Goal: Task Accomplishment & Management: Use online tool/utility

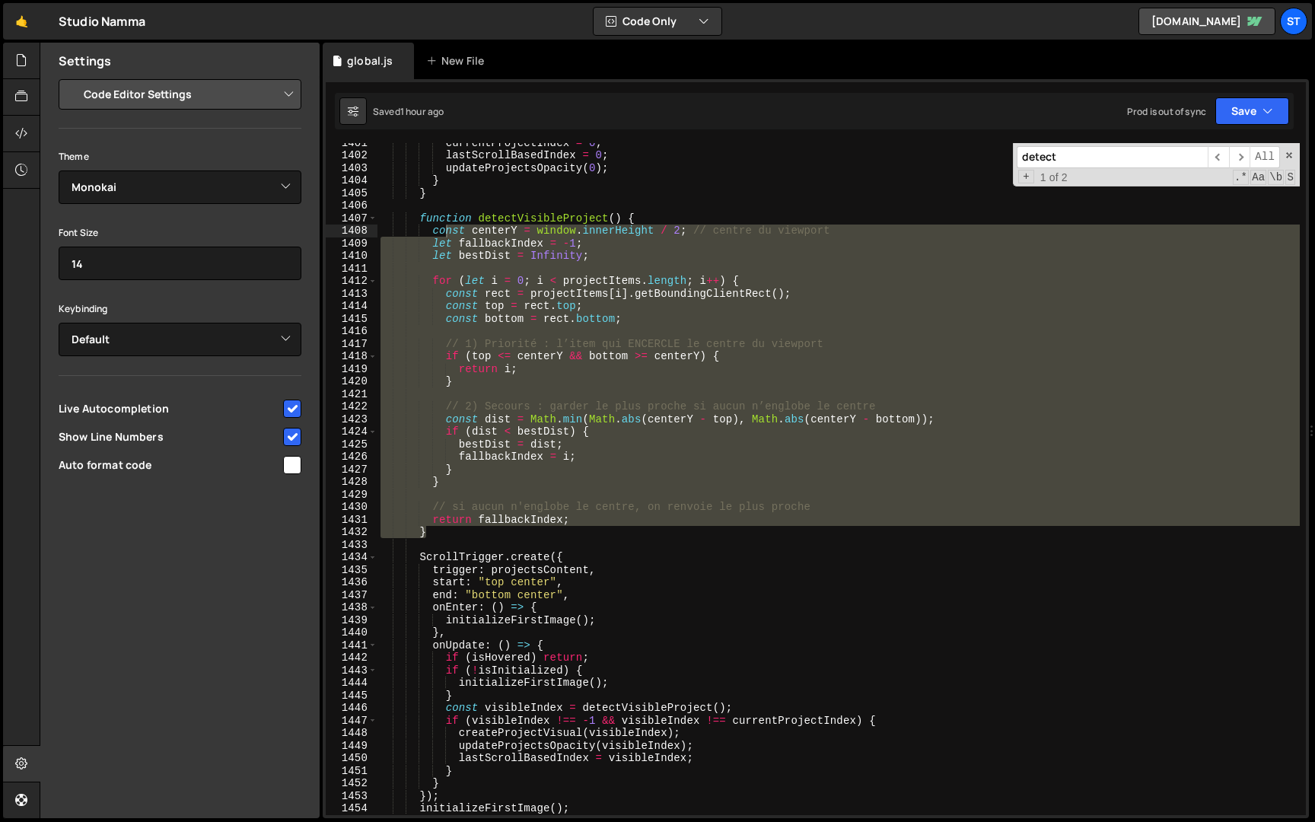
select select "editor"
select select "ace/theme/monokai"
click at [471, 523] on div "currentProjectIndex = 0 ; lastScrollBasedIndex = 0 ; updateProjectsOpacity ( 0 …" at bounding box center [838, 479] width 922 height 672
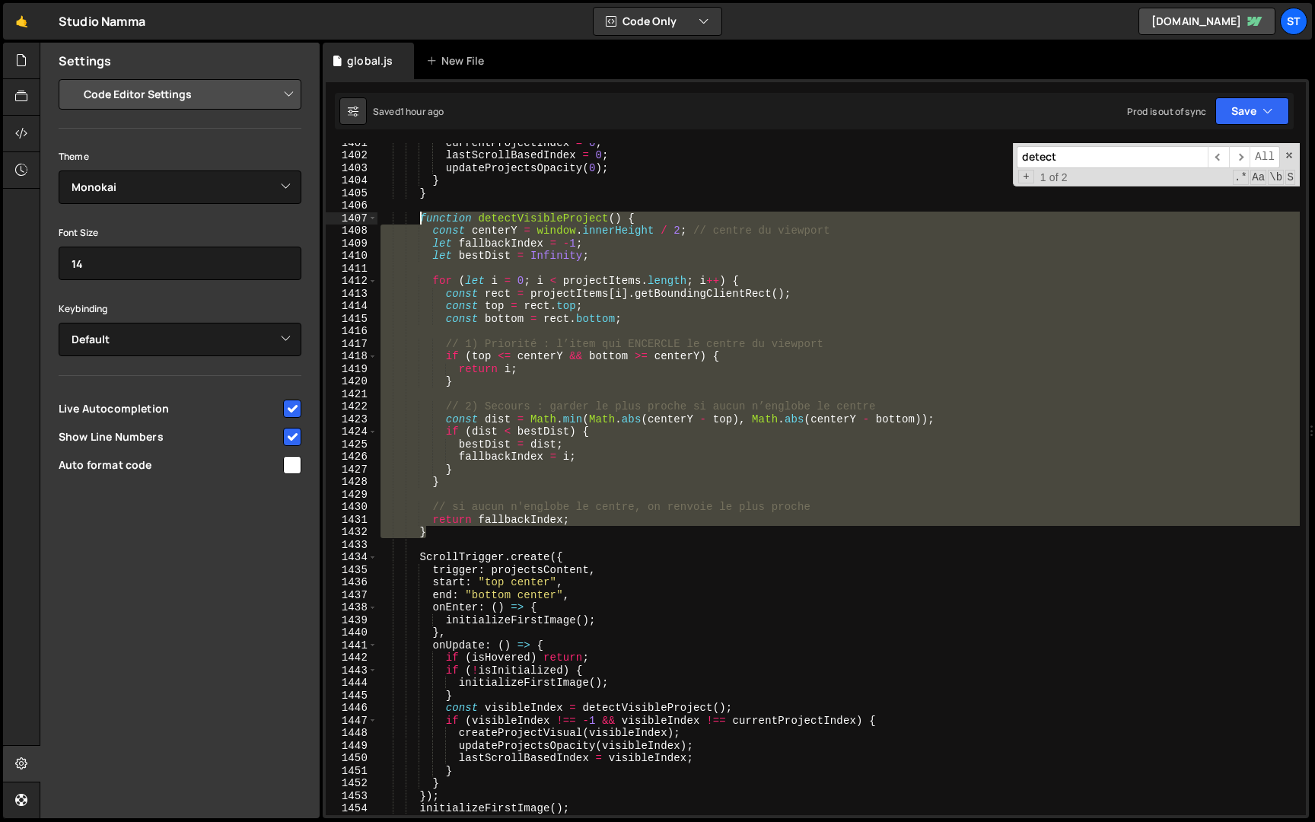
drag, startPoint x: 430, startPoint y: 530, endPoint x: 421, endPoint y: 215, distance: 314.3
click at [421, 215] on div "currentProjectIndex = 0 ; lastScrollBasedIndex = 0 ; updateProjectsOpacity ( 0 …" at bounding box center [838, 484] width 922 height 697
paste textarea "}"
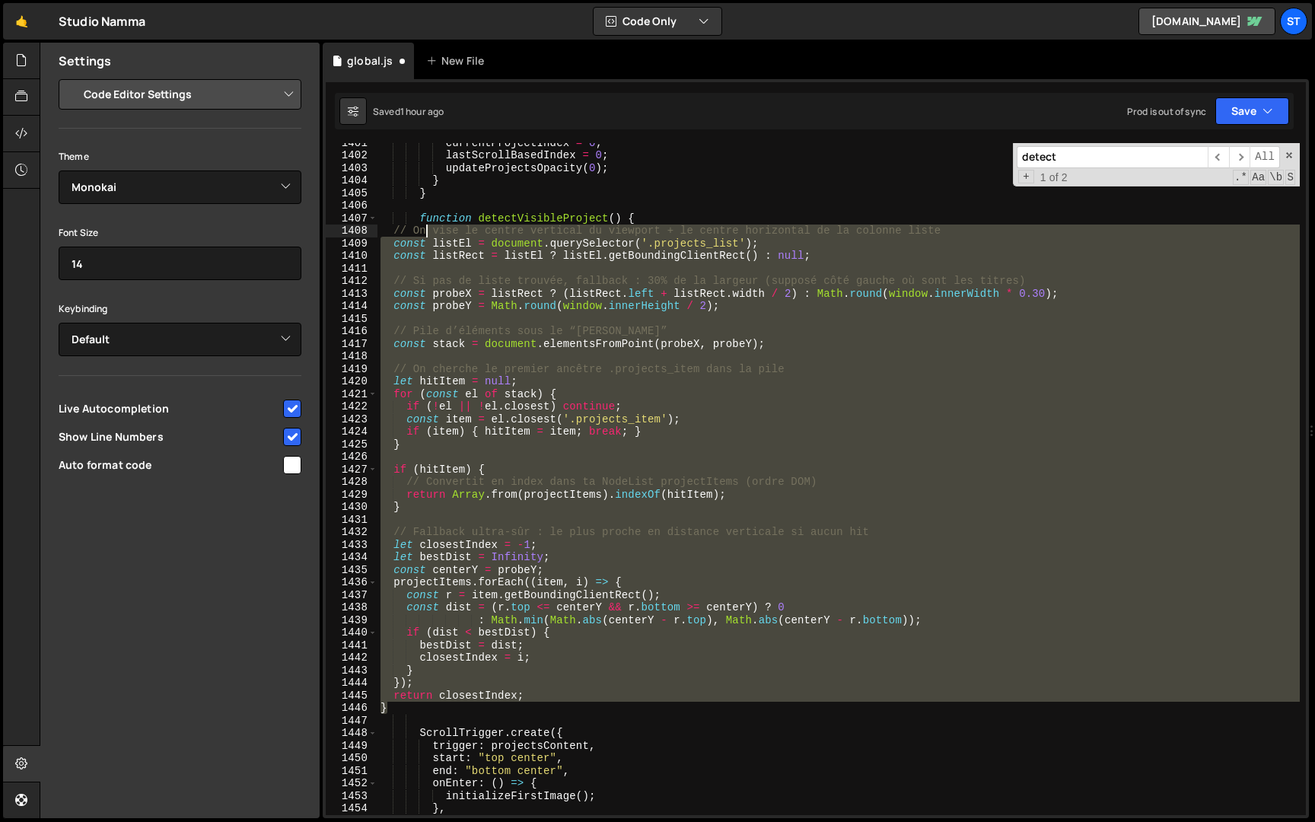
click at [427, 231] on div "currentProjectIndex = 0 ; lastScrollBasedIndex = 0 ; updateProjectsOpacity ( 0 …" at bounding box center [838, 484] width 922 height 697
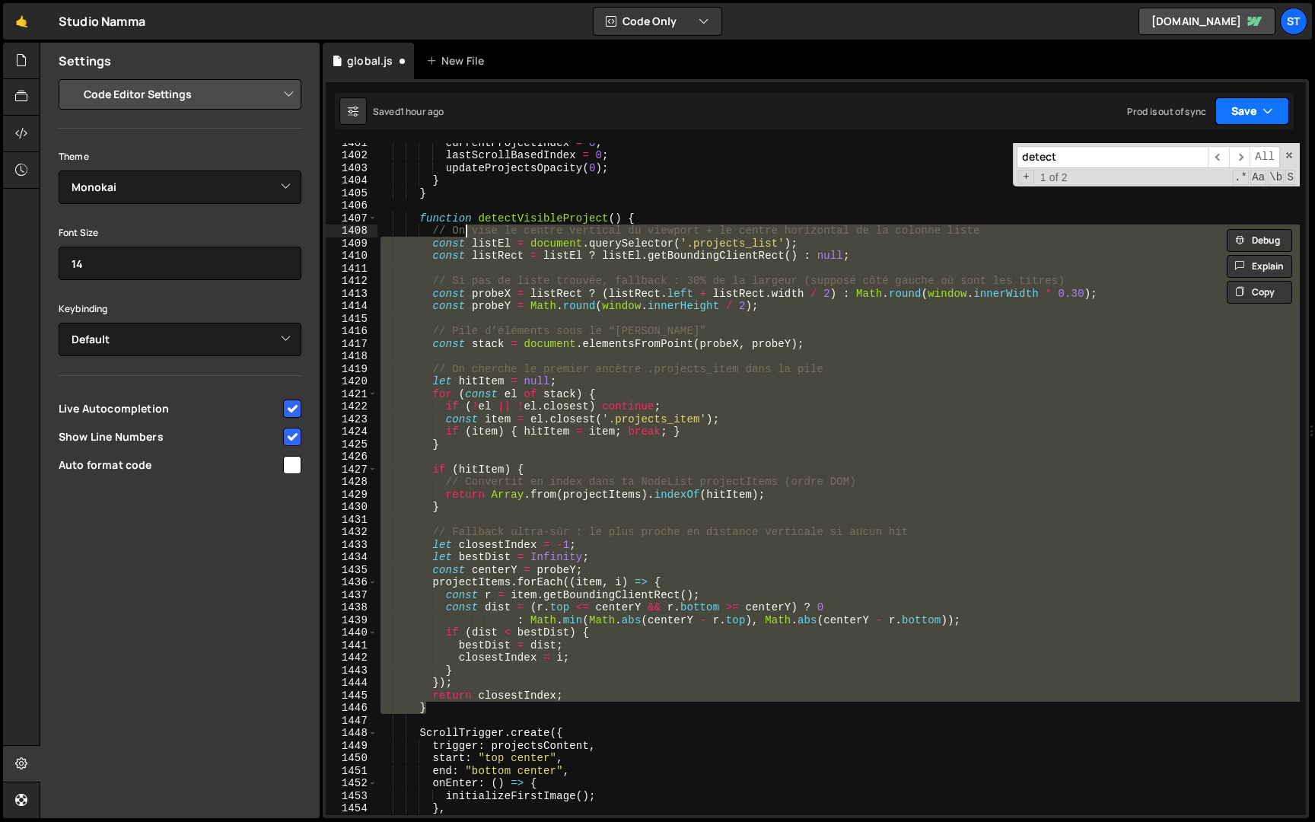
click at [1248, 101] on button "Save" at bounding box center [1252, 110] width 74 height 27
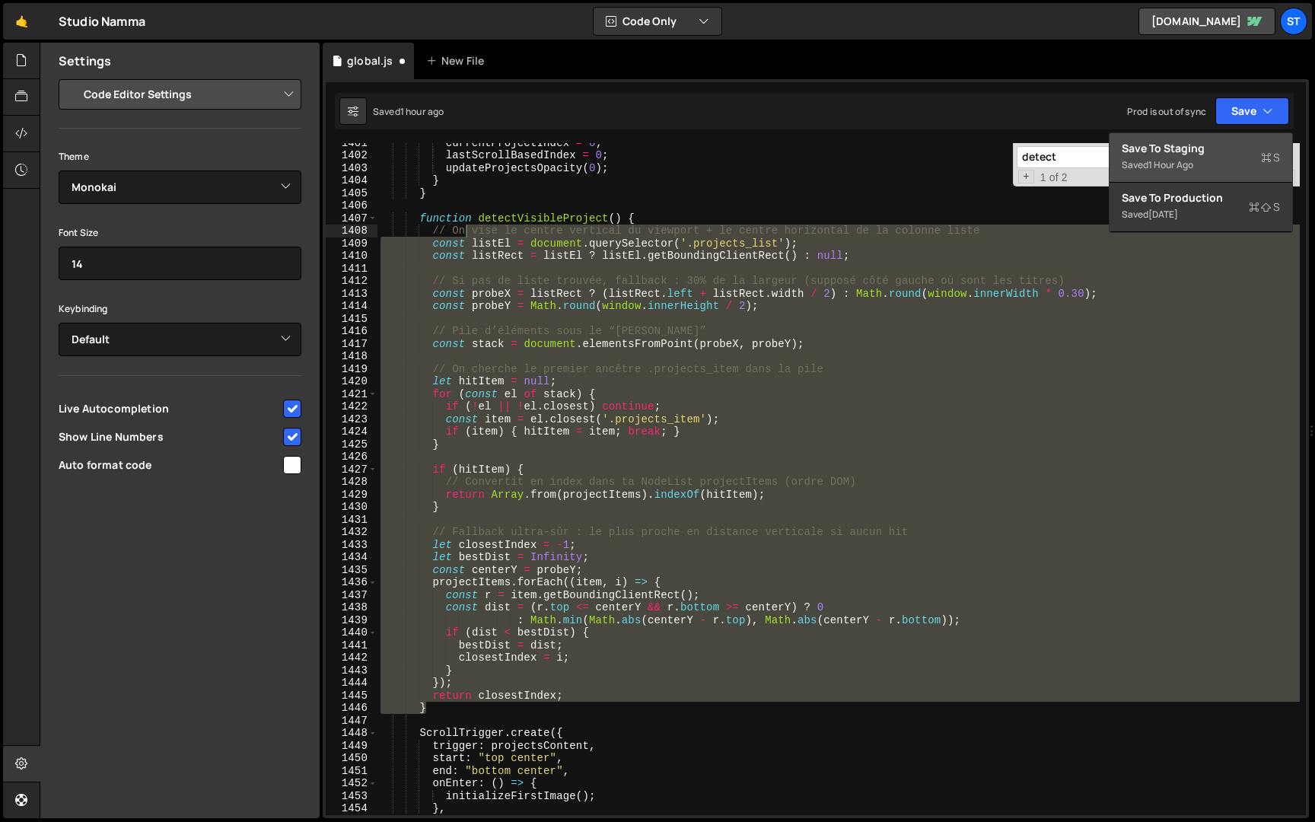
click at [1200, 146] on div "Save to Staging S" at bounding box center [1200, 148] width 158 height 15
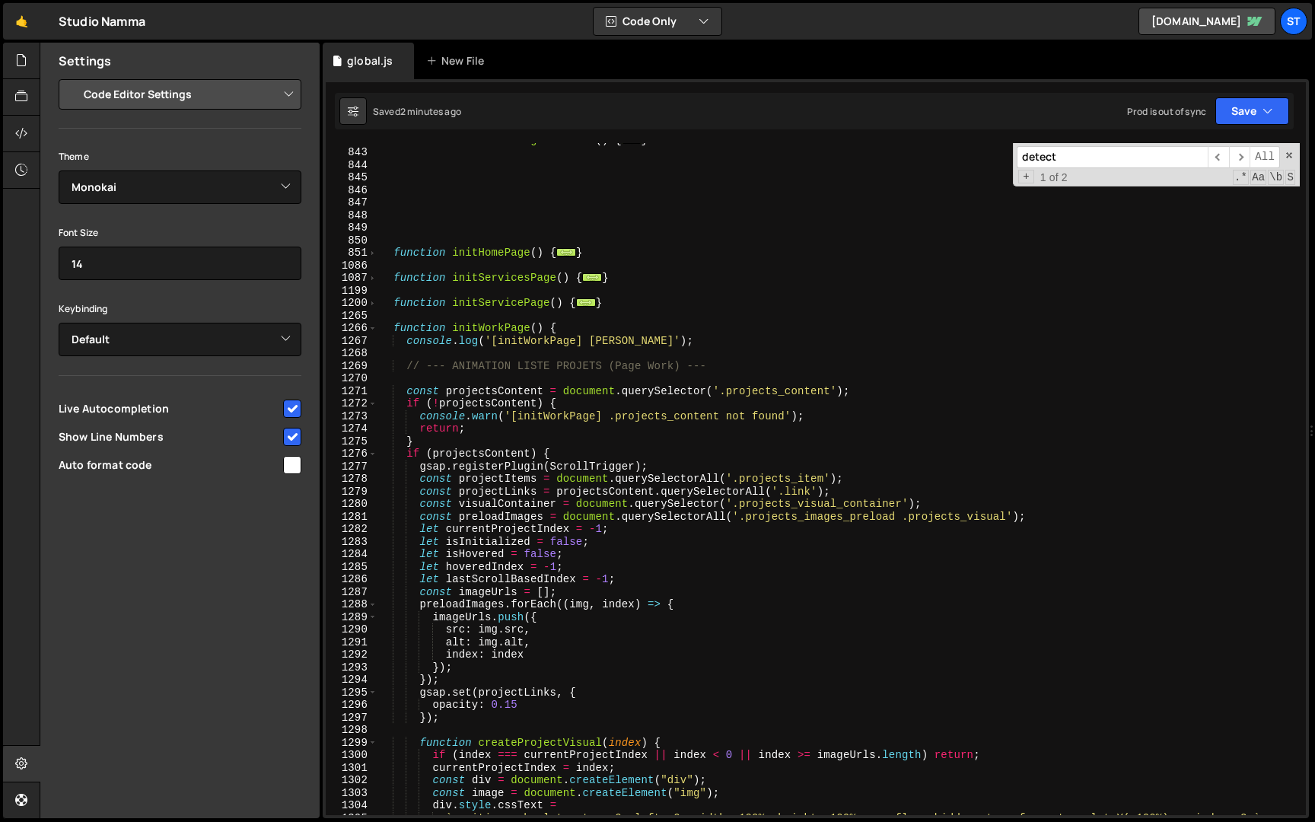
scroll to position [1020, 0]
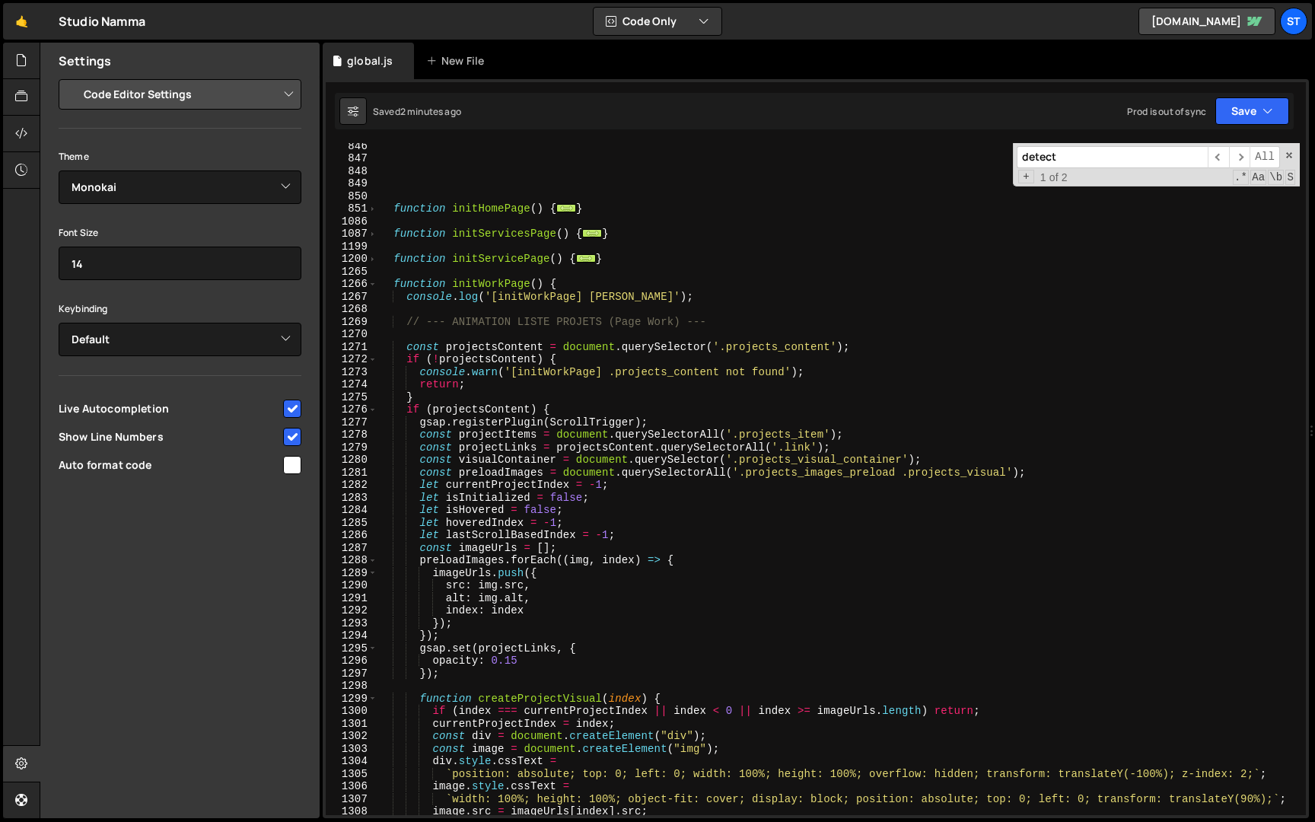
click at [504, 362] on div "function initHomePage ( ) { ... } function initServicesPage ( ) { ... } functio…" at bounding box center [838, 487] width 922 height 697
click at [488, 396] on div "function initHomePage ( ) { ... } function initServicesPage ( ) { ... } functio…" at bounding box center [838, 487] width 922 height 697
type textarea "}"
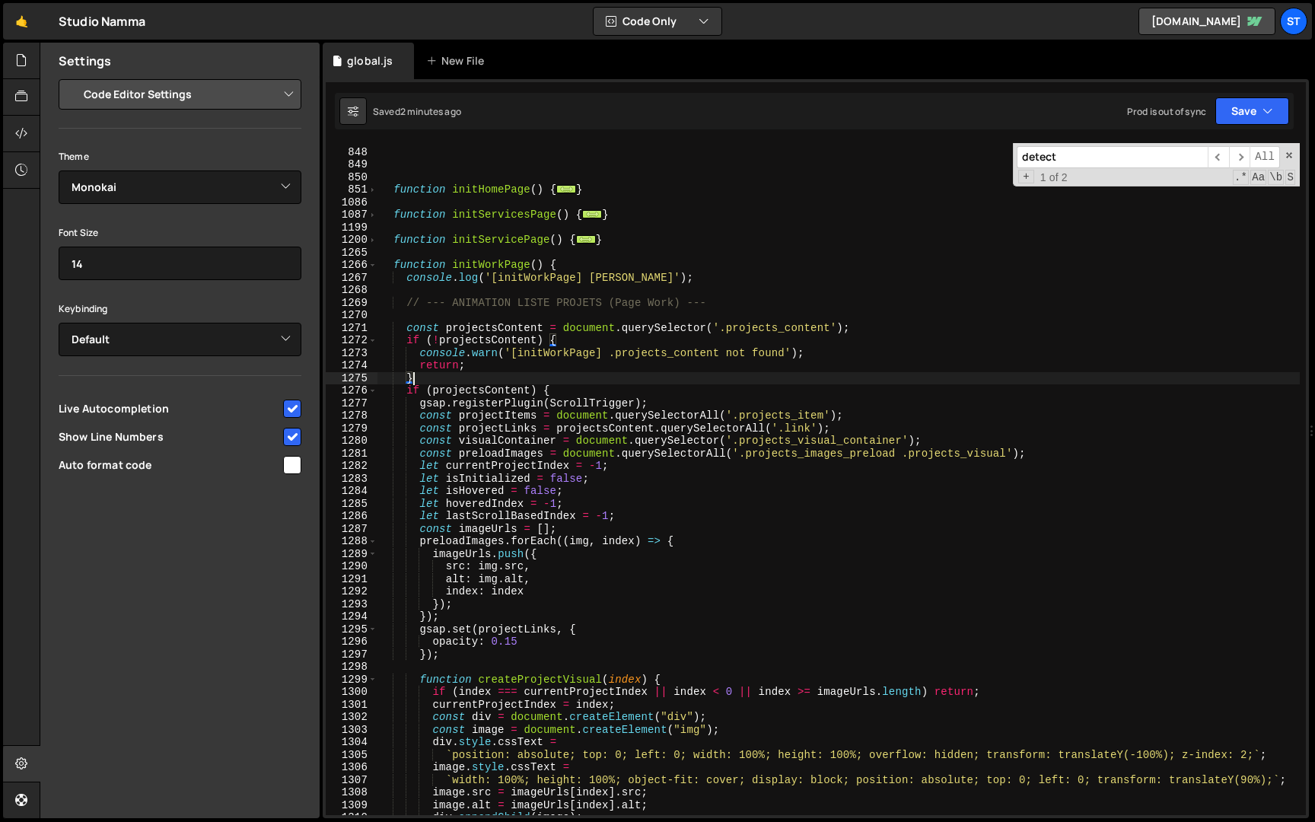
scroll to position [0, 1]
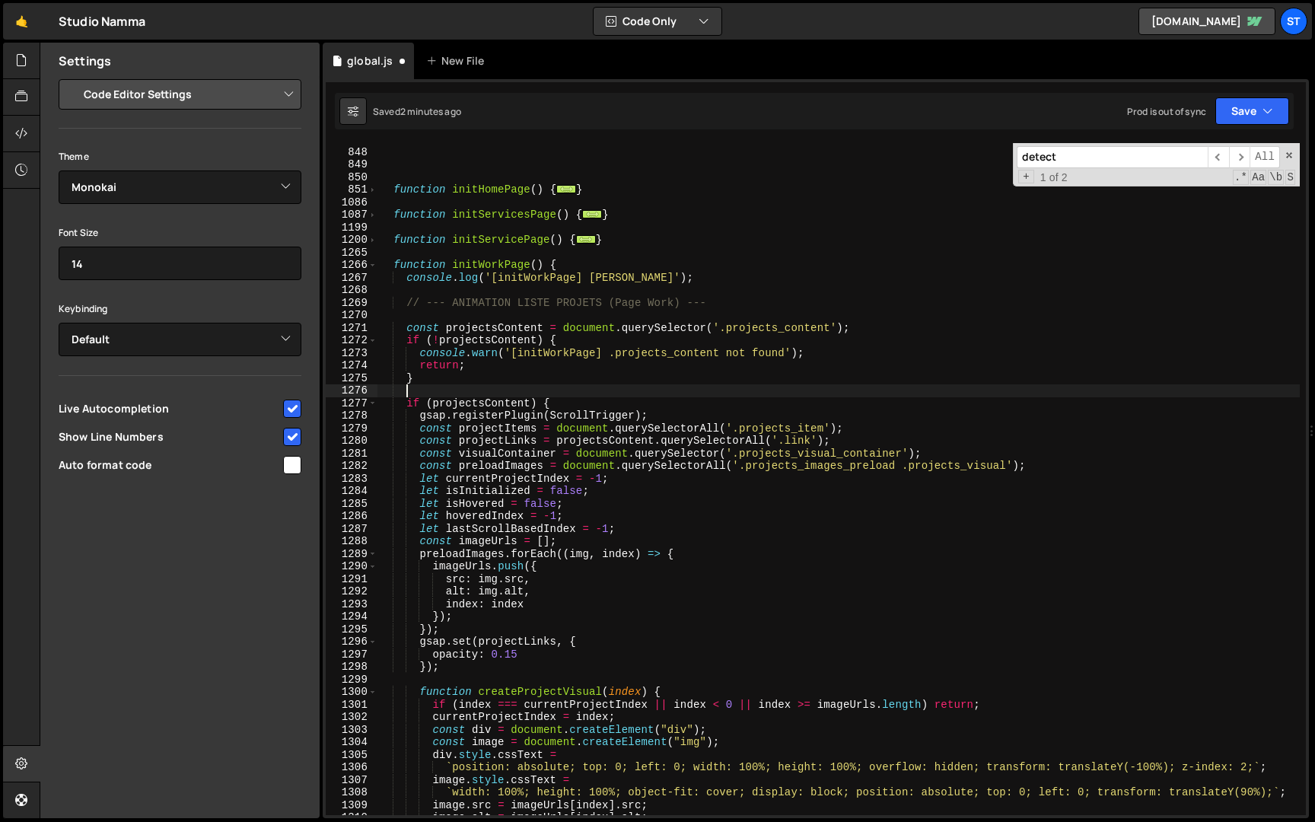
paste textarea "gsap.ticker.add(debugTick);"
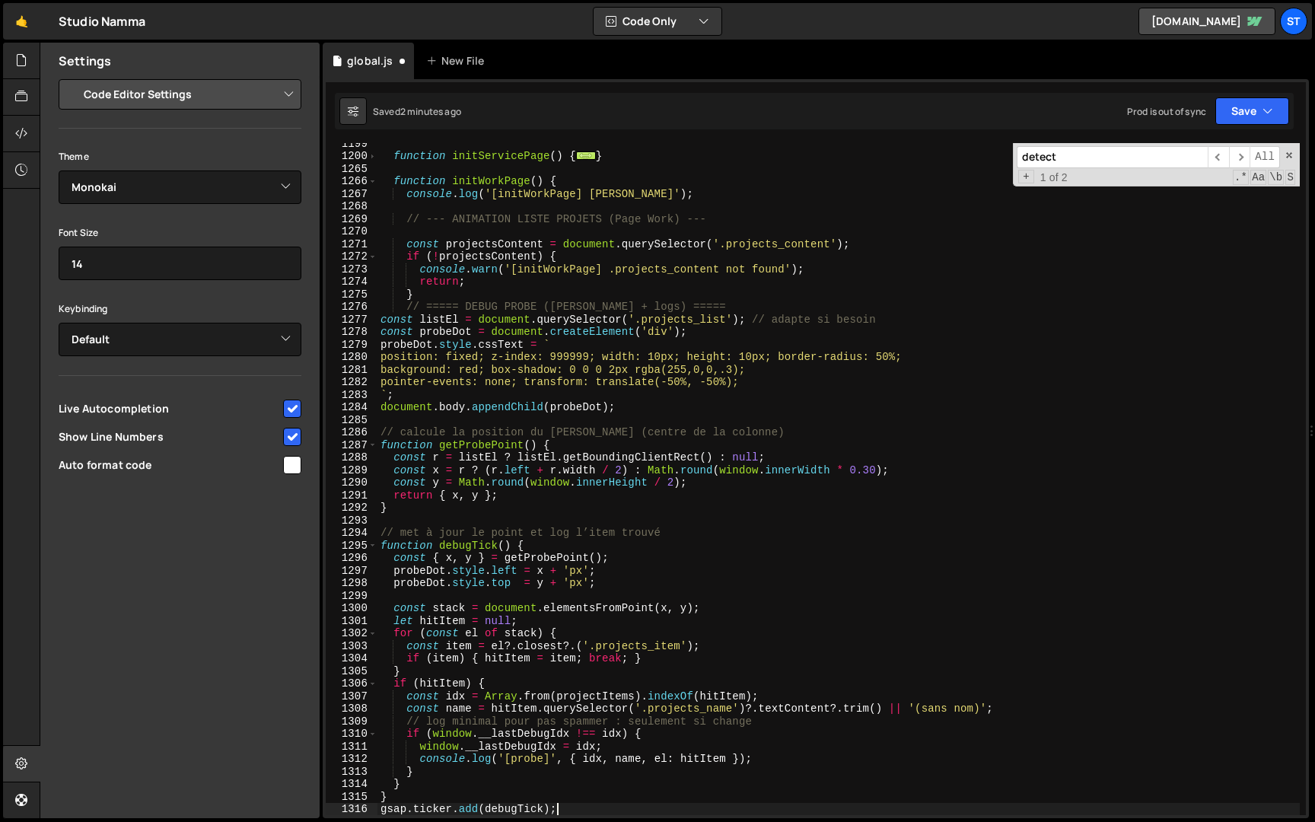
scroll to position [1123, 0]
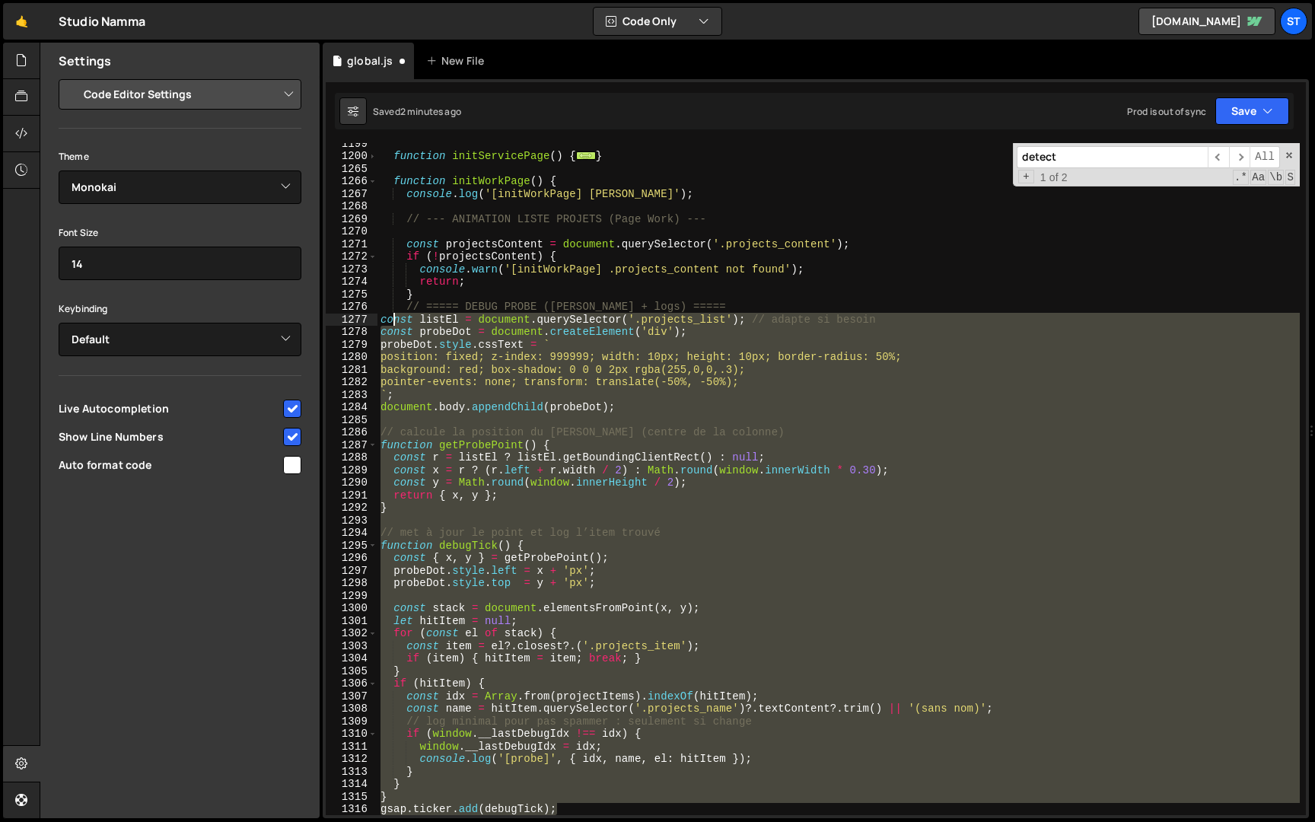
click at [393, 321] on div "function initServicePage ( ) { ... } function initWorkPage ( ) { console . log …" at bounding box center [838, 485] width 922 height 697
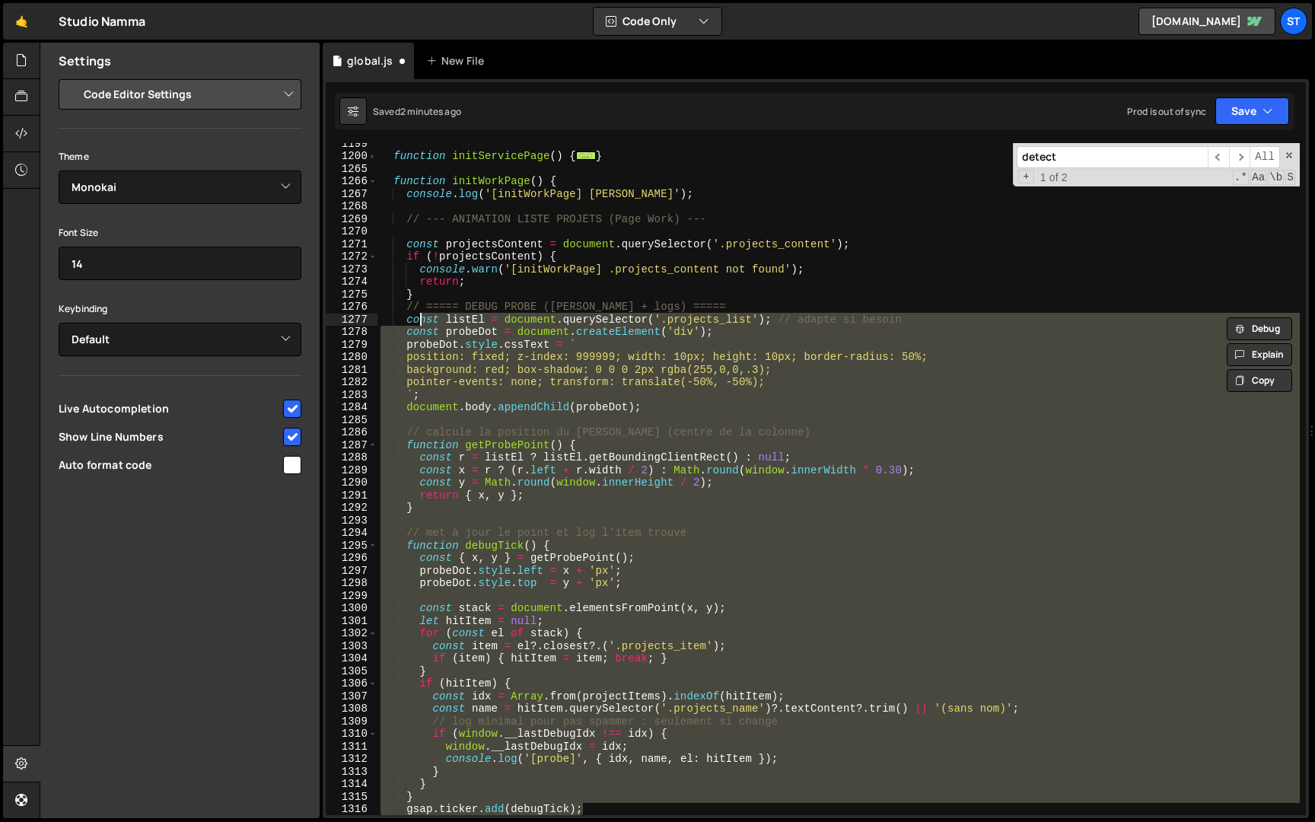
click at [479, 322] on div "function initServicePage ( ) { ... } function initWorkPage ( ) { console . log …" at bounding box center [838, 479] width 922 height 672
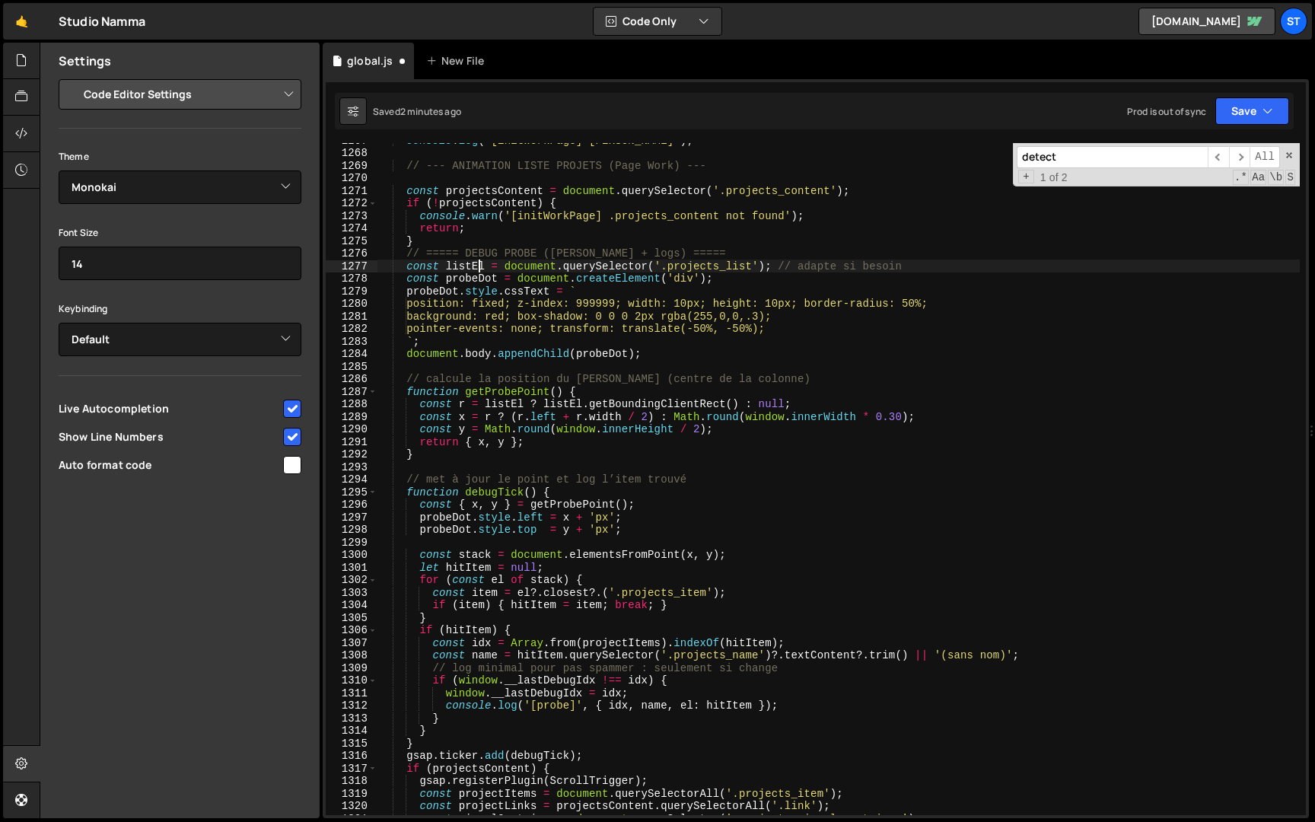
scroll to position [1230, 0]
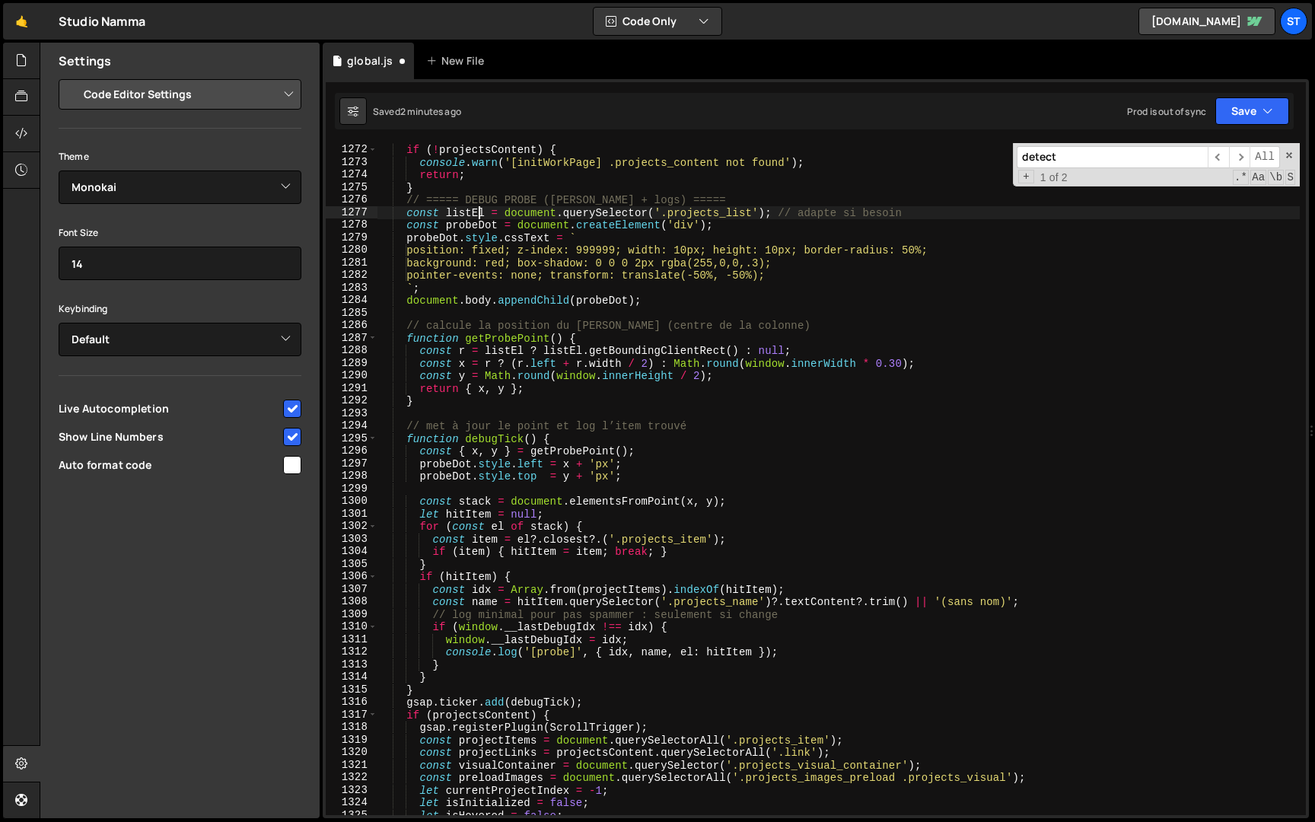
click at [599, 698] on div "const projectsContent = document . querySelector ( '.projects_content' ) ; if (…" at bounding box center [838, 479] width 922 height 697
type textarea "gsap.ticker.add(debugTick);"
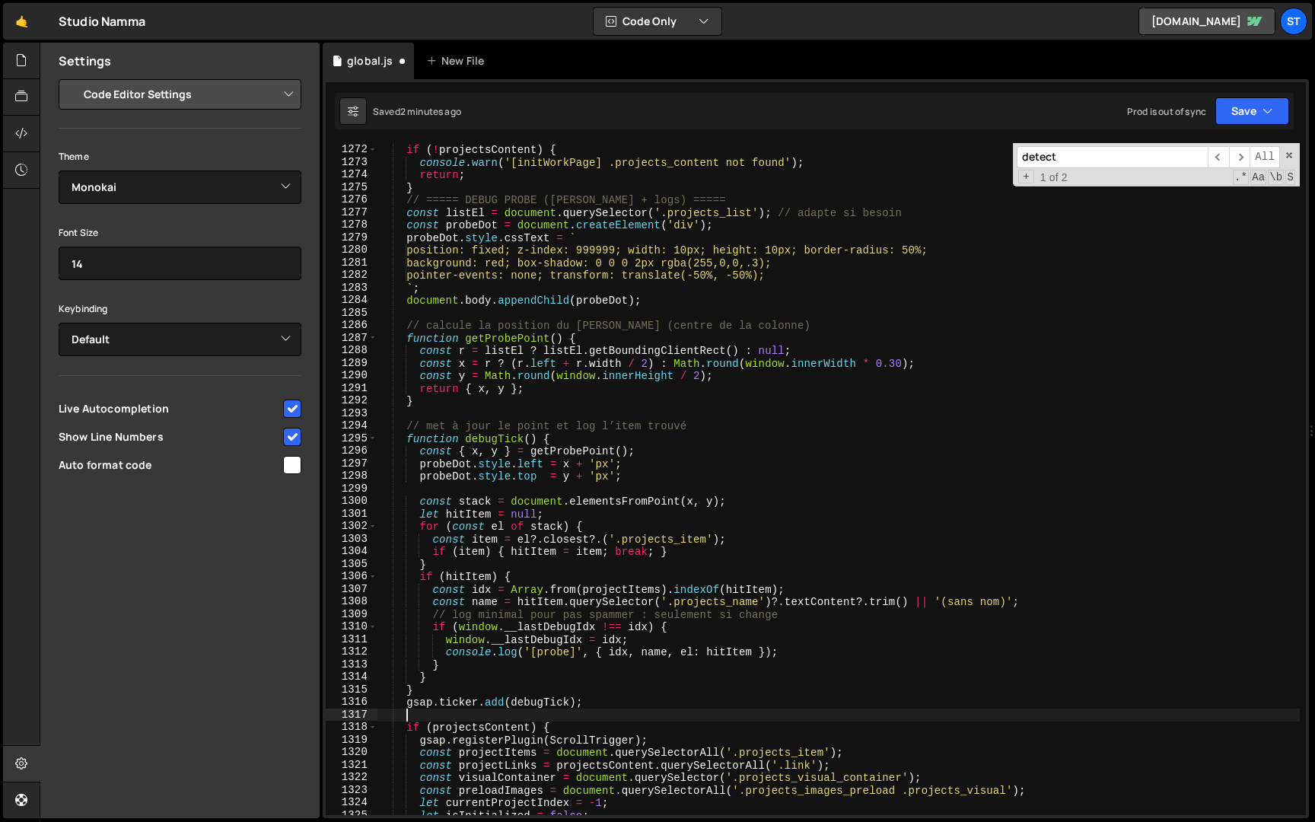
click at [533, 194] on div "const projectsContent = document . querySelector ( '.projects_content' ) ; if (…" at bounding box center [838, 479] width 922 height 697
click at [530, 187] on div "const projectsContent = document . querySelector ( '.projects_content' ) ; if (…" at bounding box center [838, 479] width 922 height 697
type textarea "}"
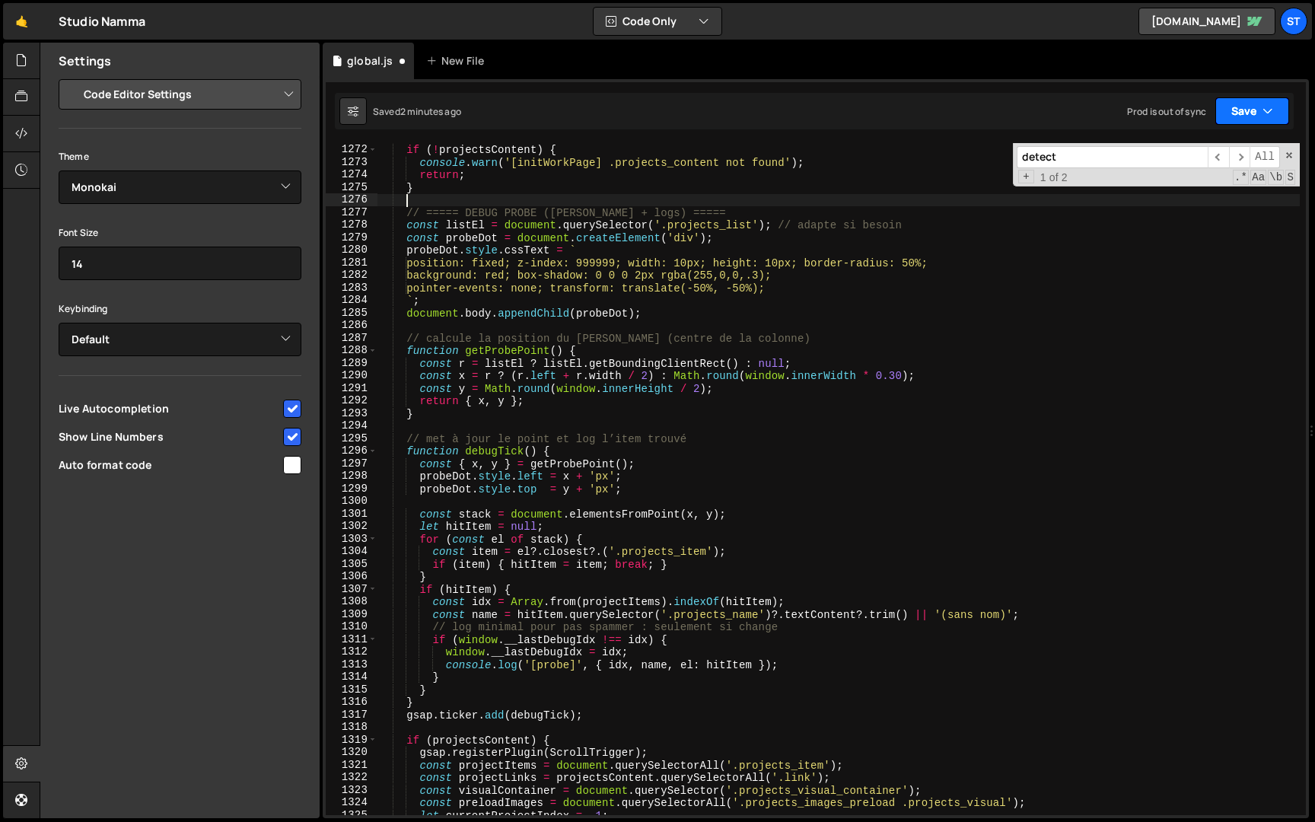
click at [1253, 107] on button "Save" at bounding box center [1252, 110] width 74 height 27
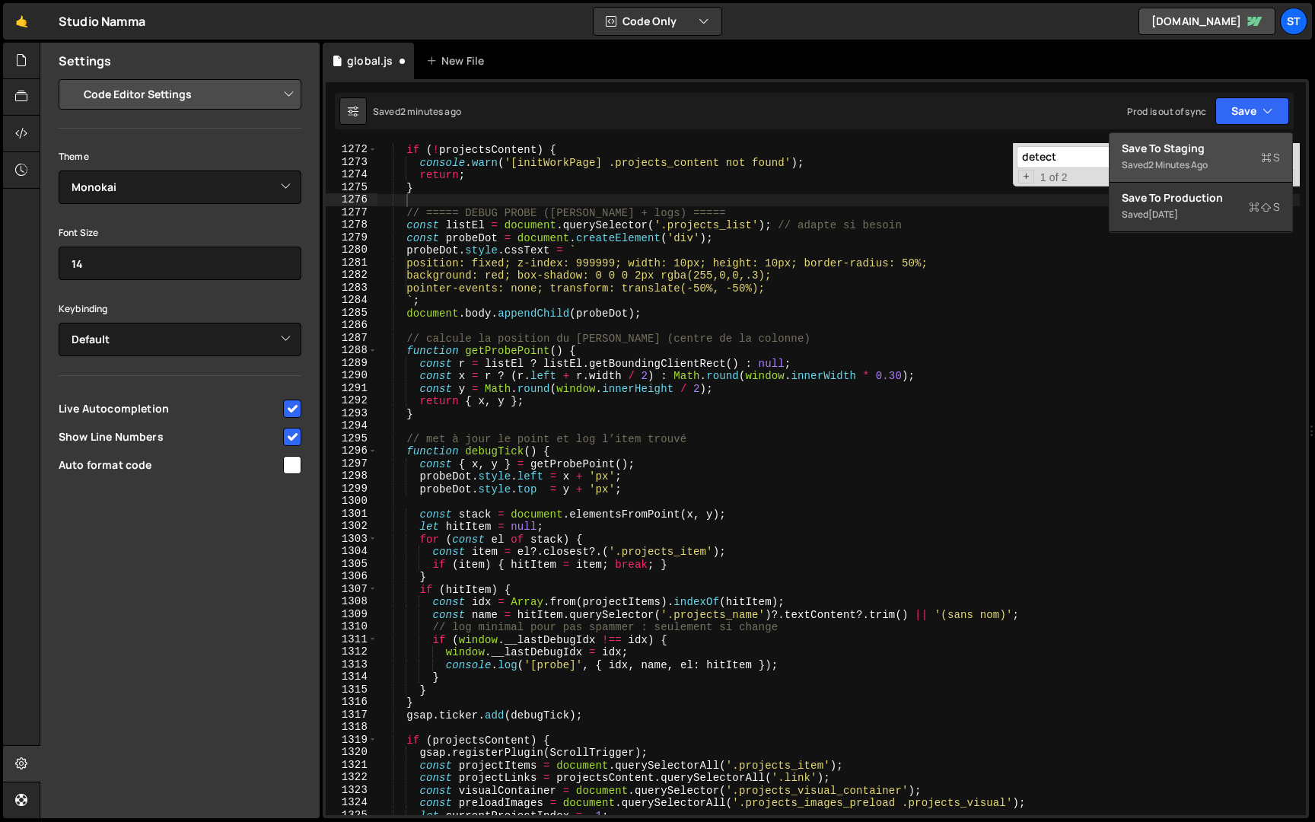
click at [1175, 150] on div "Save to Staging S" at bounding box center [1200, 148] width 158 height 15
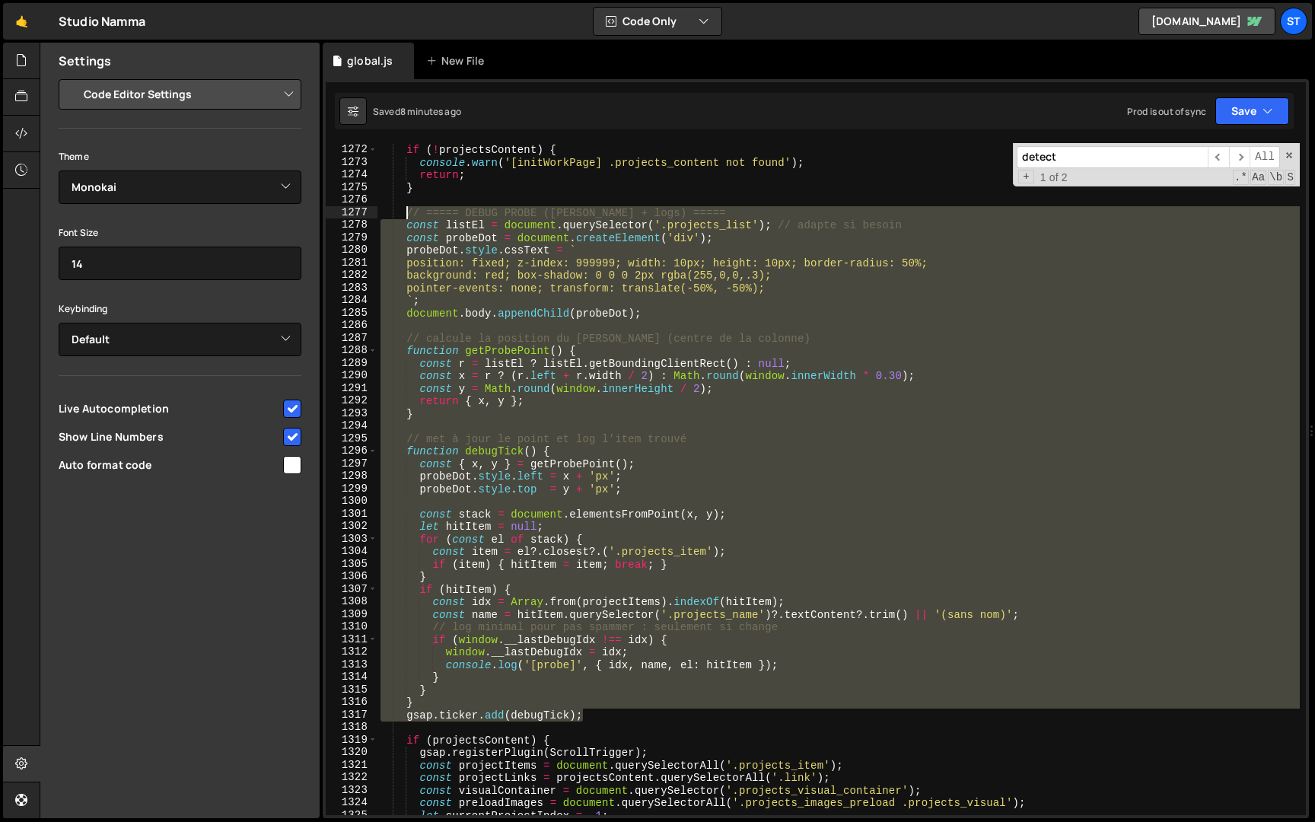
drag, startPoint x: 599, startPoint y: 715, endPoint x: 409, endPoint y: 218, distance: 532.7
click at [409, 218] on div "const projectsContent = document . querySelector ( '.projects_content' ) ; if (…" at bounding box center [838, 479] width 922 height 697
type textarea "// ===== DEBUG PROBE ([PERSON_NAME] + logs) ===== const listEl = document.query…"
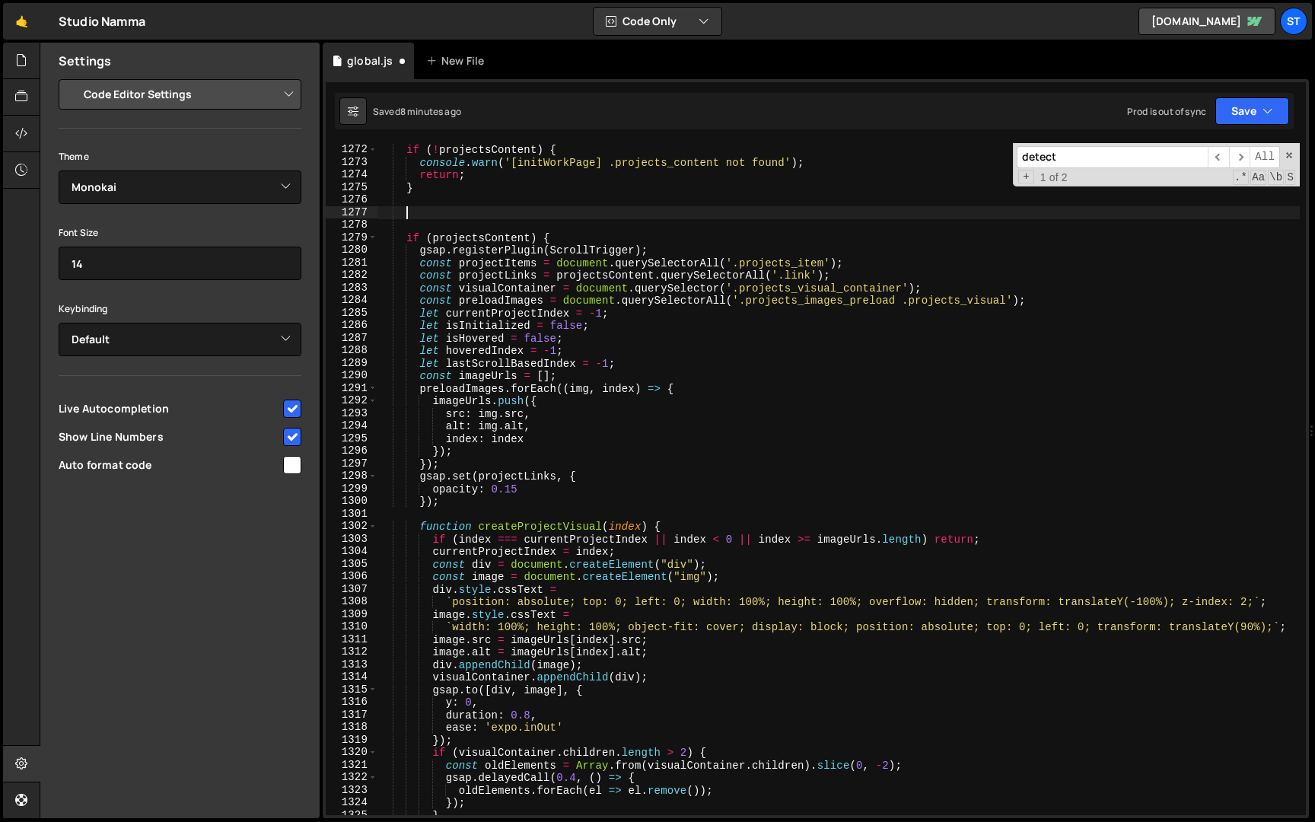
scroll to position [0, 0]
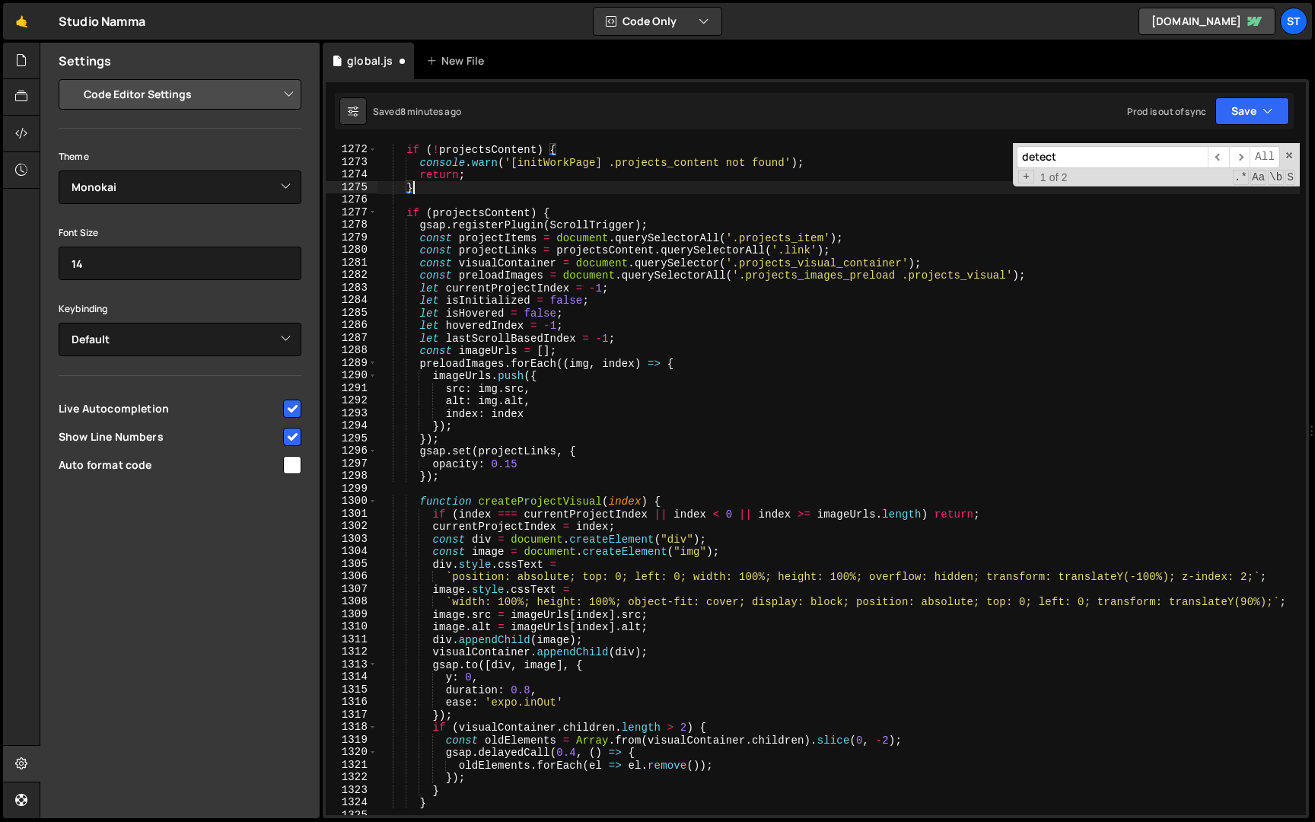
click at [597, 211] on div "const projectsContent = document . querySelector ( '.projects_content' ) ; if (…" at bounding box center [838, 479] width 922 height 697
type textarea "if (projectsContent) {"
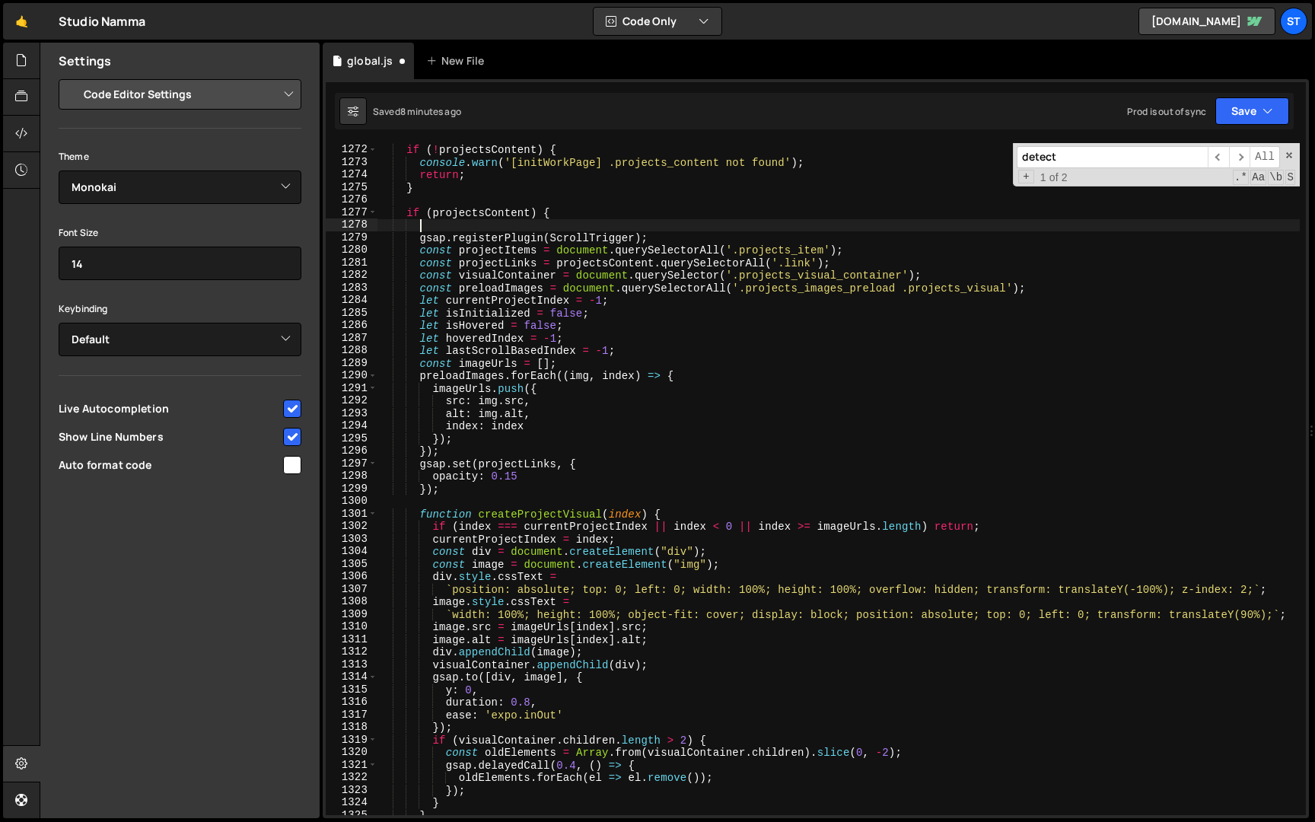
scroll to position [0, 2]
paste textarea "gsap.ticker.add(debugTick);"
type textarea "gsap.ticker.add(debugTick);"
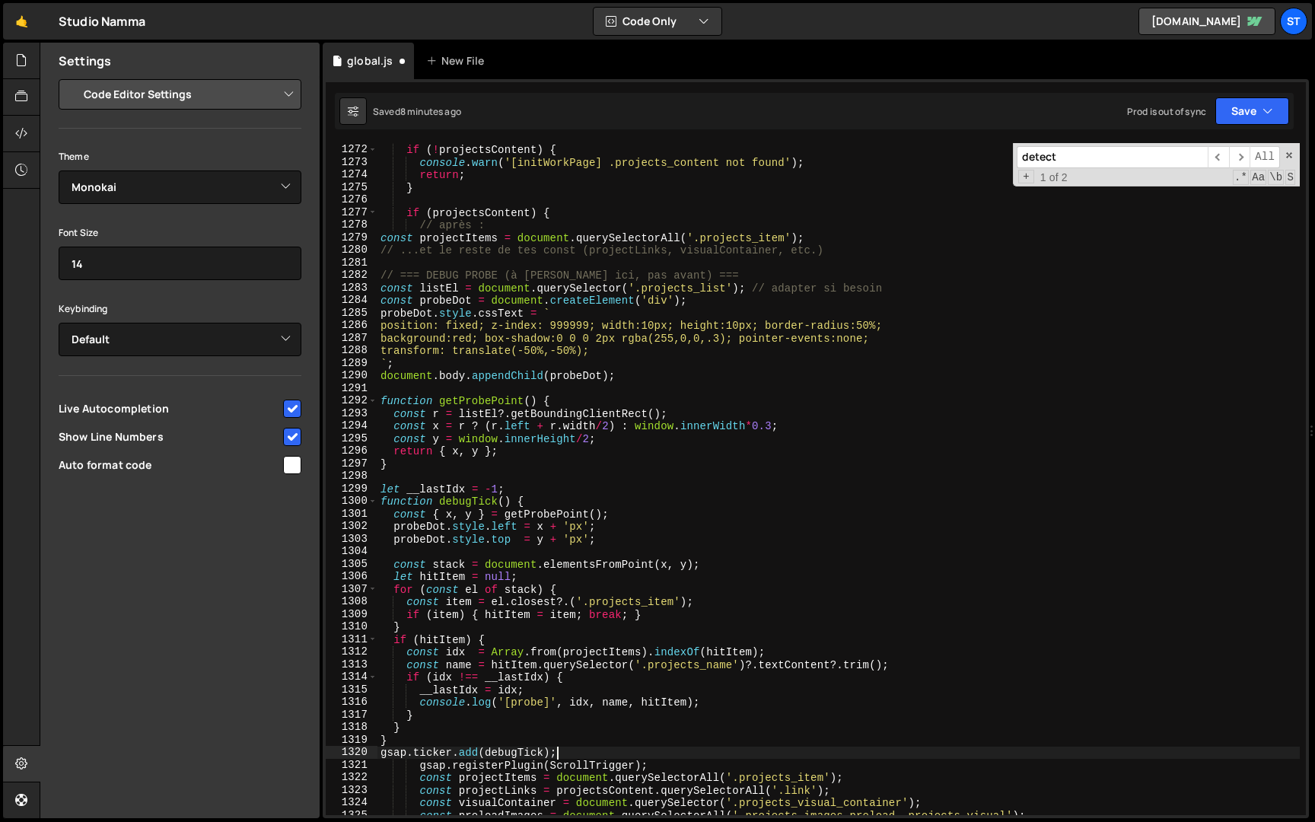
scroll to position [0, 0]
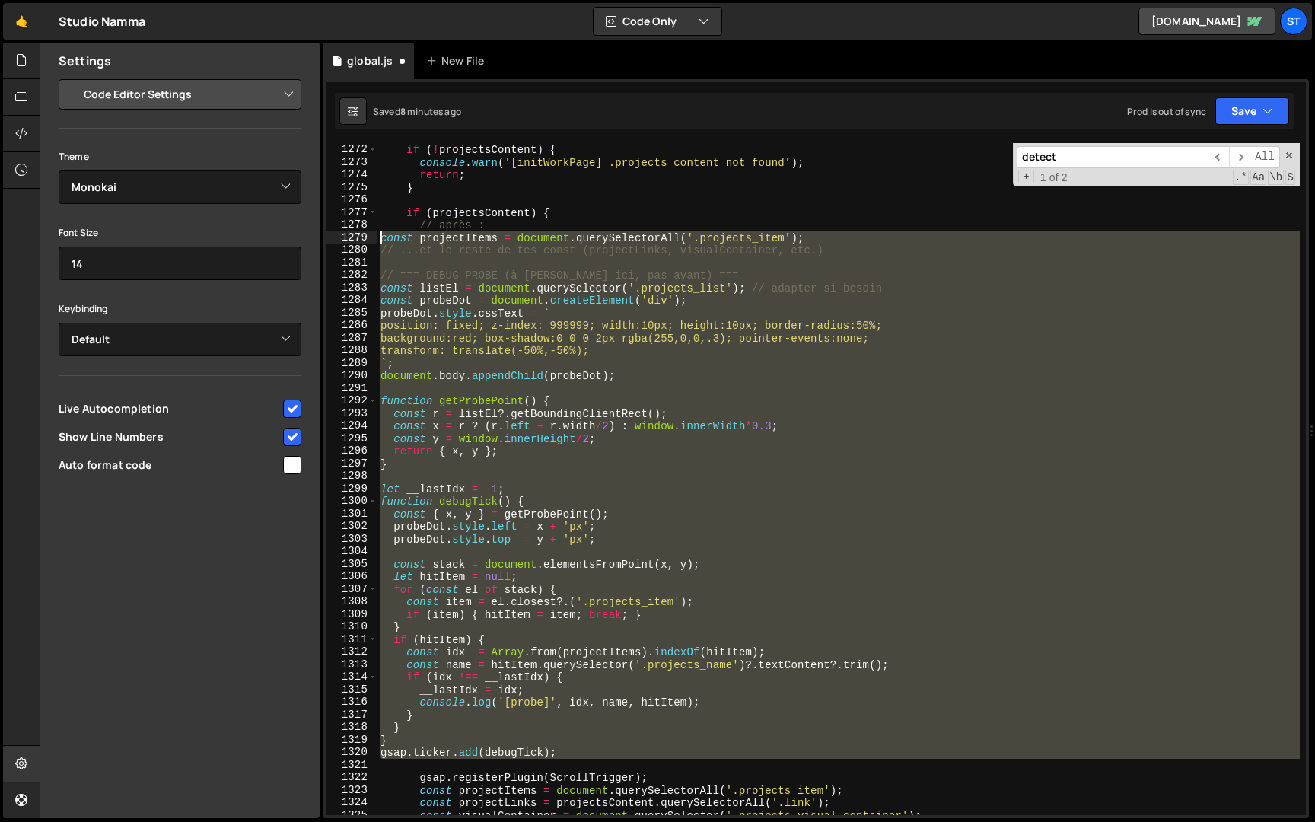
click at [379, 237] on div "const projectsContent = document . querySelector ( '.projects_content' ) ; if (…" at bounding box center [838, 479] width 922 height 697
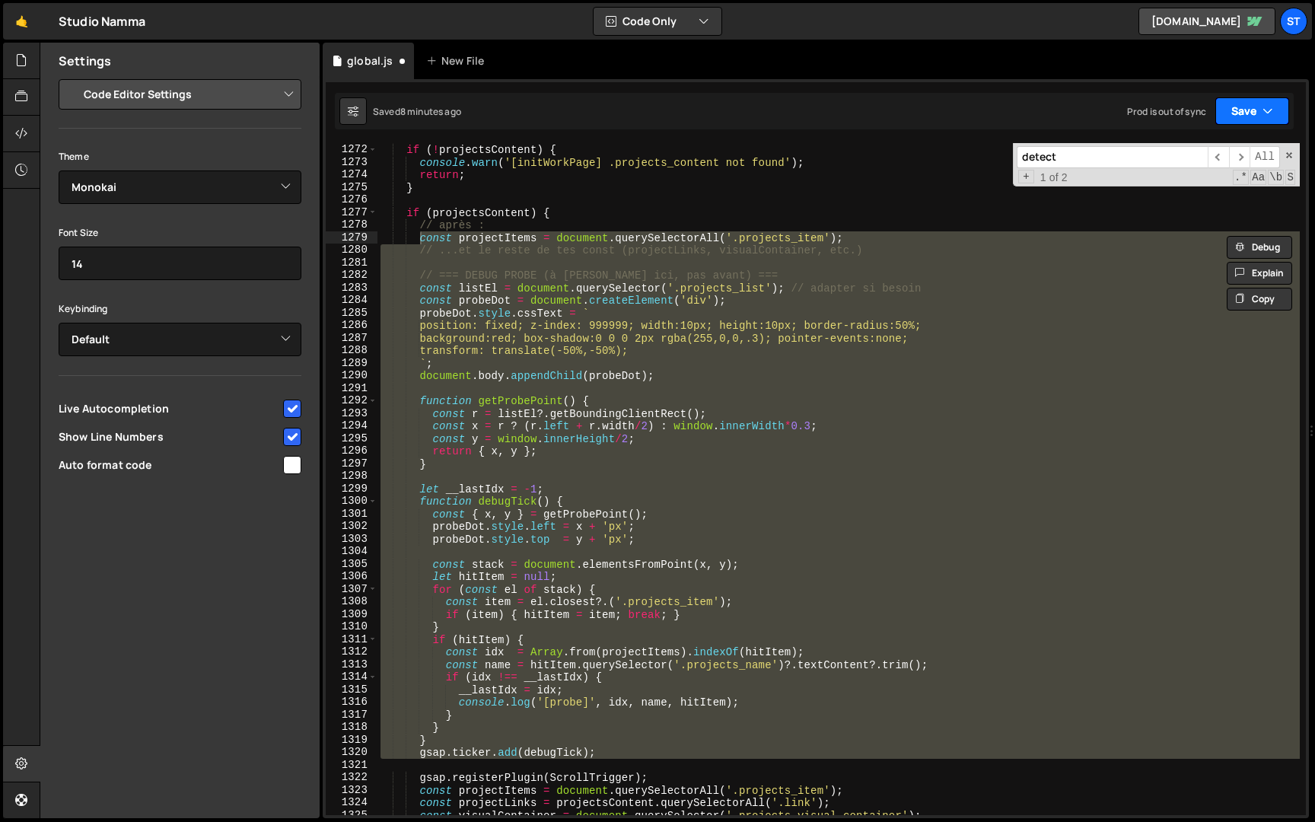
click at [1274, 100] on button "Save" at bounding box center [1252, 110] width 74 height 27
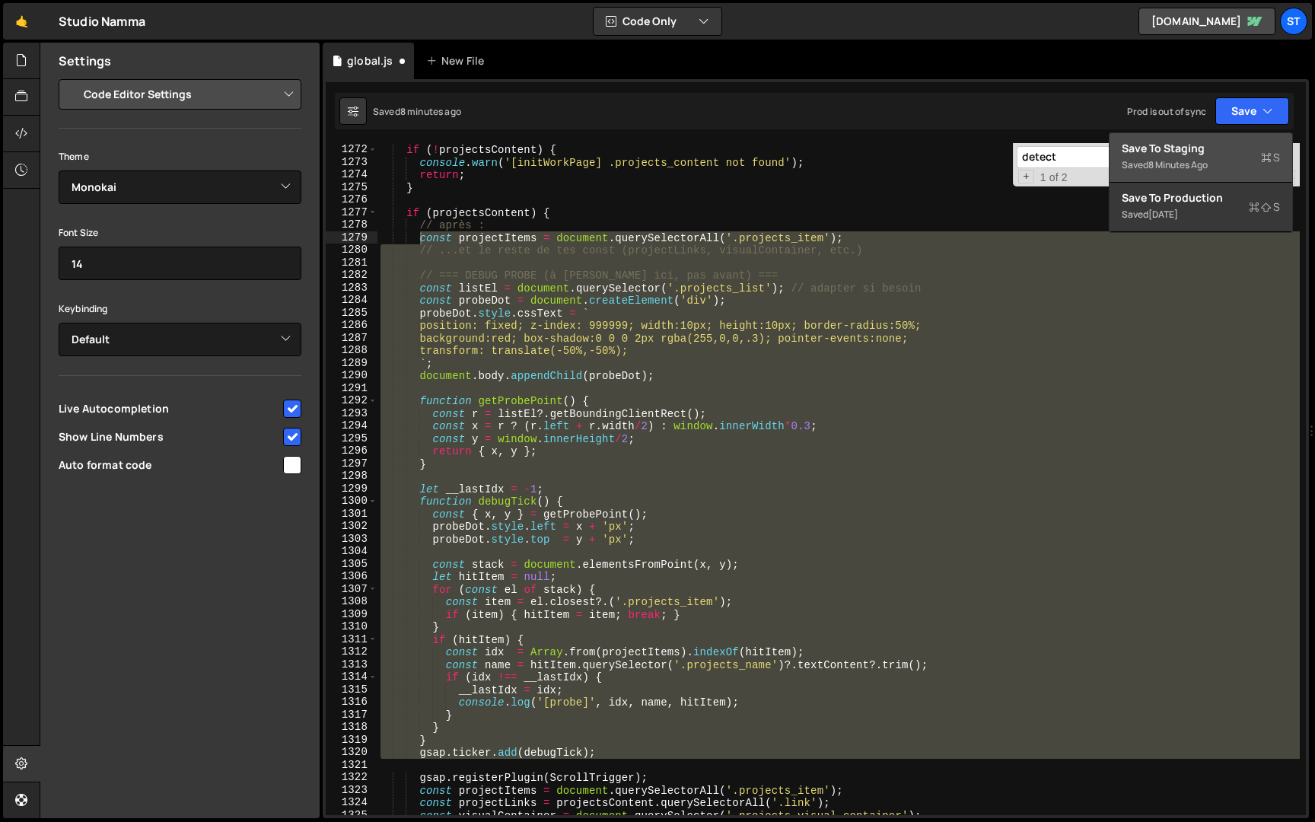
click at [1228, 140] on button "Save to Staging S Saved 8 minutes ago" at bounding box center [1200, 157] width 183 height 49
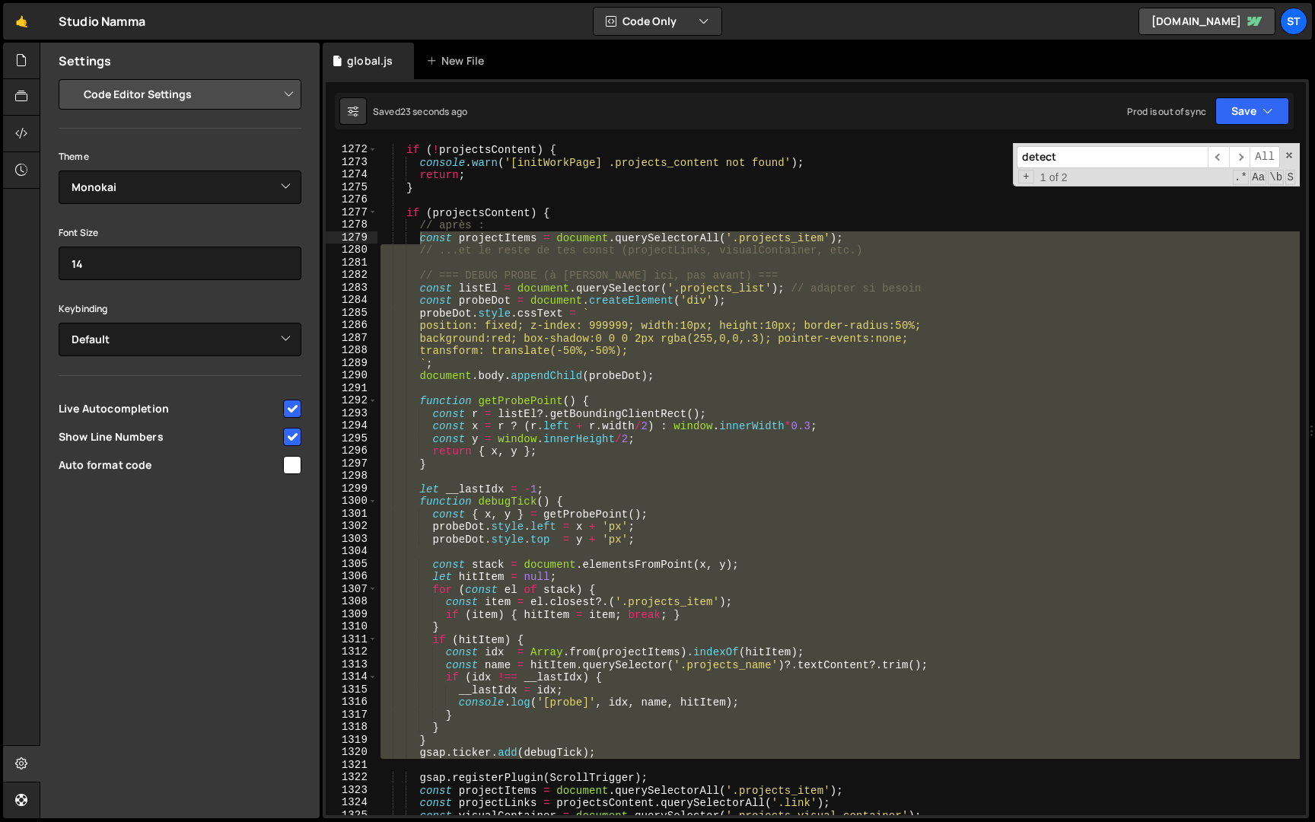
click at [509, 397] on div "const projectsContent = document . querySelector ( '.projects_content' ) ; if (…" at bounding box center [838, 479] width 922 height 672
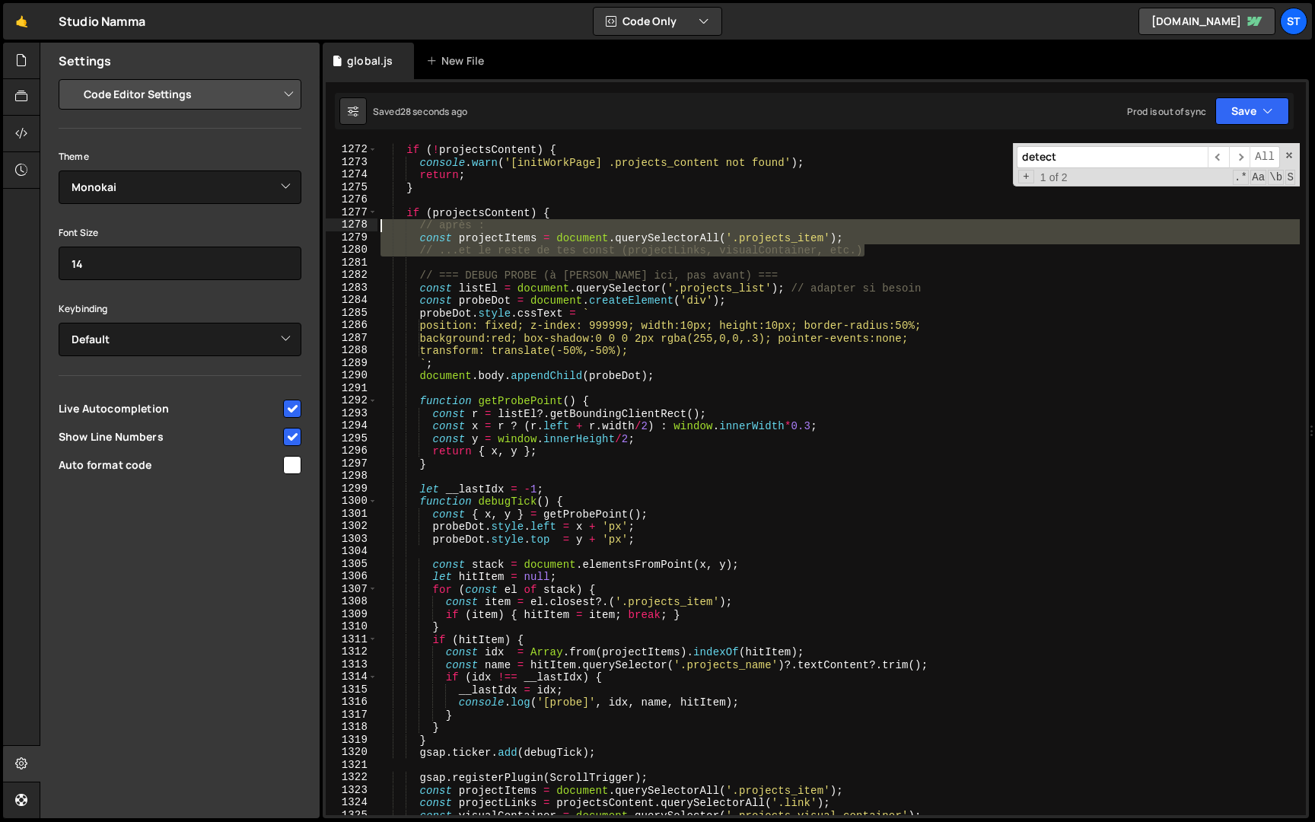
drag, startPoint x: 906, startPoint y: 247, endPoint x: 310, endPoint y: 224, distance: 596.9
click at [310, 224] on div "Files New File Javascript files 1 global.js 0 CSS files Copy share link Edit Fi…" at bounding box center [677, 431] width 1275 height 776
type textarea "// après : const projectItems = document.querySelectorAll('.projects_item');"
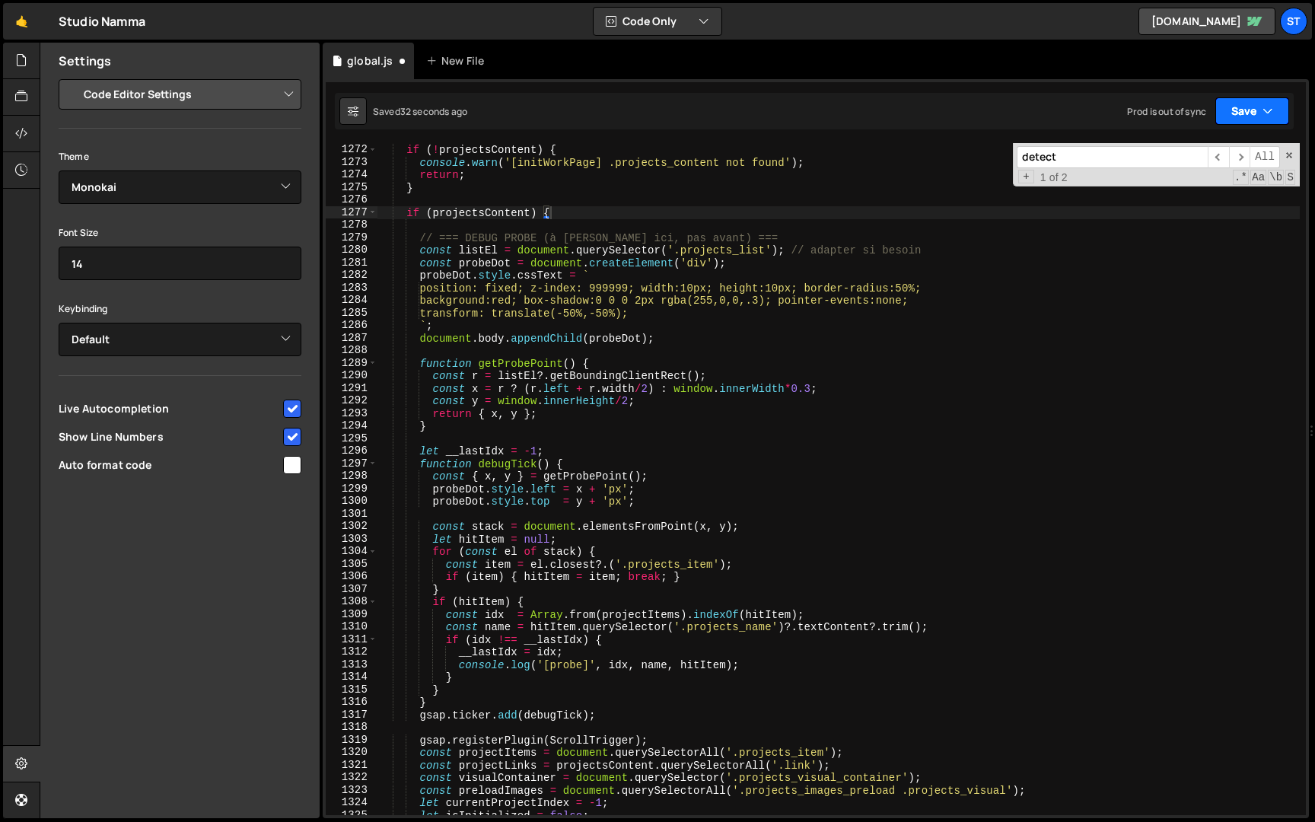
click at [1251, 99] on button "Save" at bounding box center [1252, 110] width 74 height 27
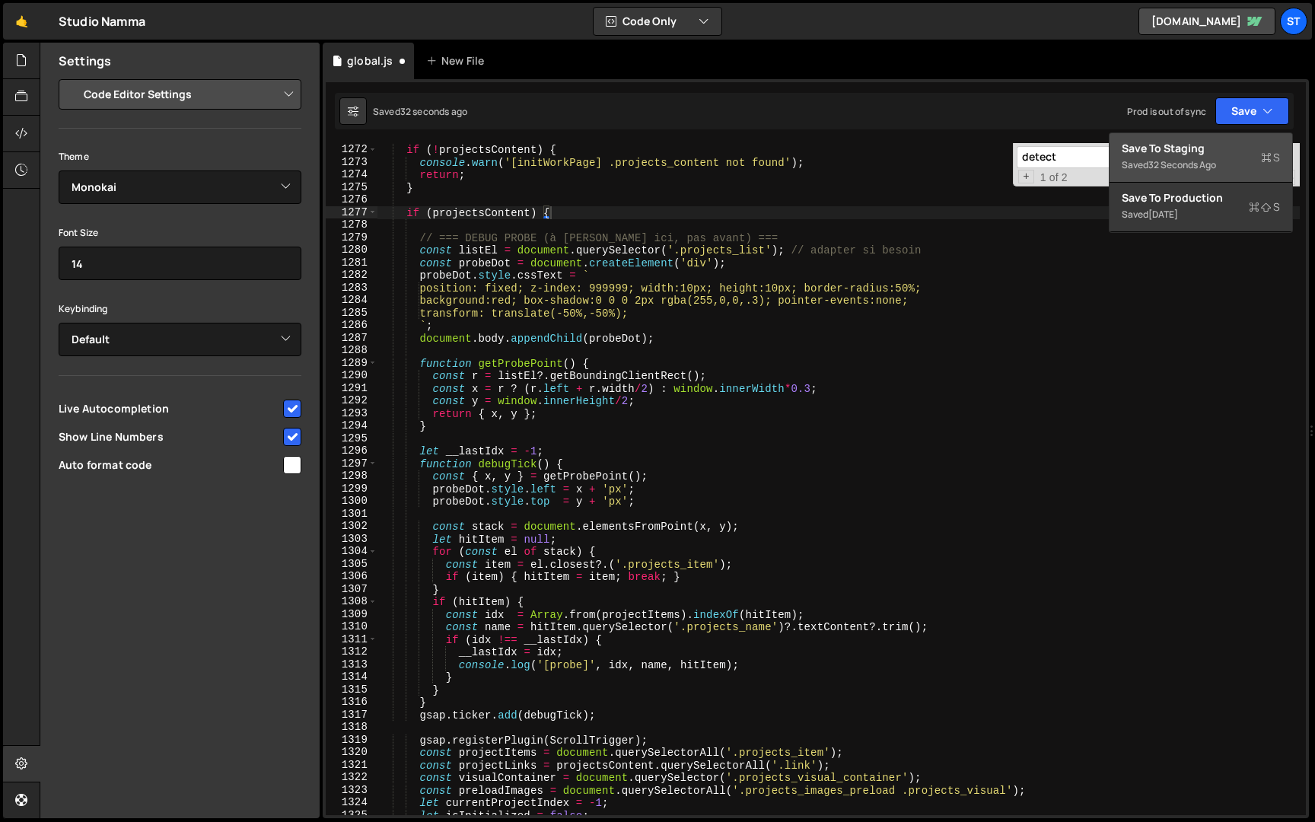
click at [1195, 160] on div "32 seconds ago" at bounding box center [1182, 164] width 68 height 13
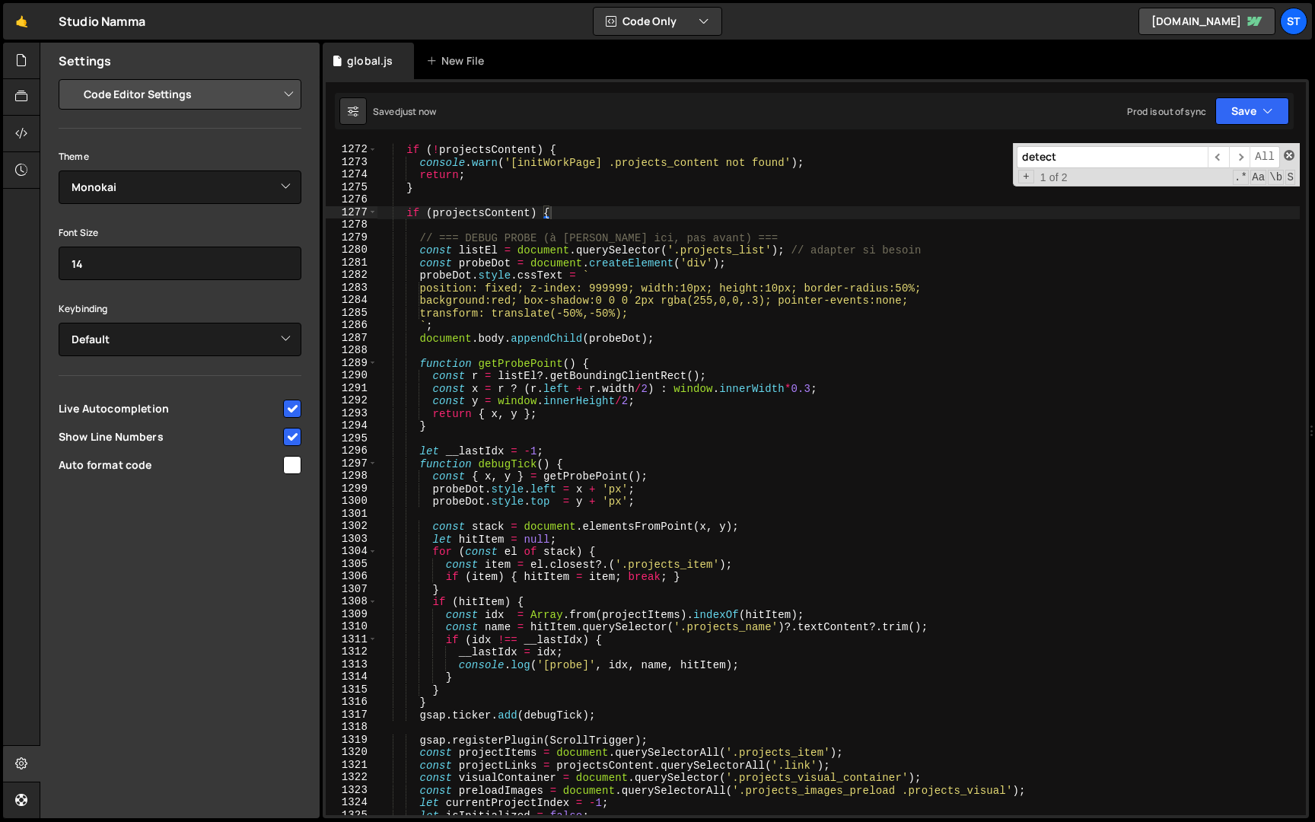
click at [1289, 151] on span at bounding box center [1288, 155] width 11 height 11
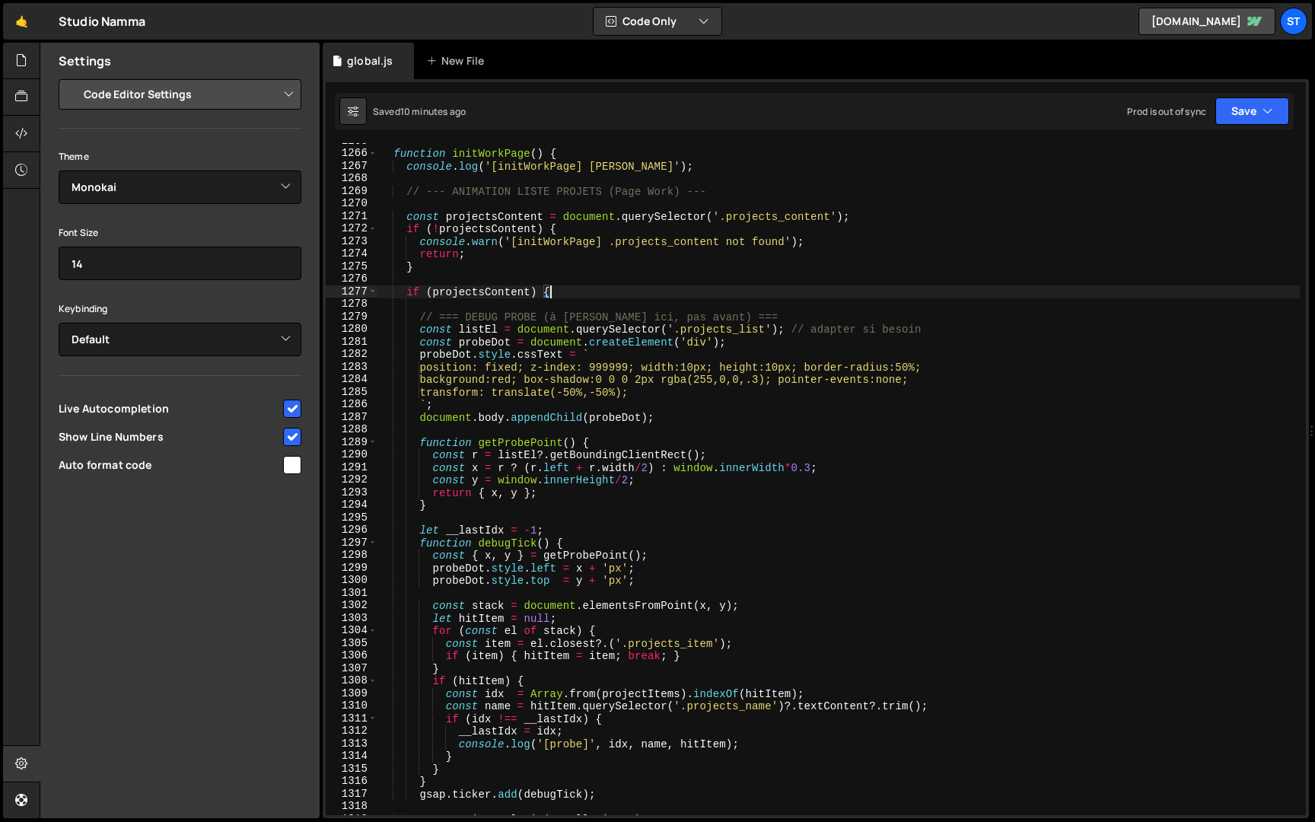
scroll to position [1144, 0]
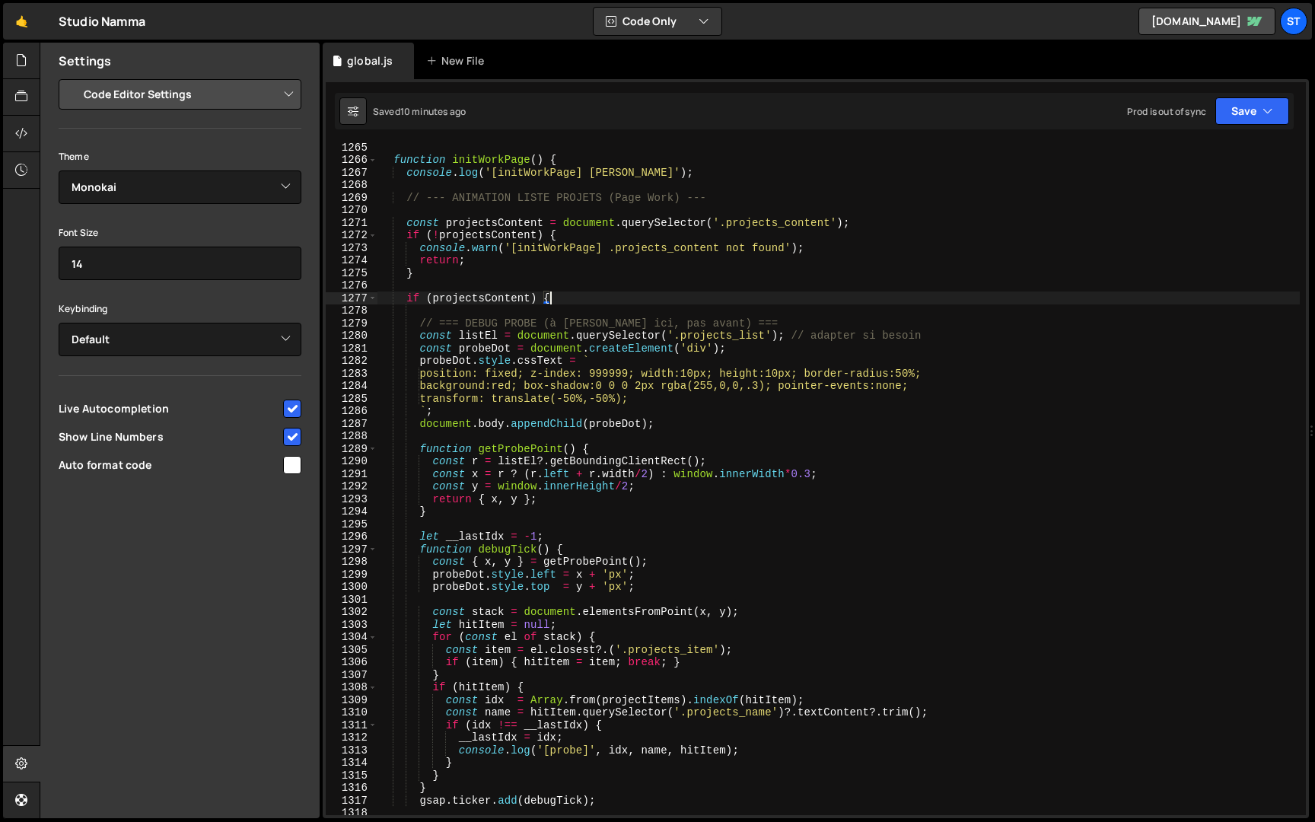
click at [548, 477] on div "function initWorkPage ( ) { console . log ( '[initWorkPage] [PERSON_NAME]' ) ; …" at bounding box center [838, 489] width 922 height 697
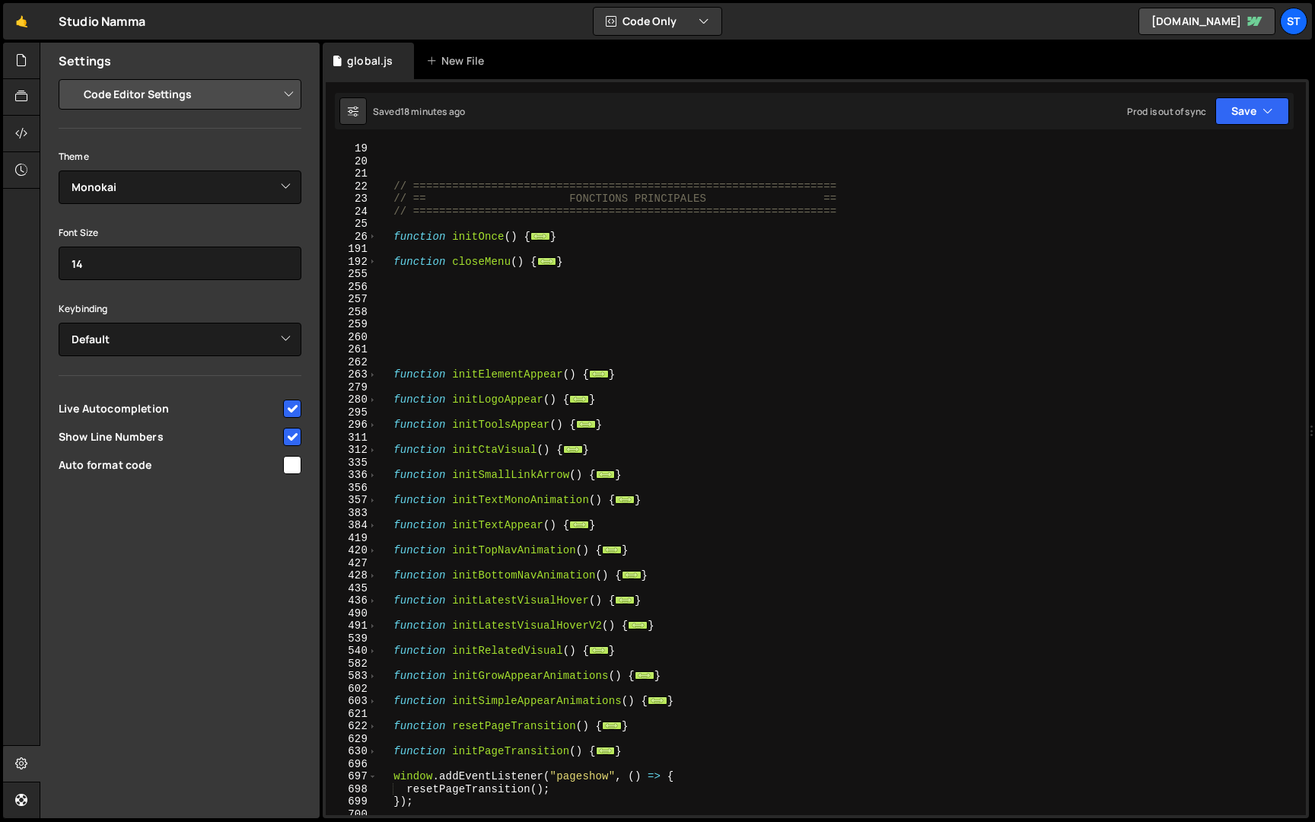
scroll to position [226, 0]
click at [910, 208] on div "// ================================================================= // == FONC…" at bounding box center [838, 490] width 922 height 697
type textarea "// ================================================================="
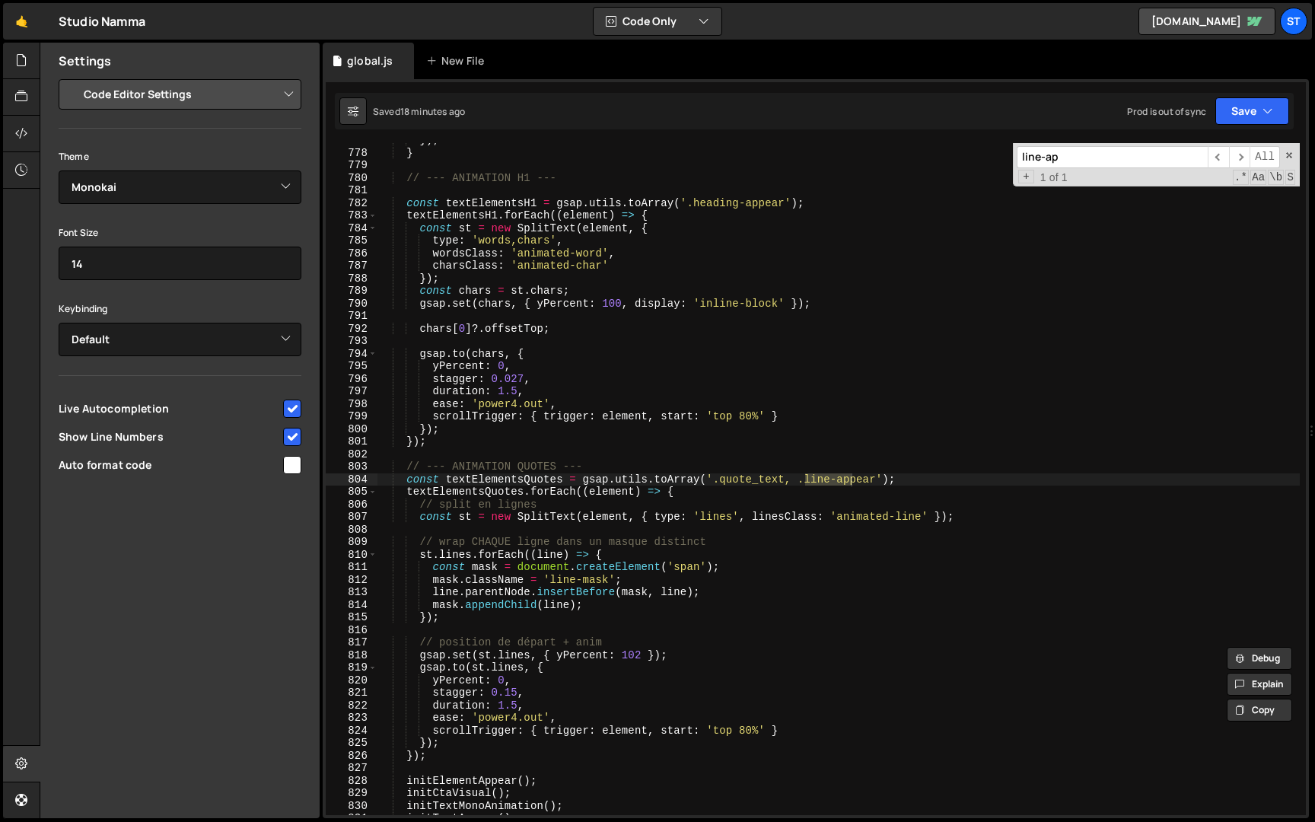
scroll to position [4717, 0]
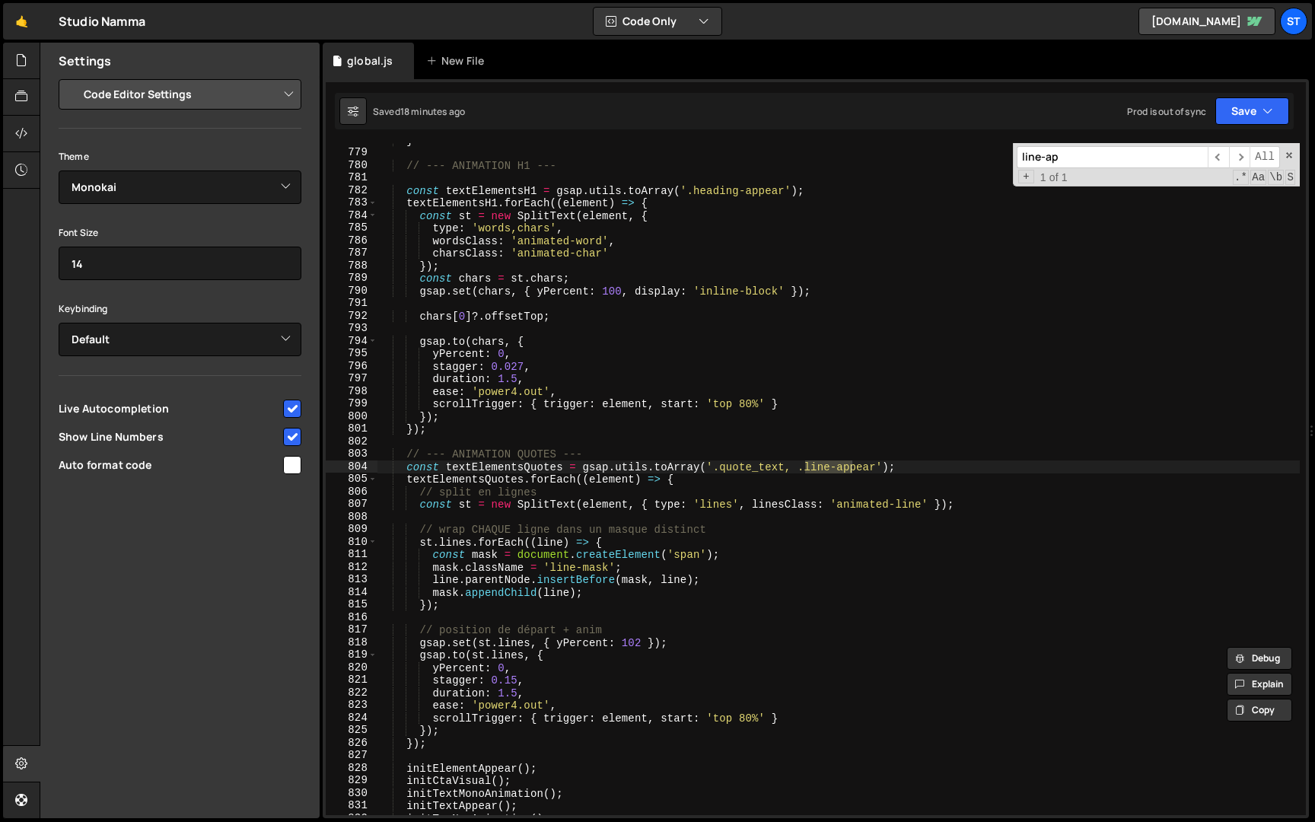
type input "line-ap"
type textarea "const textElementsQuotes = gsap.utils.toArray('.quote_text, .line-appear');"
click at [914, 468] on div "} // --- ANIMATION H1 --- const textElementsH1 = gsap . utils . toArray ( '.hea…" at bounding box center [838, 482] width 922 height 697
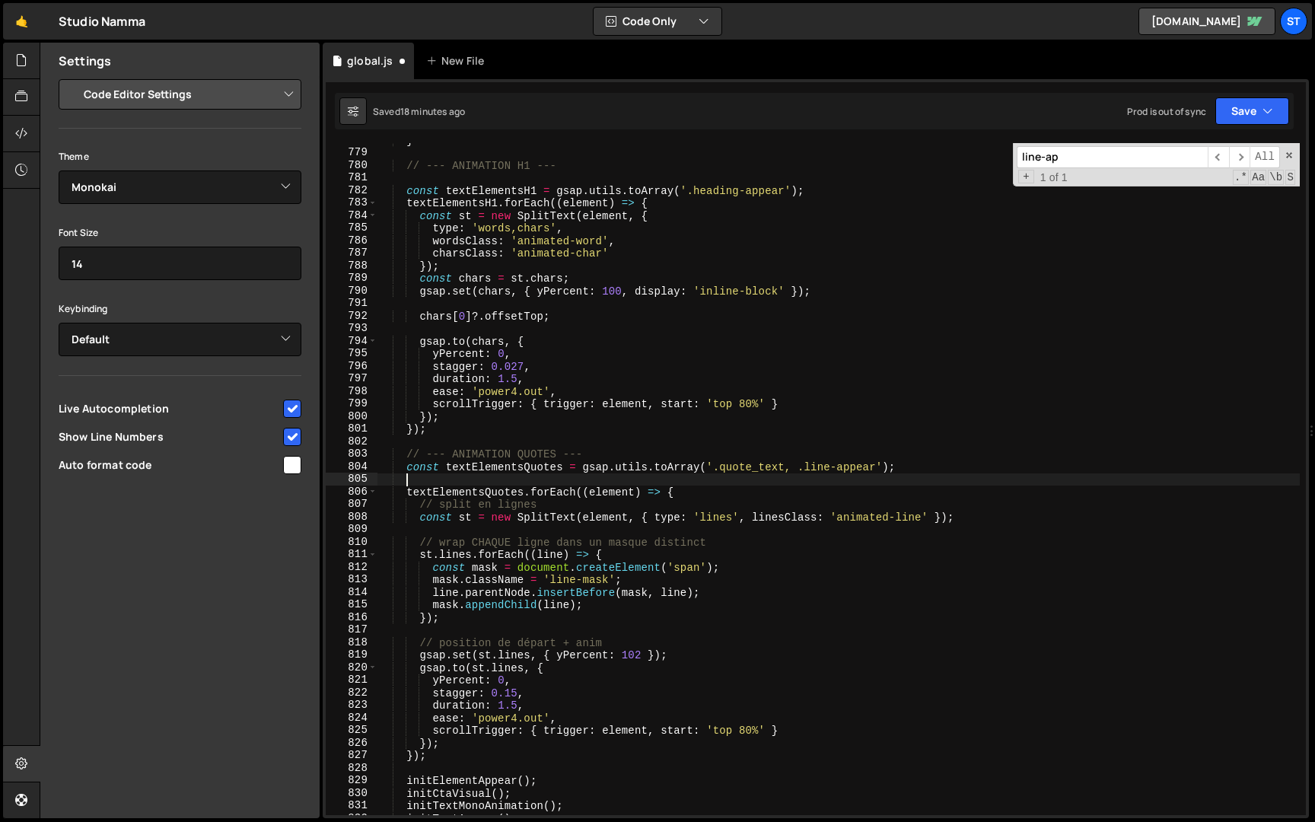
click at [829, 192] on div "} // --- ANIMATION H1 --- const textElementsH1 = gsap . utils . toArray ( '.hea…" at bounding box center [838, 482] width 922 height 697
type textarea "const textElementsH1 = gsap.utils.toArray('.heading-appear');"
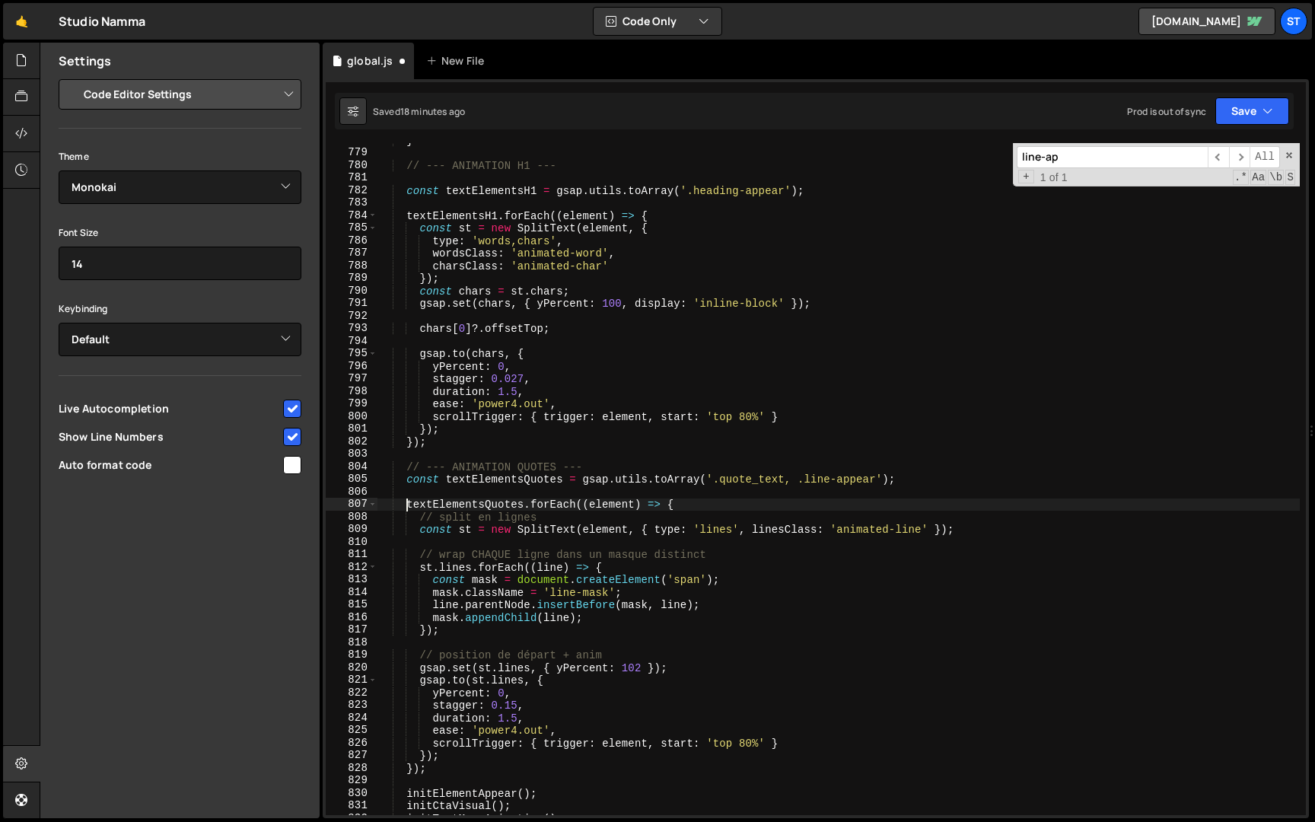
click at [408, 505] on div "} // --- ANIMATION H1 --- const textElementsH1 = gsap . utils . toArray ( '.hea…" at bounding box center [838, 482] width 922 height 697
type textarea "textElementsQuotes.forEach((element) => {"
click at [1088, 156] on input "line-ap" at bounding box center [1111, 157] width 191 height 22
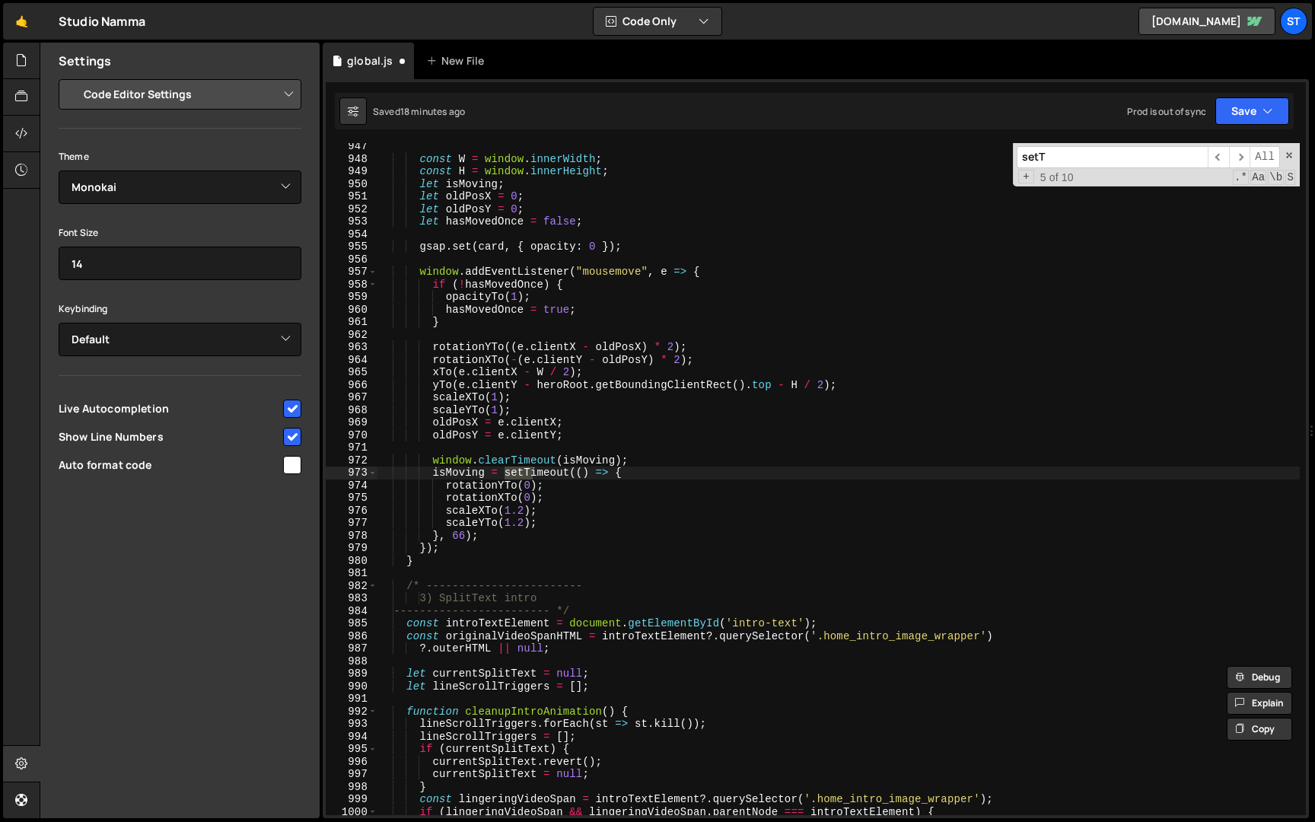
scroll to position [6832, 0]
type input "setTi"
type textarea "isMoving = setTimeout(() => {"
click at [631, 471] on div "const W = window . innerWidth ; const H = window . innerHeight ; let isMoving ;…" at bounding box center [838, 488] width 922 height 697
drag, startPoint x: 644, startPoint y: 471, endPoint x: 504, endPoint y: 471, distance: 140.7
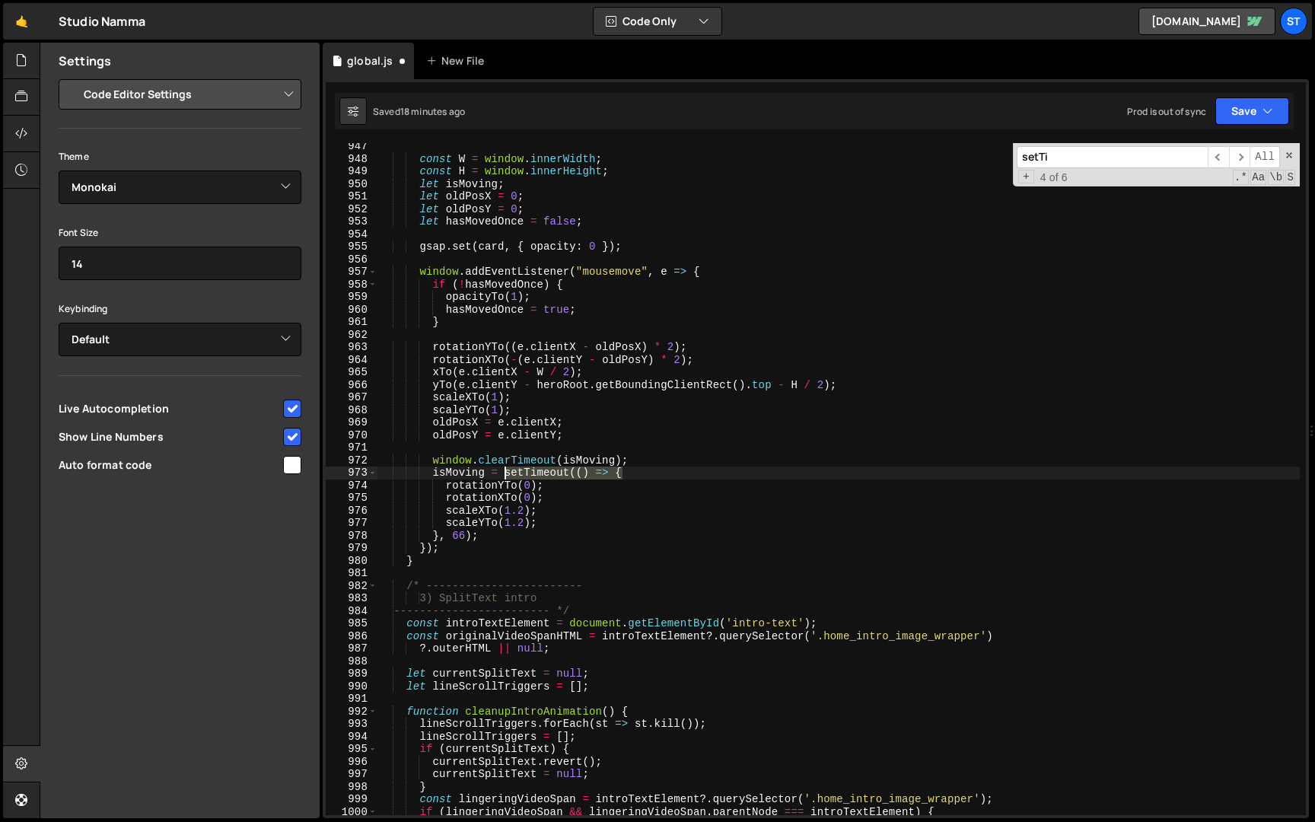
click at [504, 471] on div "const W = window . innerWidth ; const H = window . innerHeight ; let isMoving ;…" at bounding box center [838, 488] width 922 height 697
click at [1118, 159] on input "setTi" at bounding box center [1111, 157] width 191 height 22
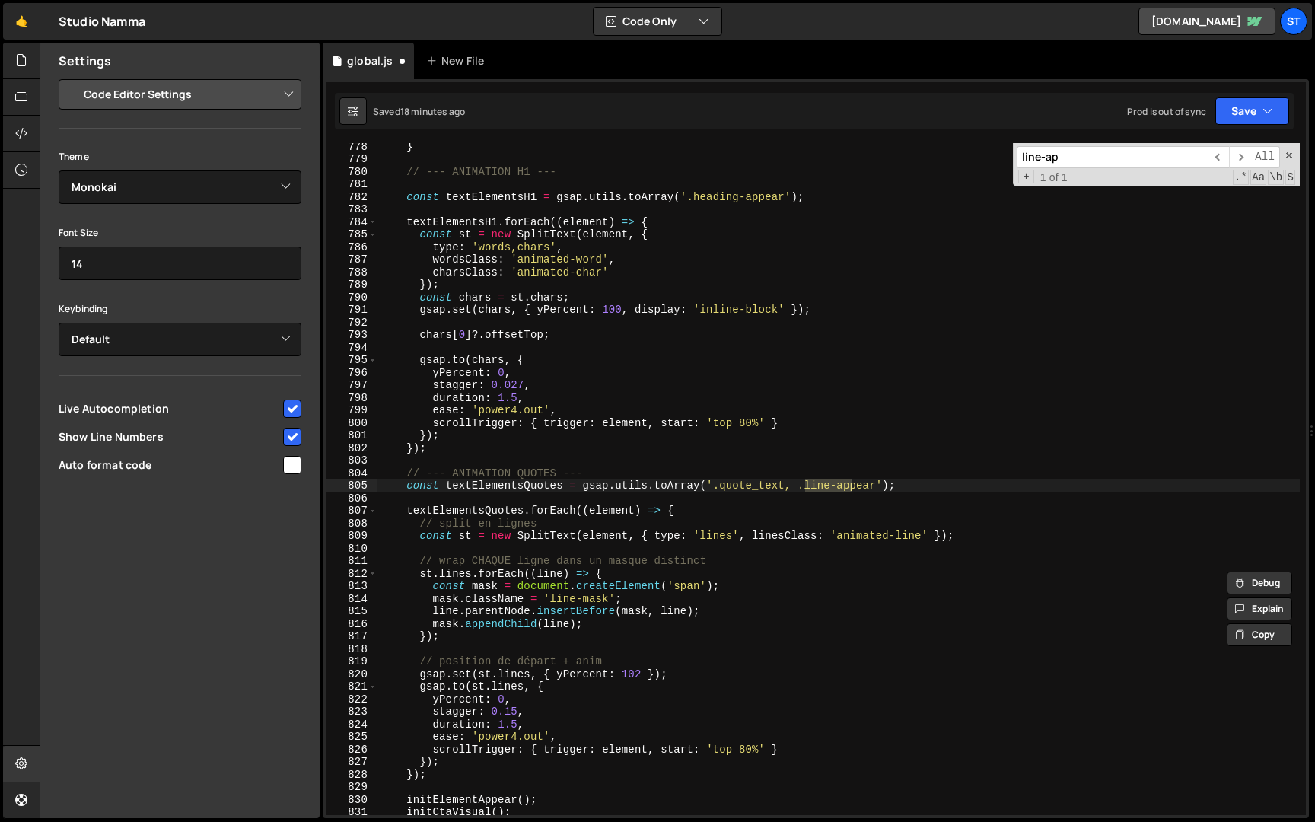
scroll to position [4710, 0]
type input "line-ap"
click at [450, 497] on div "} // --- ANIMATION H1 --- const textElementsH1 = gsap . utils . toArray ( '.hea…" at bounding box center [838, 488] width 922 height 697
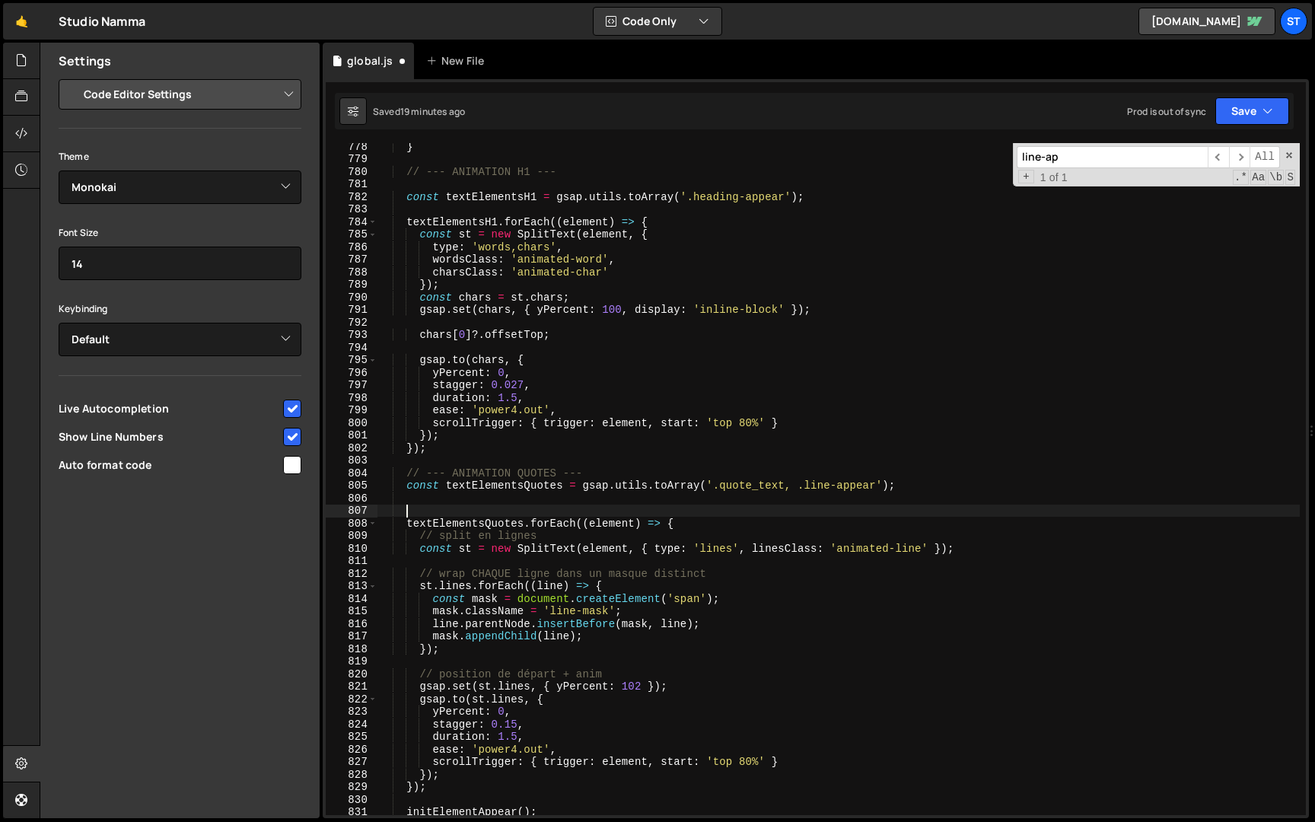
paste textarea "setTimeout(() => {"
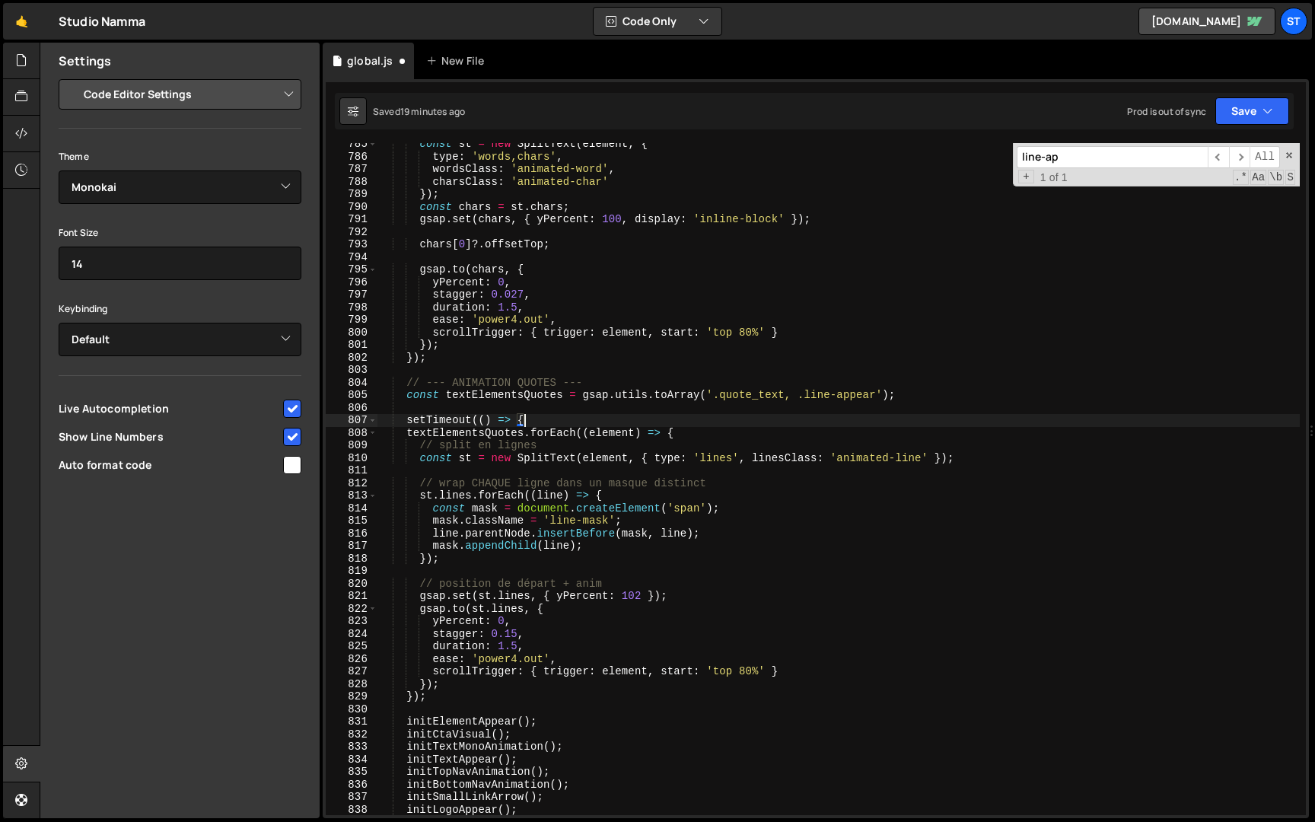
scroll to position [4834, 0]
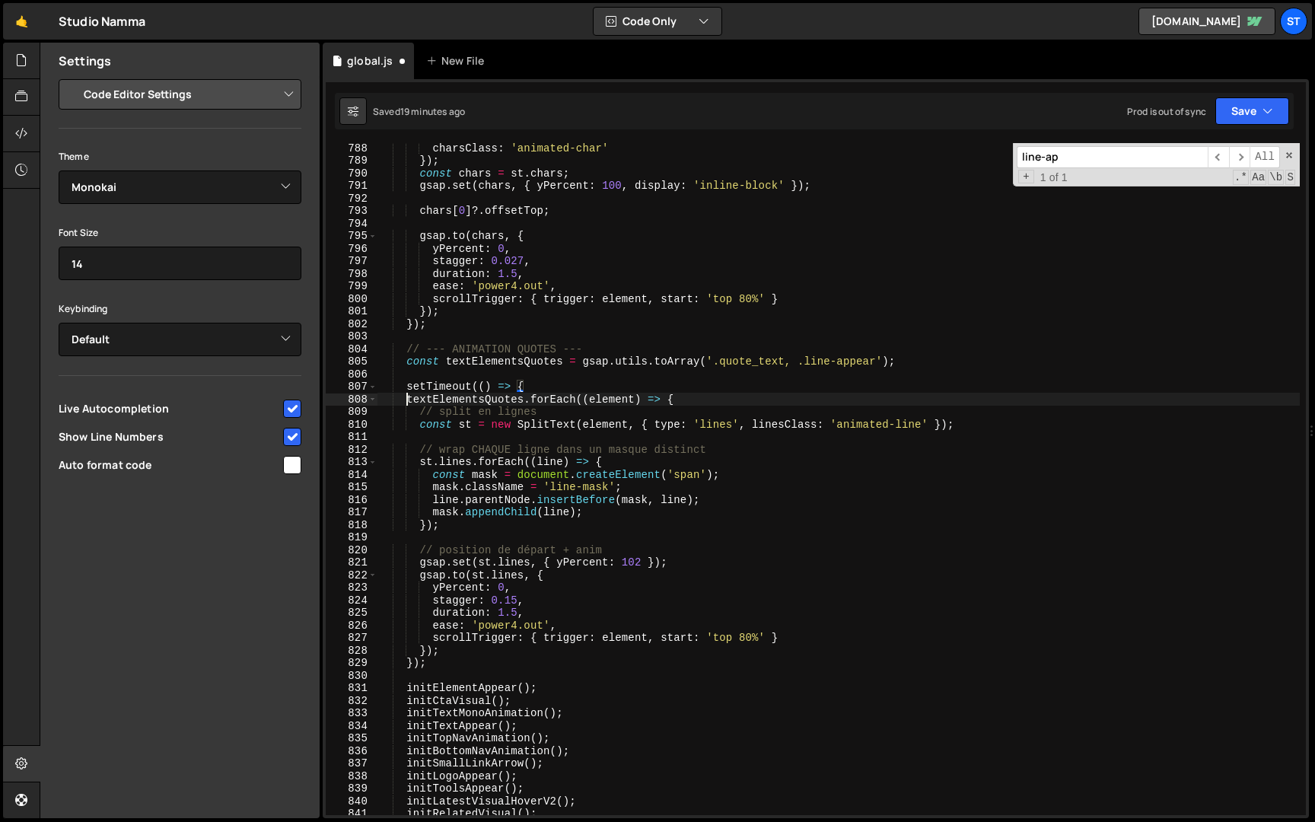
click at [406, 396] on div "charsClass : 'animated-char' }) ; const chars = st . chars ; gsap . set ( chars…" at bounding box center [838, 490] width 922 height 697
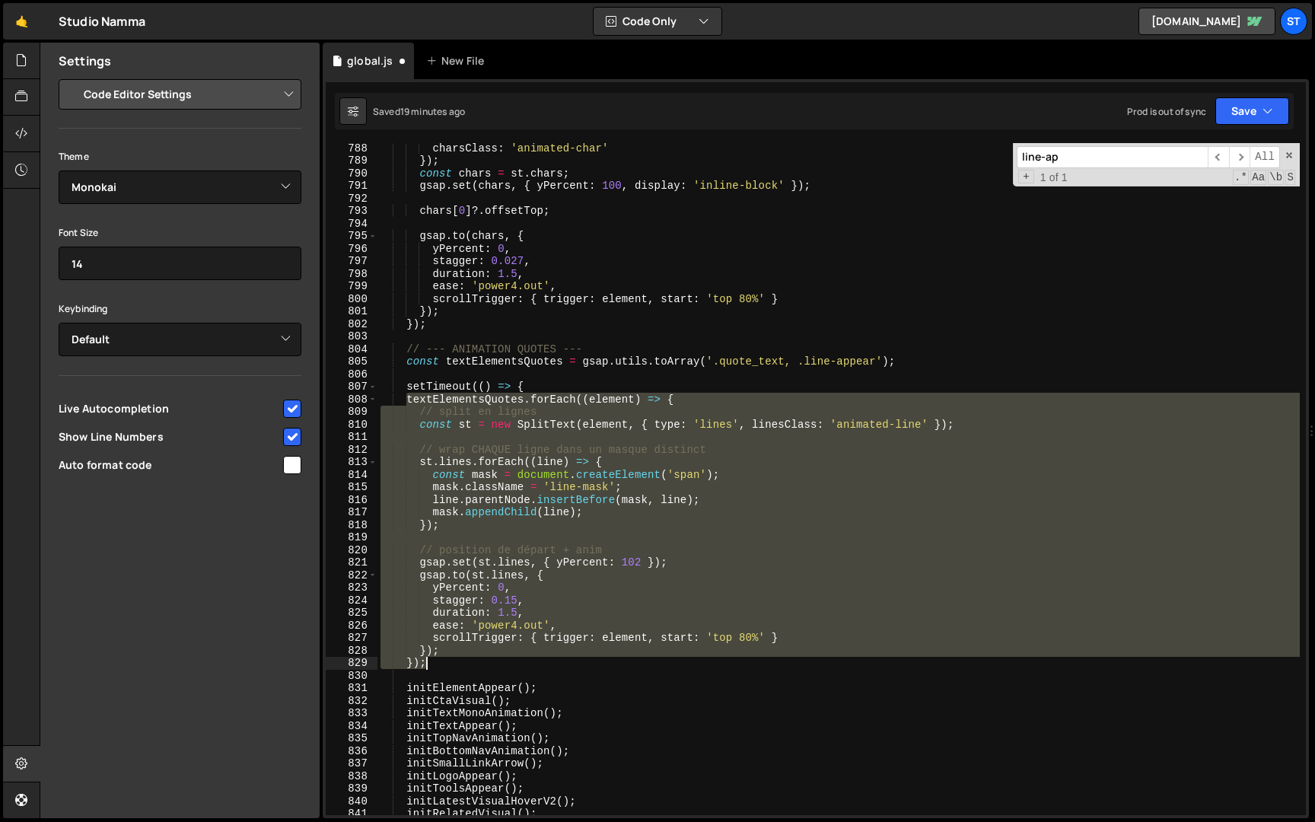
click at [437, 663] on div "charsClass : 'animated-char' }) ; const chars = st . chars ; gsap . set ( chars…" at bounding box center [838, 490] width 922 height 697
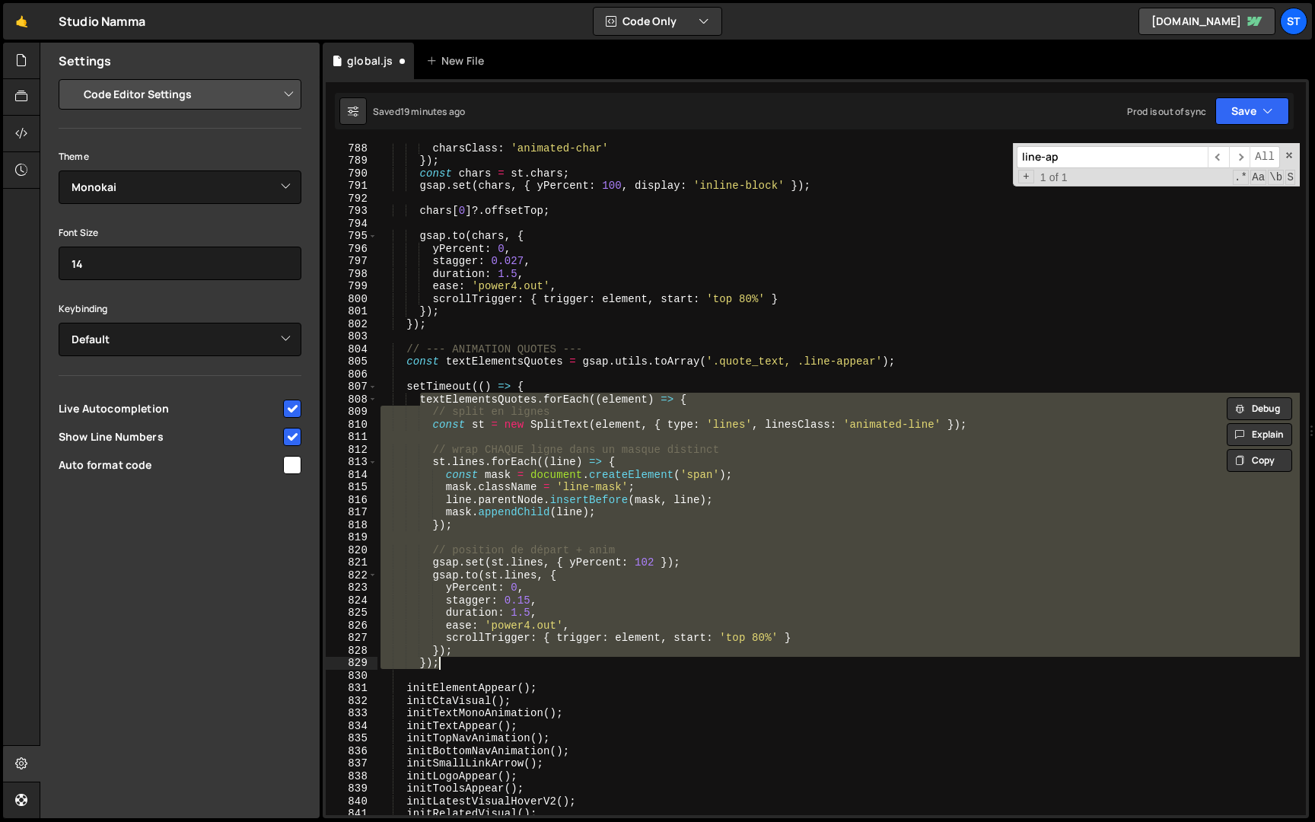
click at [463, 666] on div "charsClass : 'animated-char' }) ; const chars = st . chars ; gsap . set ( chars…" at bounding box center [838, 479] width 922 height 672
type textarea "});"
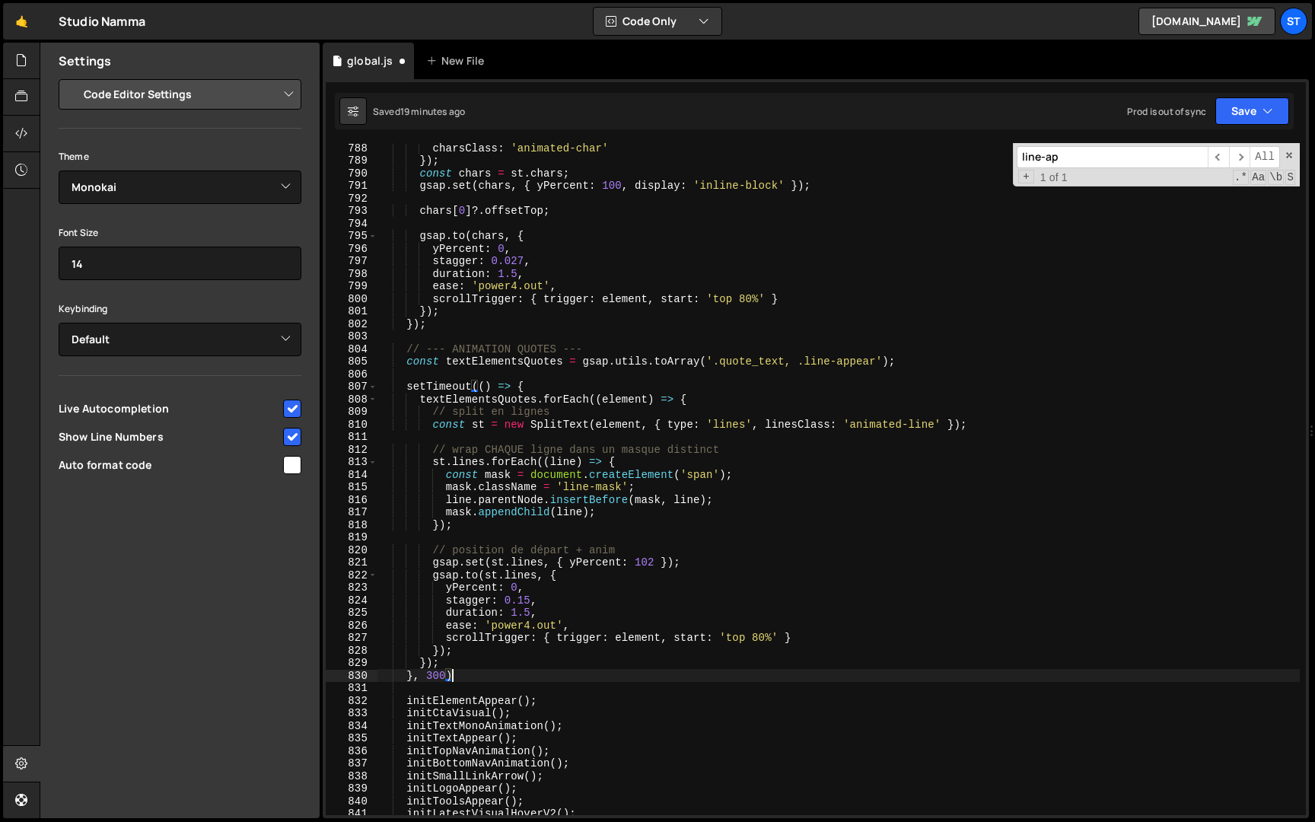
scroll to position [0, 5]
click at [1265, 117] on icon "button" at bounding box center [1267, 110] width 11 height 15
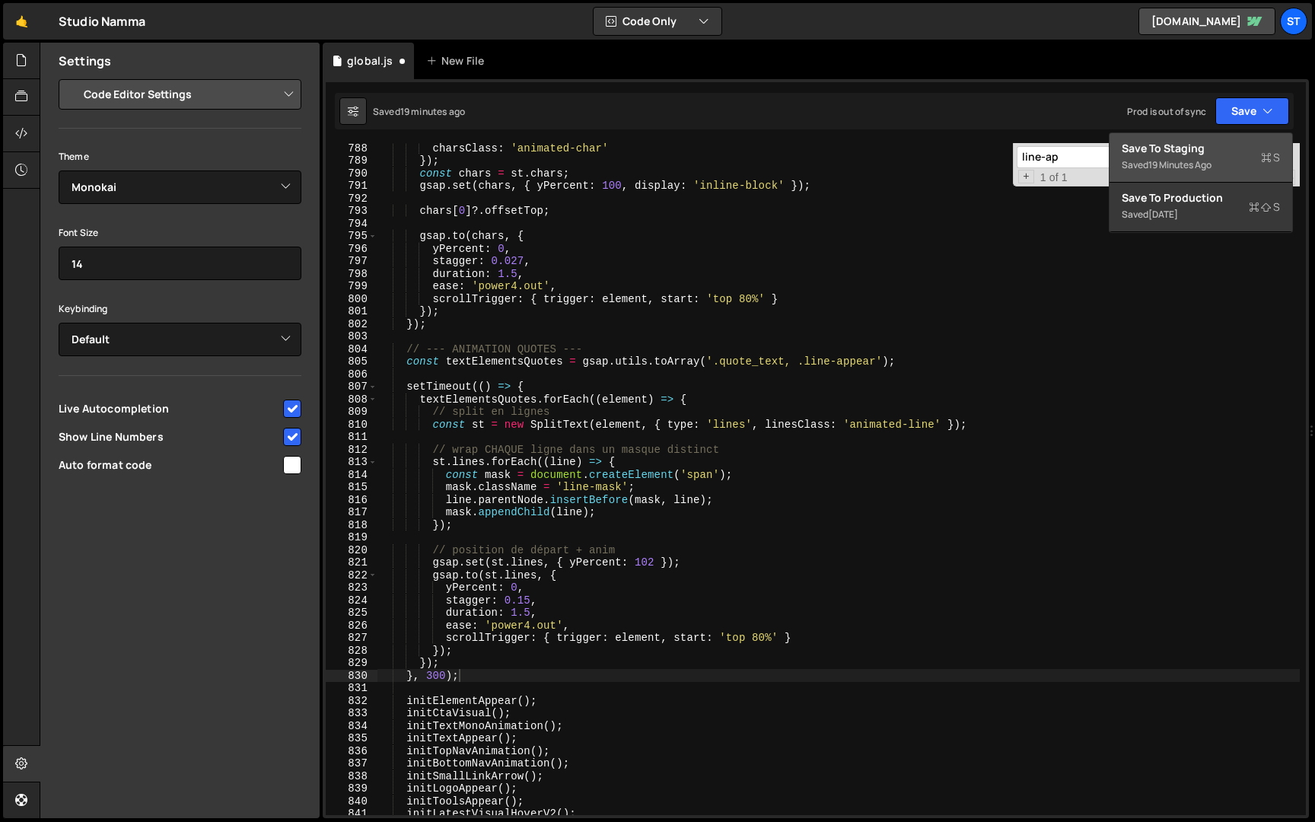
click at [1249, 150] on div "Save to Staging S" at bounding box center [1200, 148] width 158 height 15
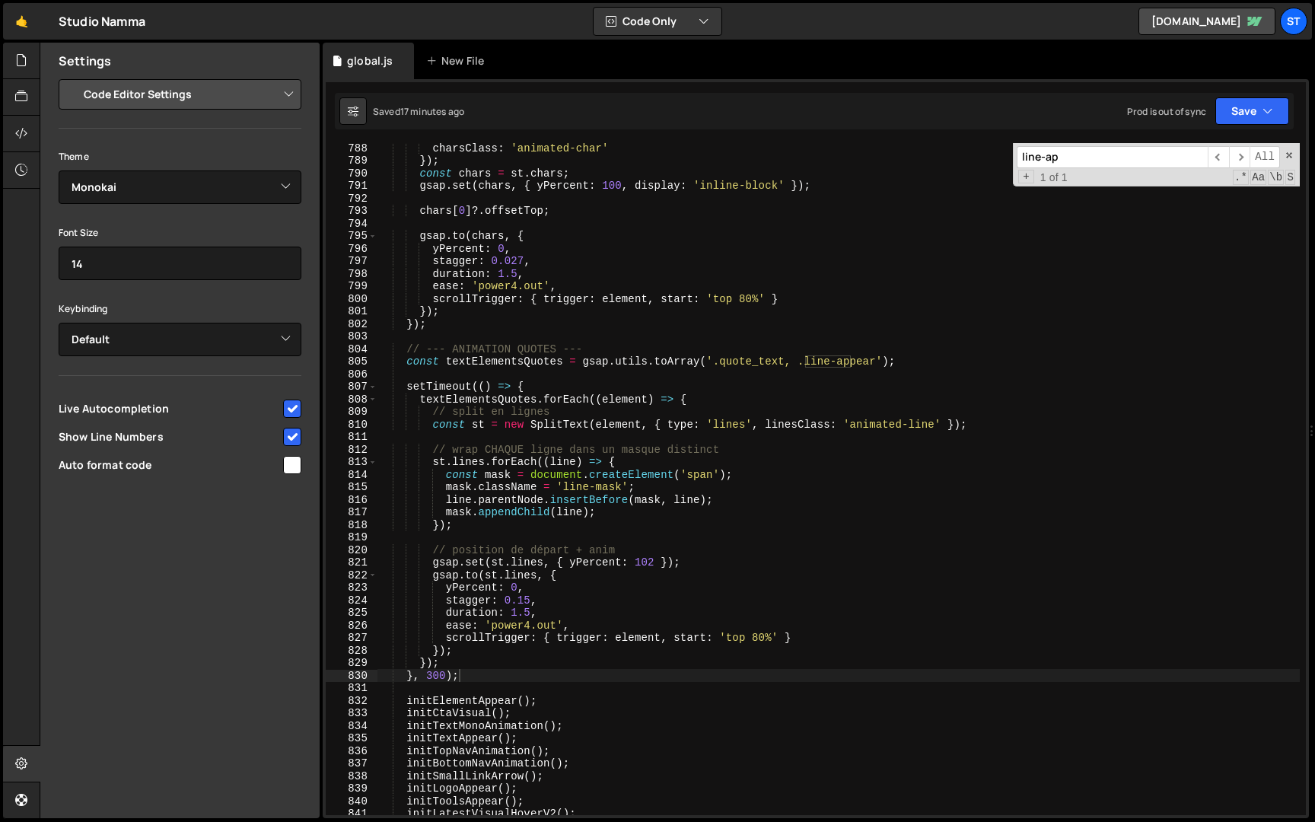
click at [1083, 155] on input "line-ap" at bounding box center [1111, 157] width 191 height 22
click at [706, 421] on div "charsClass : 'animated-char' }) ; const chars = st . chars ; gsap . set ( chars…" at bounding box center [838, 490] width 922 height 697
click at [653, 564] on div "charsClass : 'animated-char' }) ; const chars = st . chars ; gsap . set ( chars…" at bounding box center [838, 490] width 922 height 697
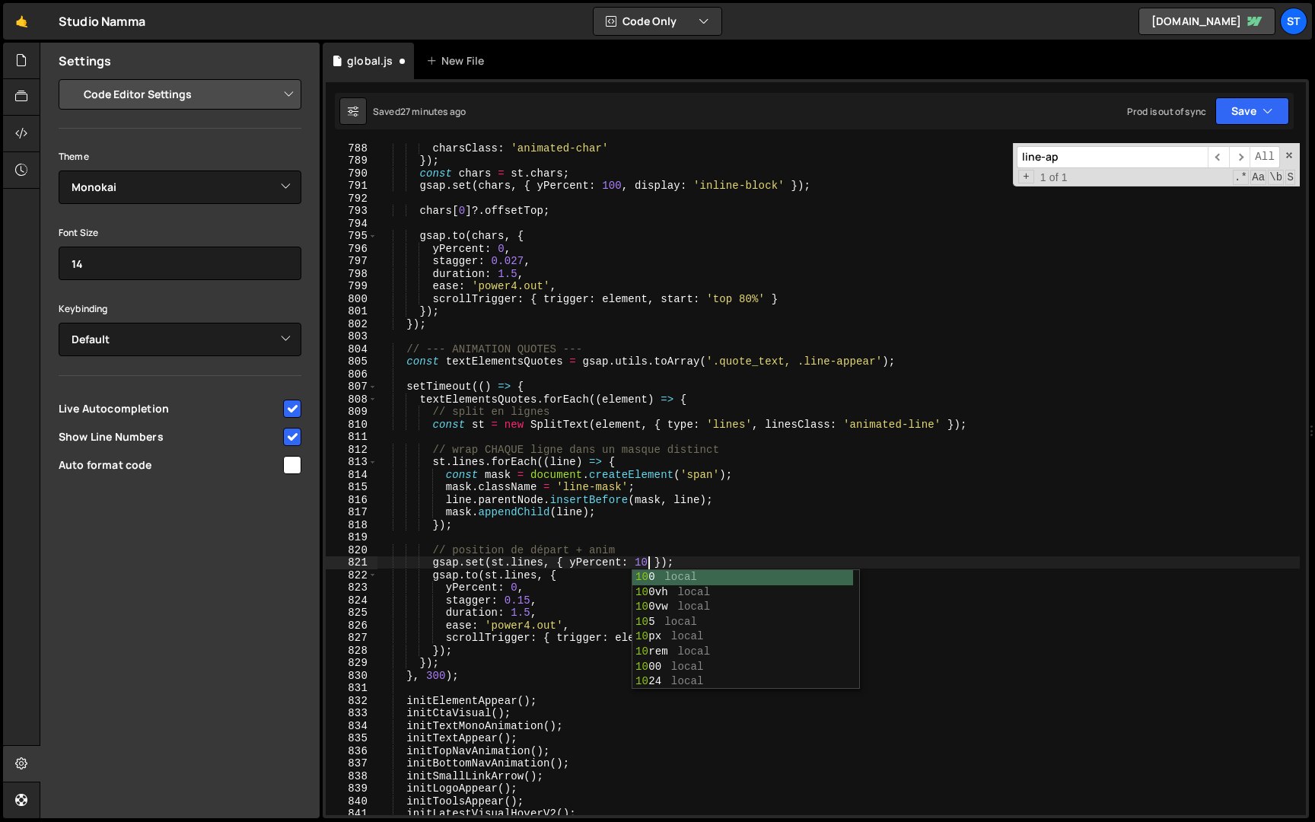
scroll to position [0, 19]
click at [1264, 105] on icon "button" at bounding box center [1267, 110] width 11 height 15
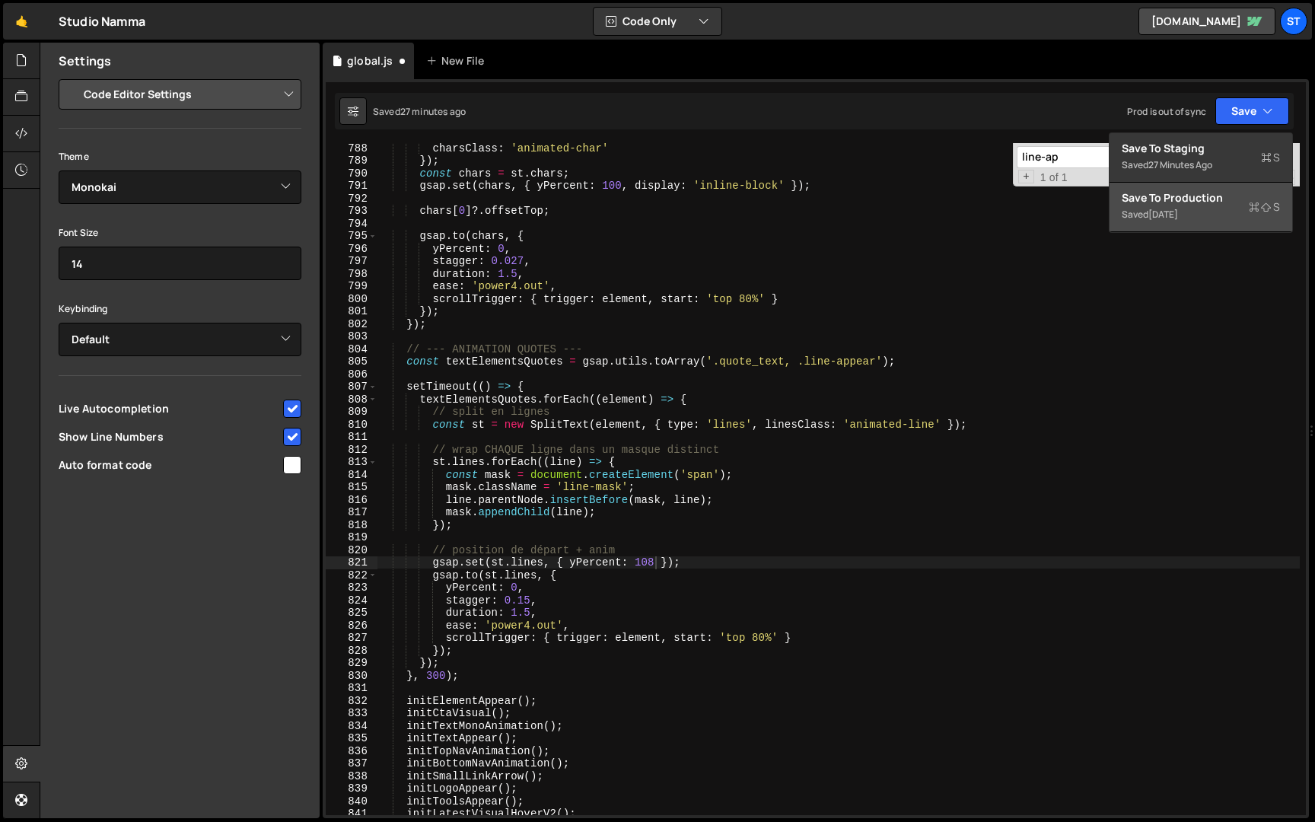
click at [1227, 185] on button "Save to Production S Saved [DATE]" at bounding box center [1200, 207] width 183 height 49
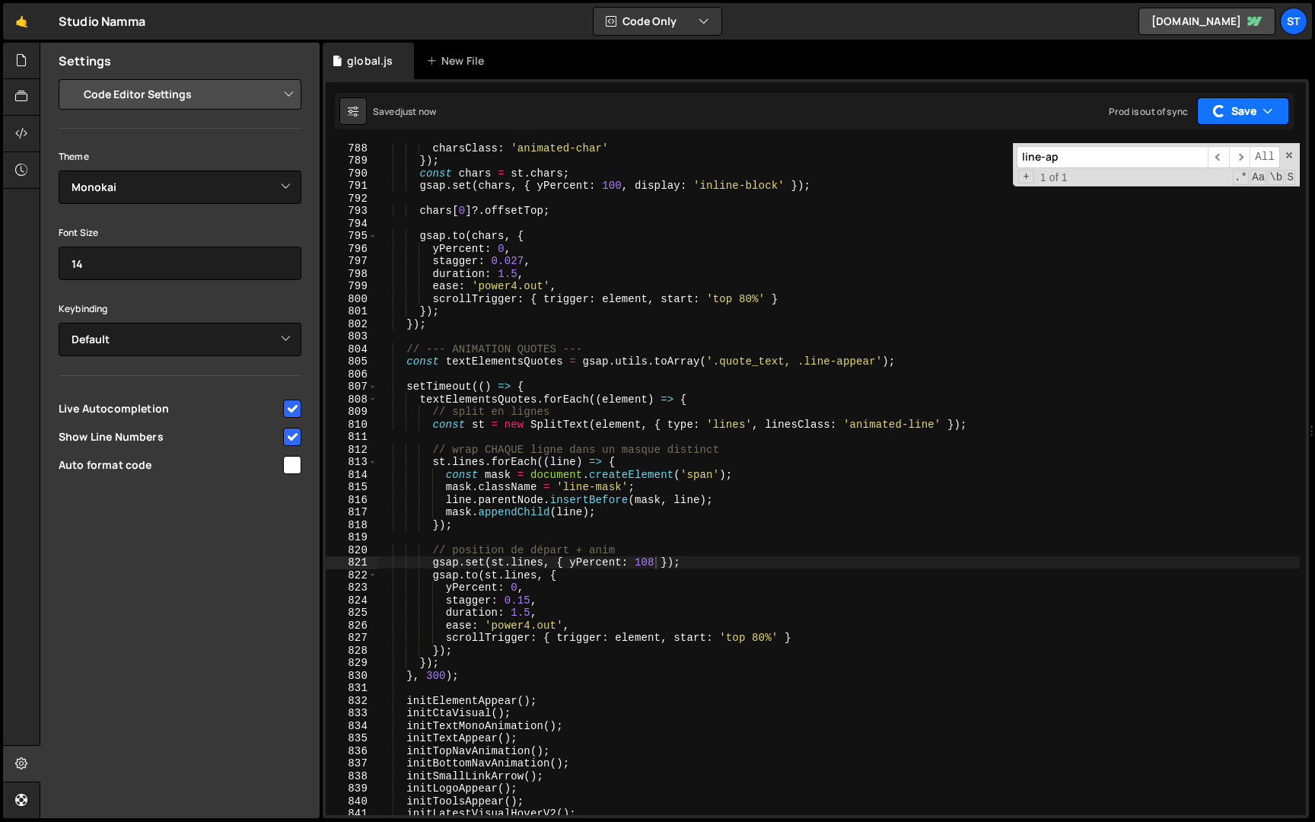
click at [1263, 103] on icon "button" at bounding box center [1267, 110] width 11 height 15
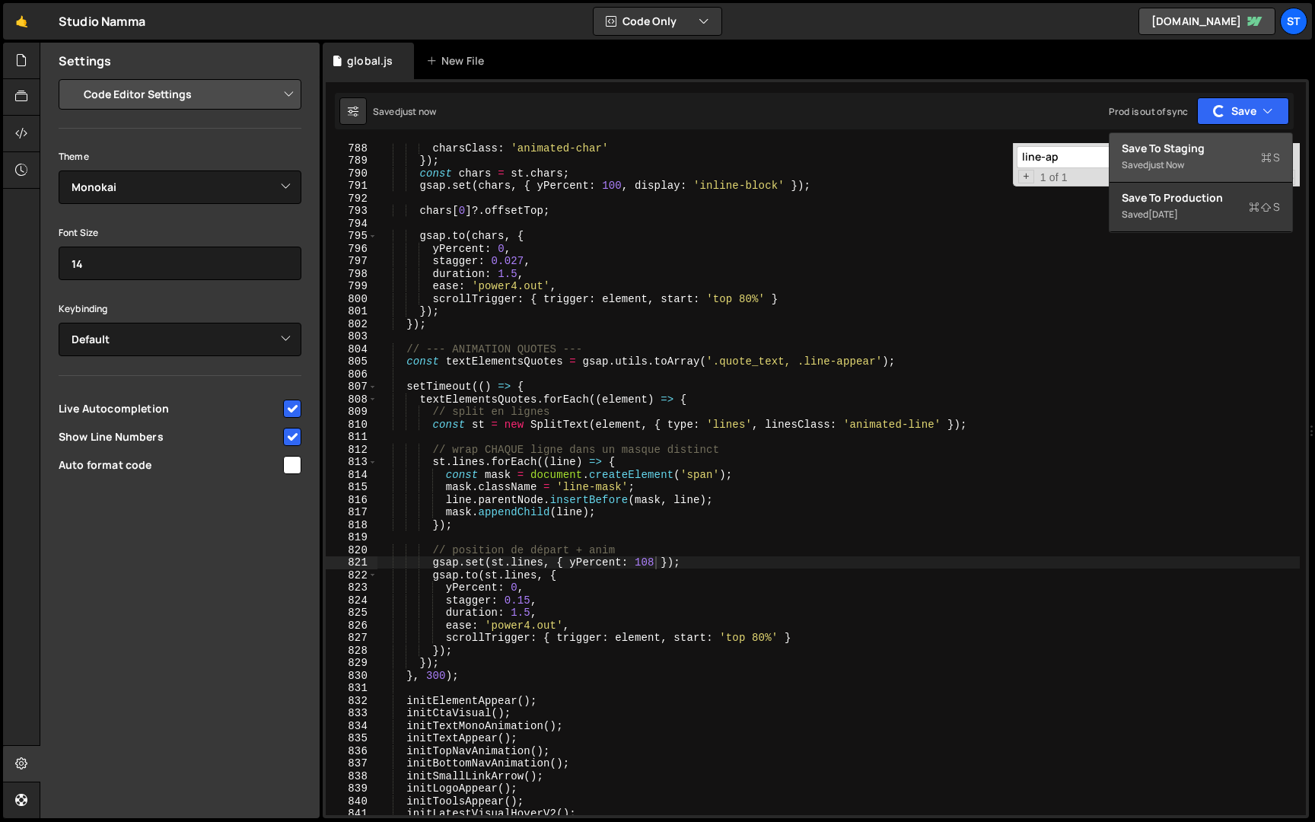
click at [1229, 138] on button "Save to Staging S Saved just now" at bounding box center [1200, 157] width 183 height 49
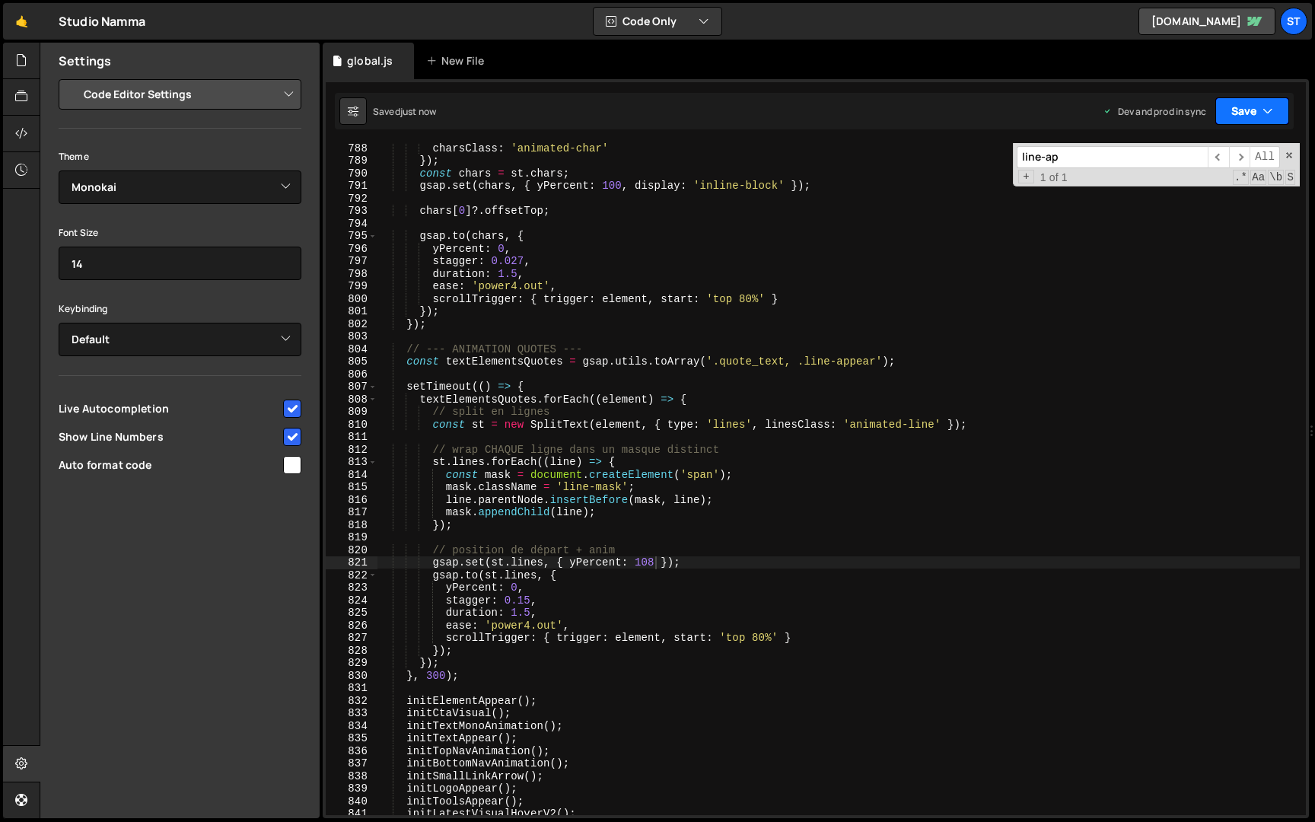
click at [1241, 108] on button "Save" at bounding box center [1252, 110] width 74 height 27
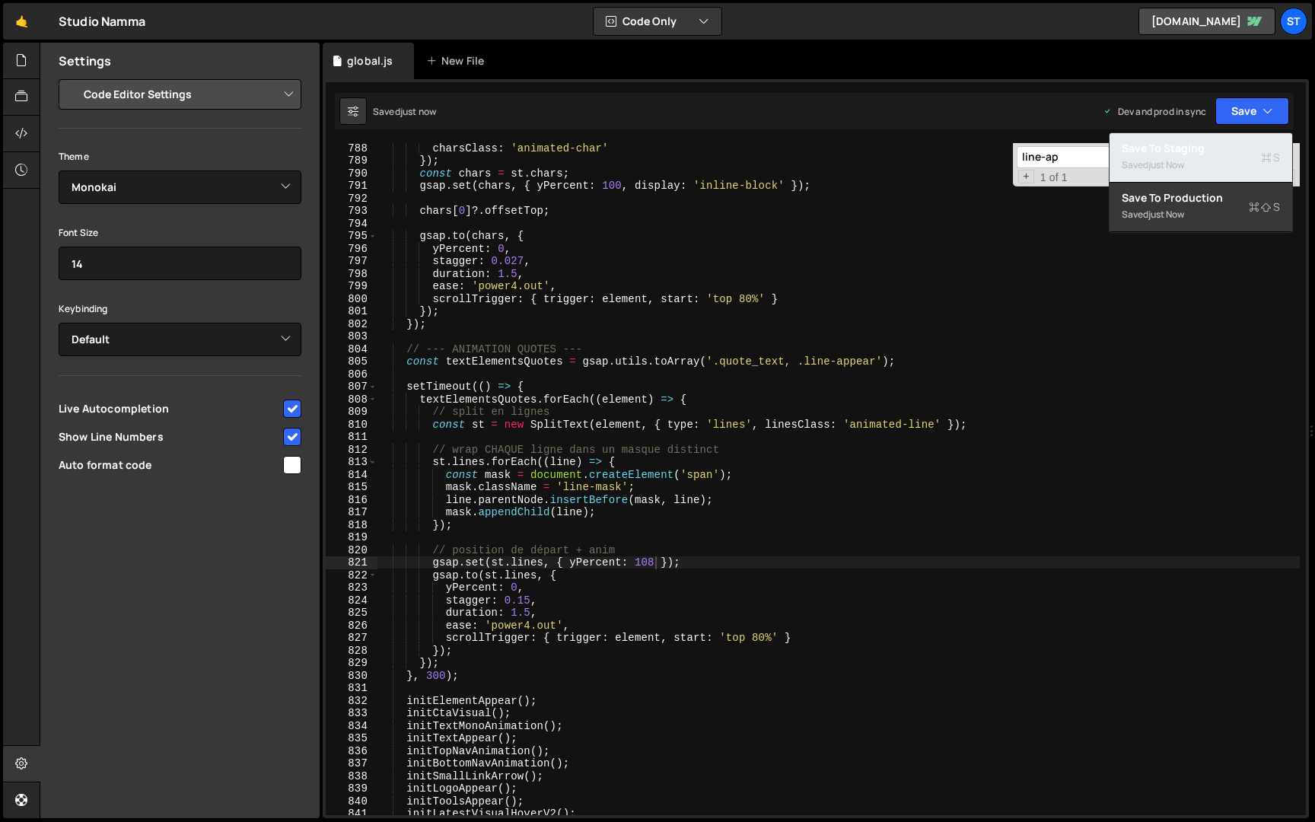
click at [1204, 156] on div "Saved just now" at bounding box center [1200, 165] width 158 height 18
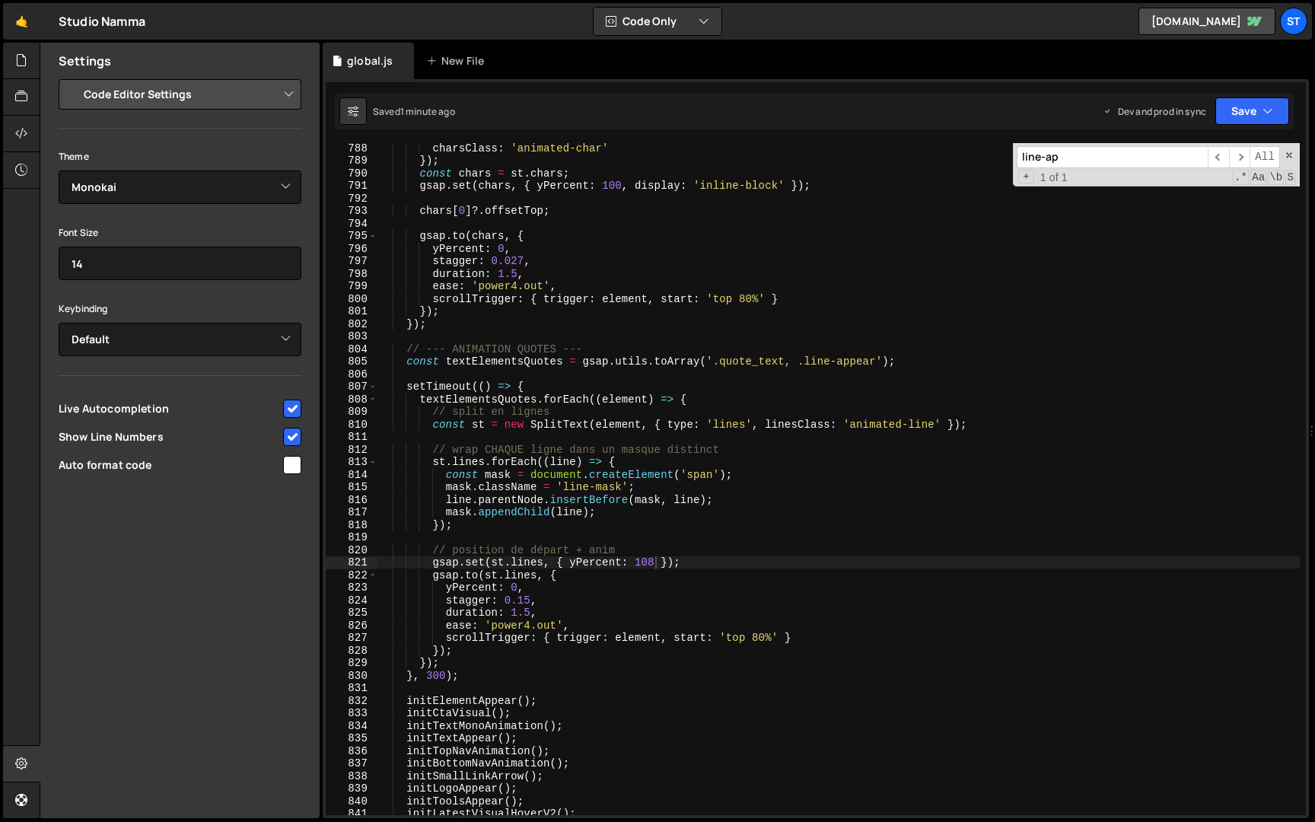
click at [656, 565] on div "charsClass : 'animated-char' }) ; const chars = st . chars ; gsap . set ( chars…" at bounding box center [838, 490] width 922 height 697
type textarea "gsap.set(st.lines, { yPercent: 110 });"
click at [1279, 117] on button "Save" at bounding box center [1252, 110] width 74 height 27
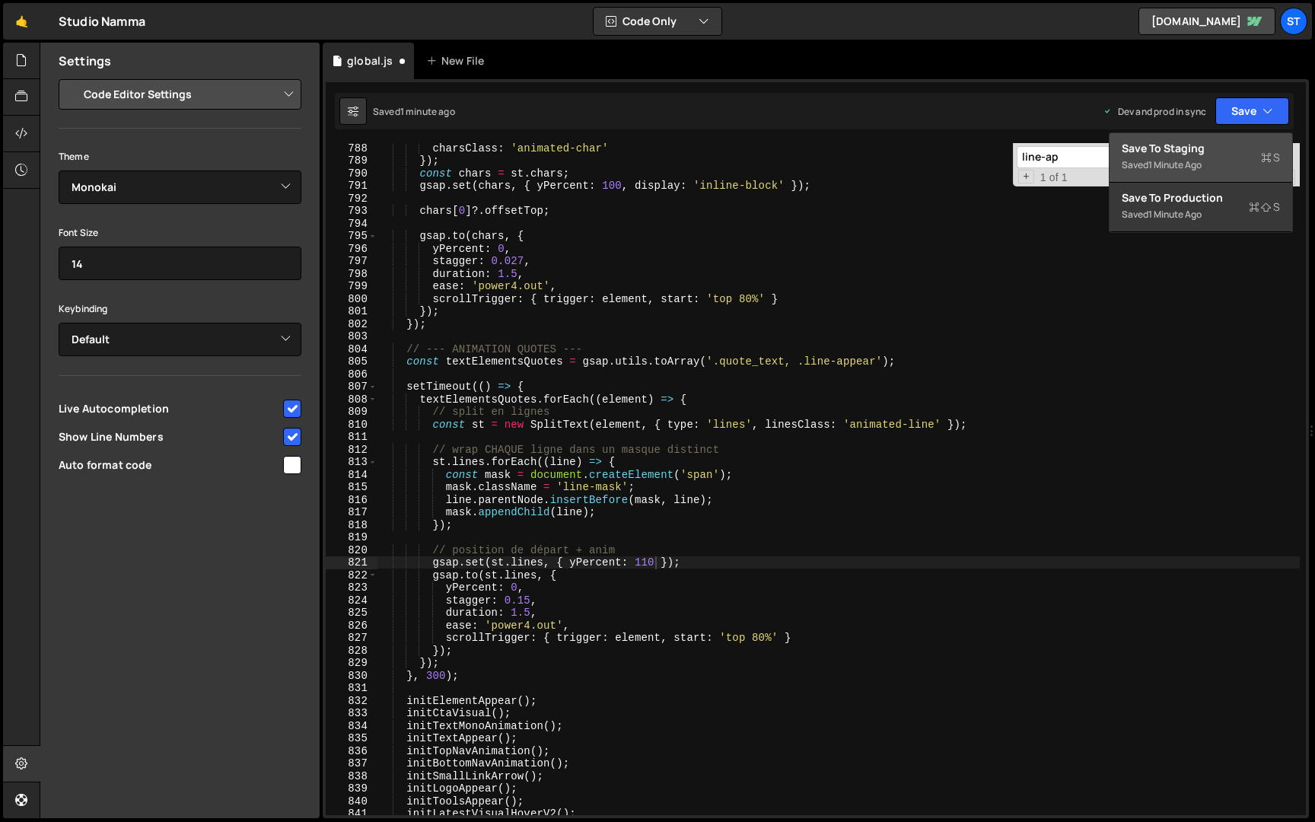
click at [1216, 150] on div "Save to Staging S" at bounding box center [1200, 148] width 158 height 15
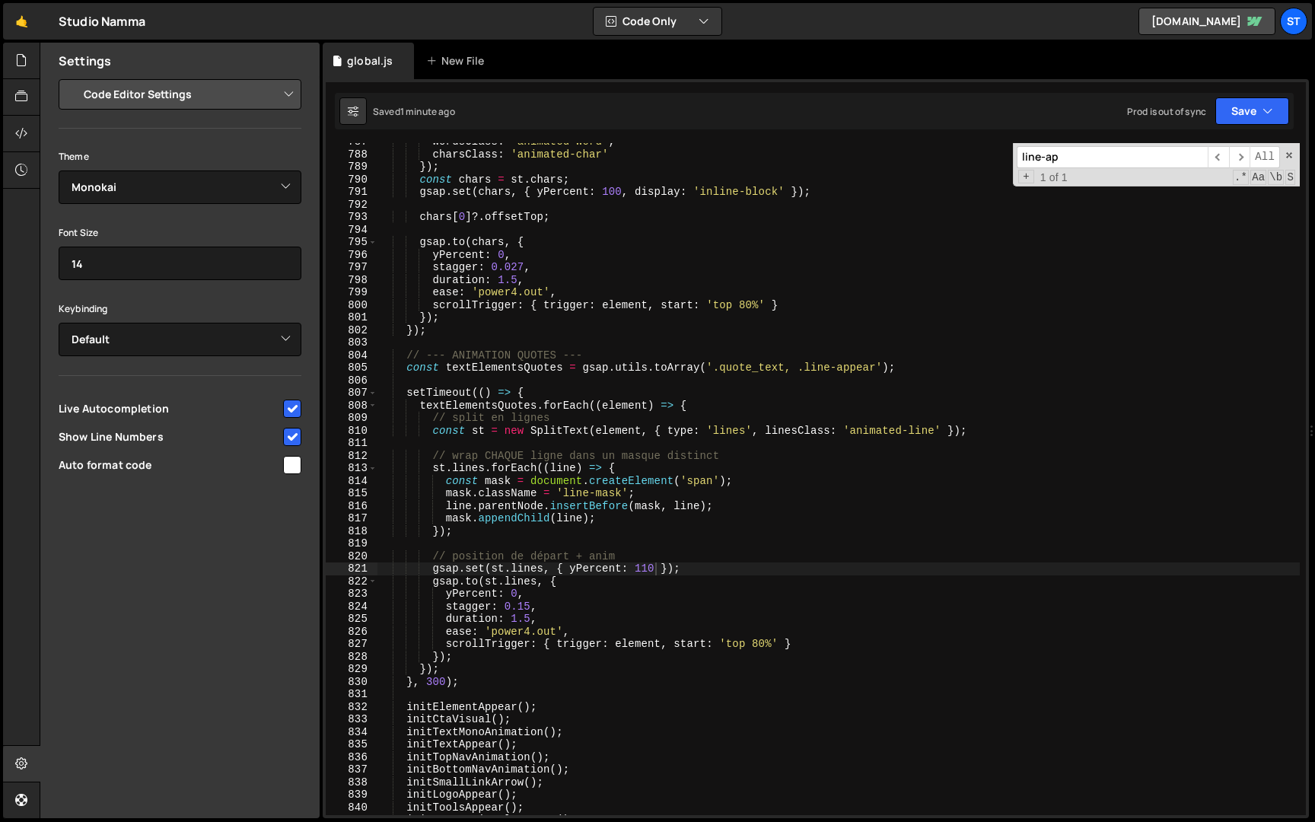
scroll to position [4804, 0]
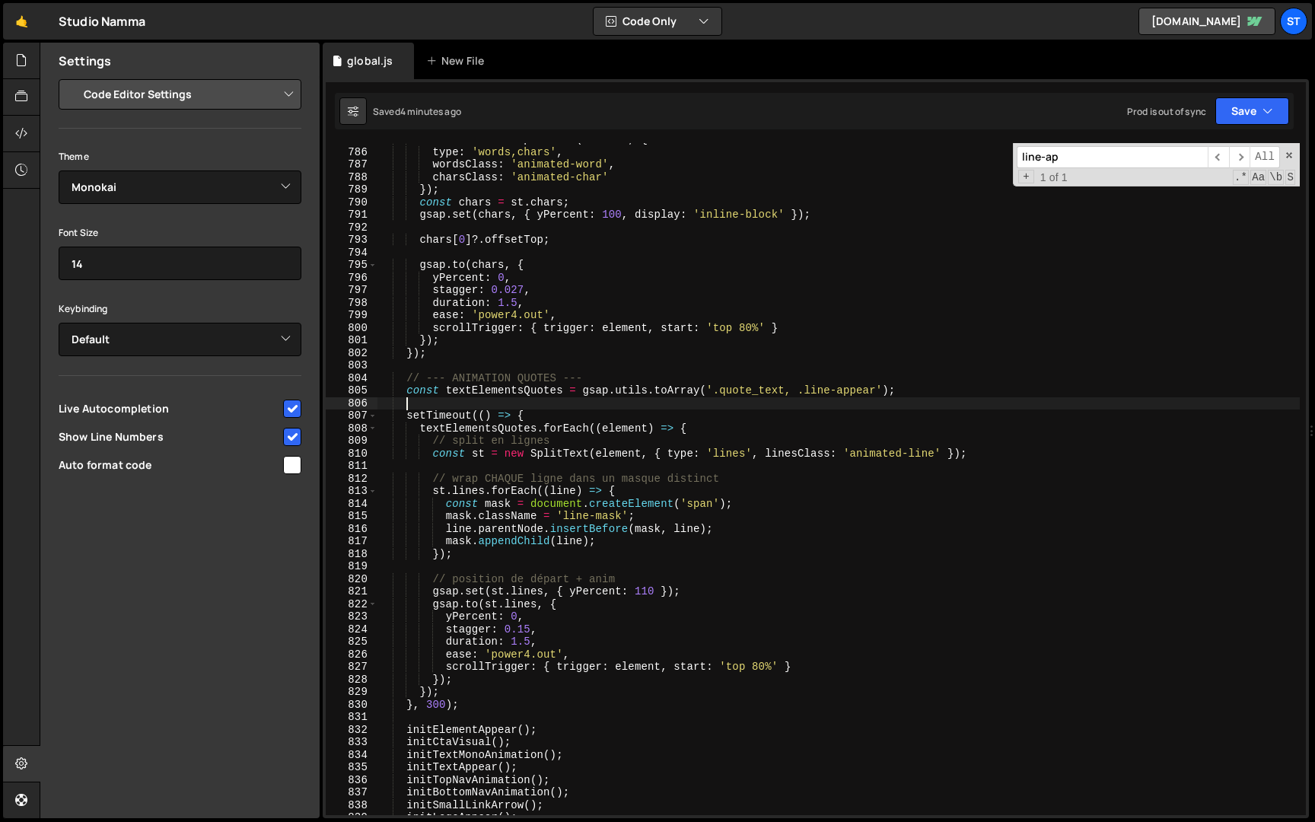
click at [498, 399] on div "const st = new SplitText ( element , { type : 'words,chars' , wordsClass : 'ani…" at bounding box center [838, 481] width 922 height 697
click at [1084, 154] on input "line-ap" at bounding box center [1111, 157] width 191 height 22
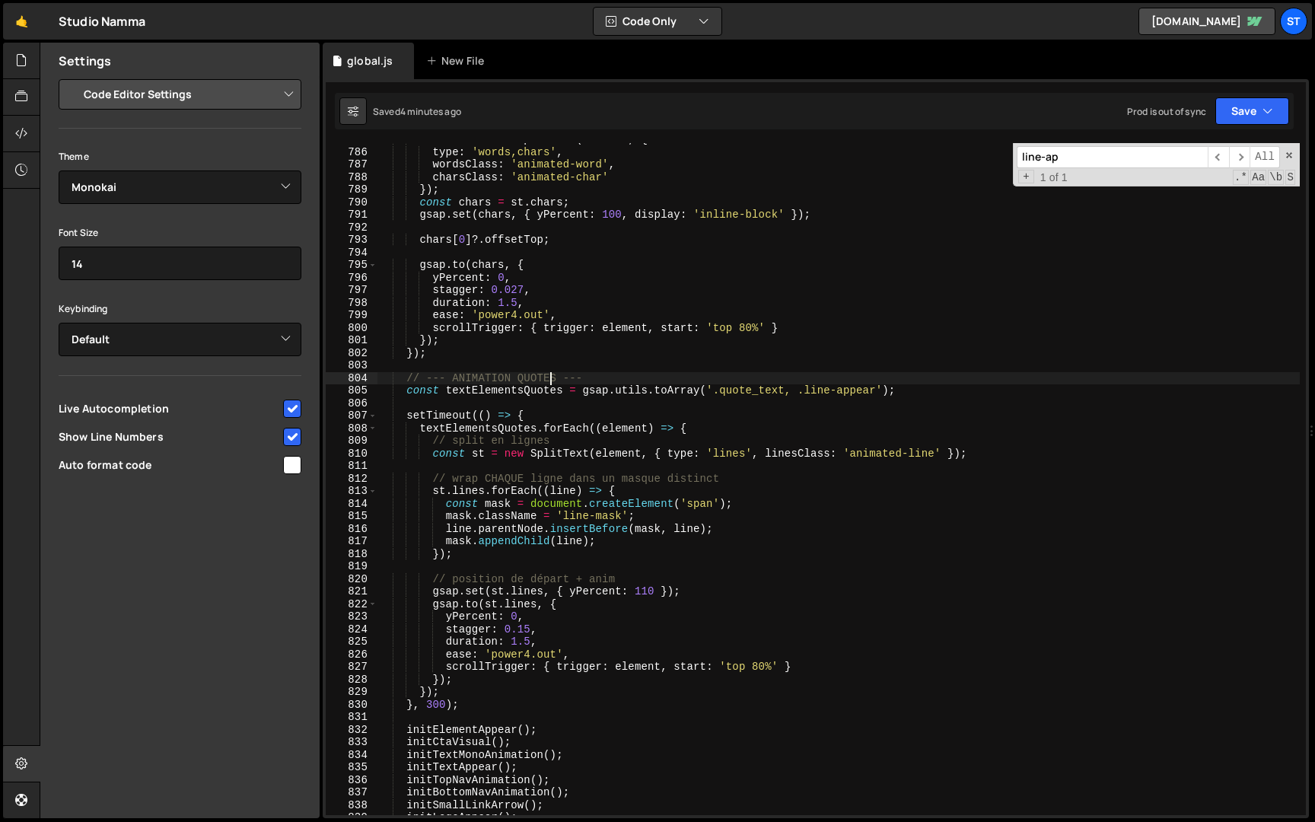
click at [549, 383] on div "const st = new SplitText ( element , { type : 'words,chars' , wordsClass : 'ani…" at bounding box center [838, 481] width 922 height 697
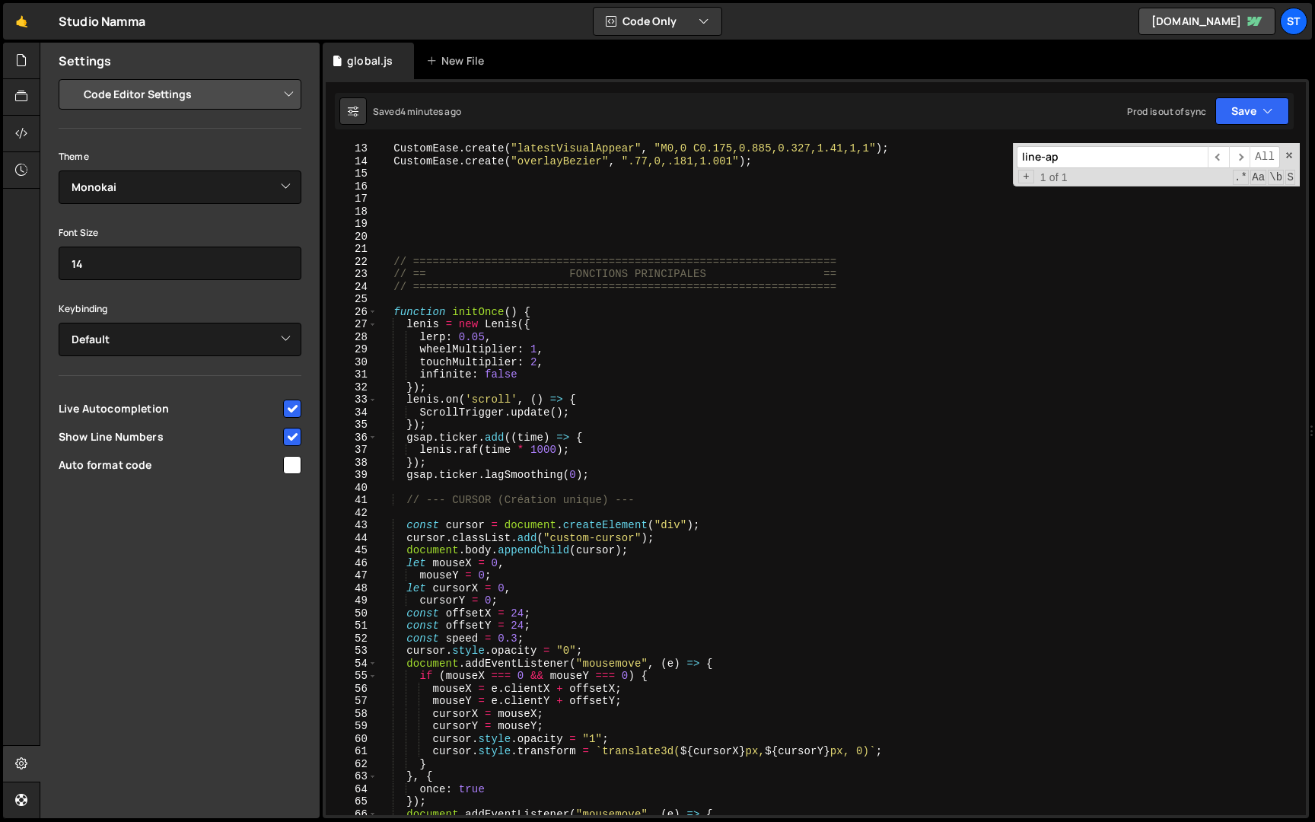
scroll to position [0, 0]
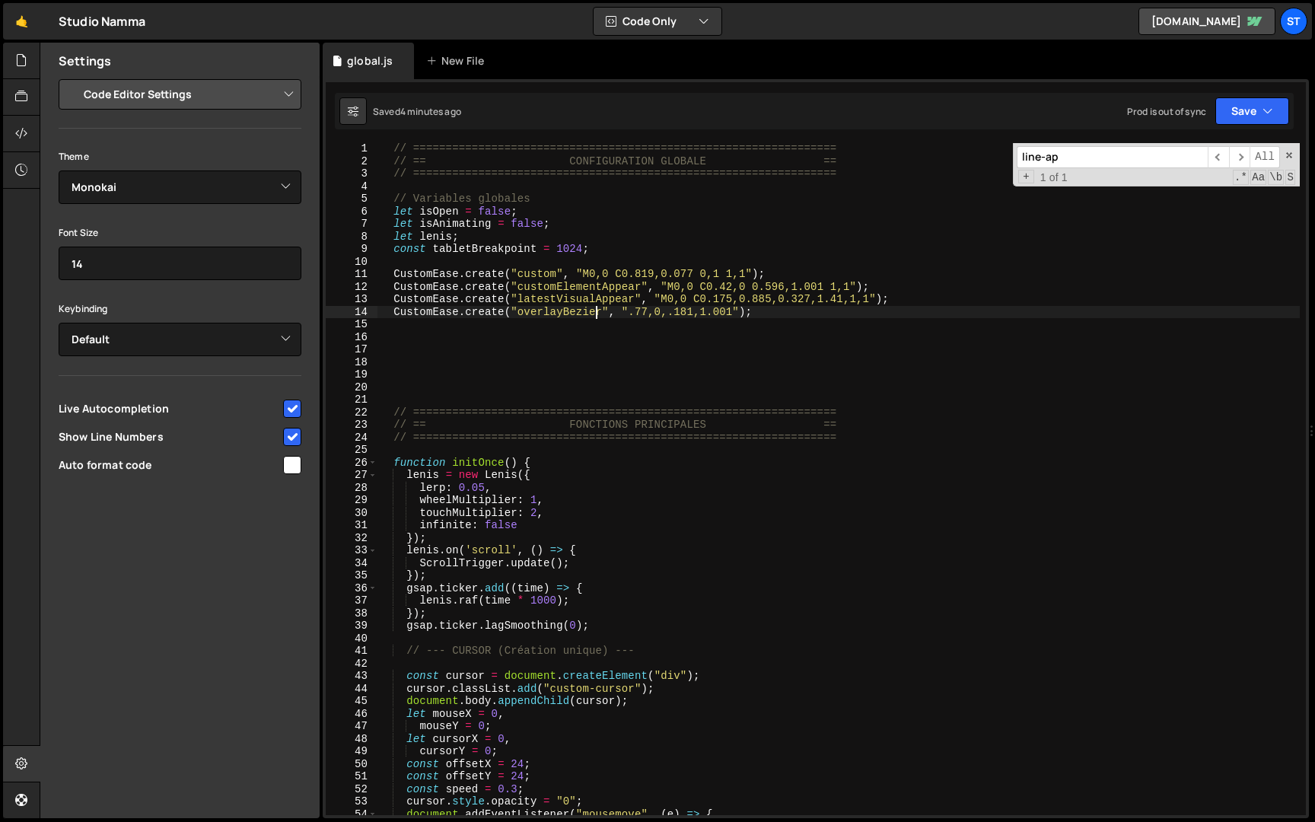
click at [596, 316] on div "// ================================================================= // == CONF…" at bounding box center [838, 490] width 922 height 697
type textarea "CustomEase.create("overlayBezier", ".77,0,.181,1.001");"
click at [1069, 157] on input "line-ap" at bounding box center [1111, 157] width 191 height 22
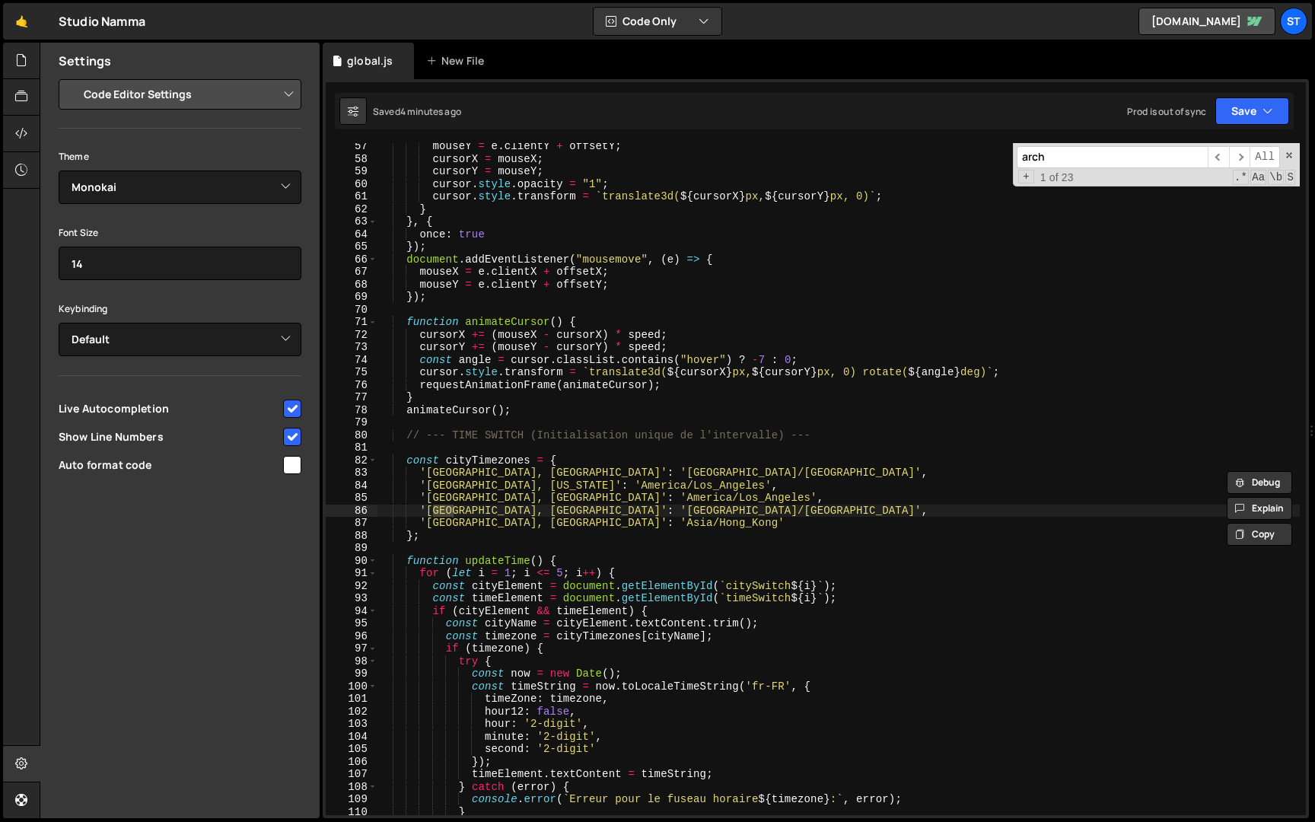
scroll to position [3279, 0]
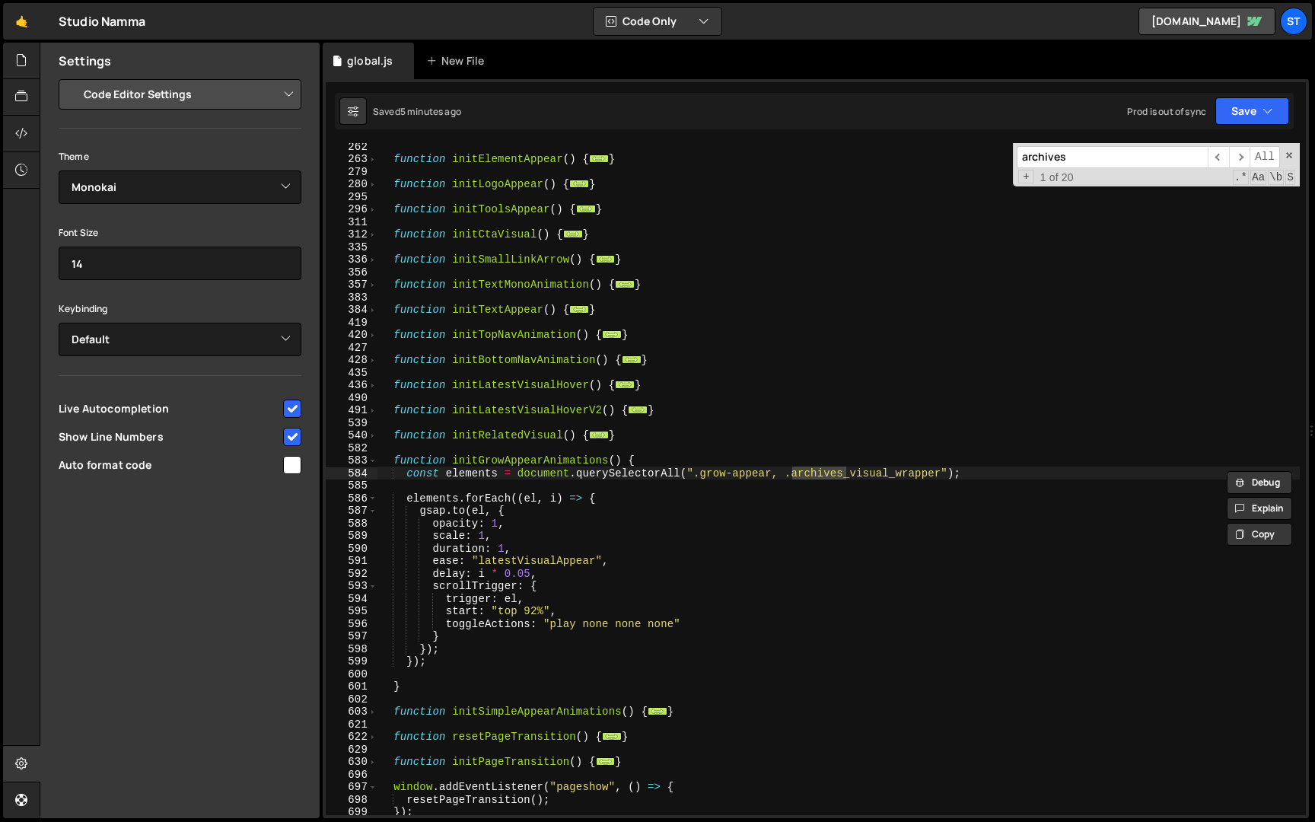
type input "archives"
type textarea "const elements = document.querySelectorAll(".grow-appear, .archives_visual_wrap…"
drag, startPoint x: 974, startPoint y: 472, endPoint x: 406, endPoint y: 473, distance: 568.3
click at [406, 473] on div "function initElementAppear ( ) { ... } function initLogoAppear ( ) { ... } func…" at bounding box center [838, 488] width 922 height 697
click at [997, 469] on div "function initElementAppear ( ) { ... } function initLogoAppear ( ) { ... } func…" at bounding box center [838, 479] width 922 height 672
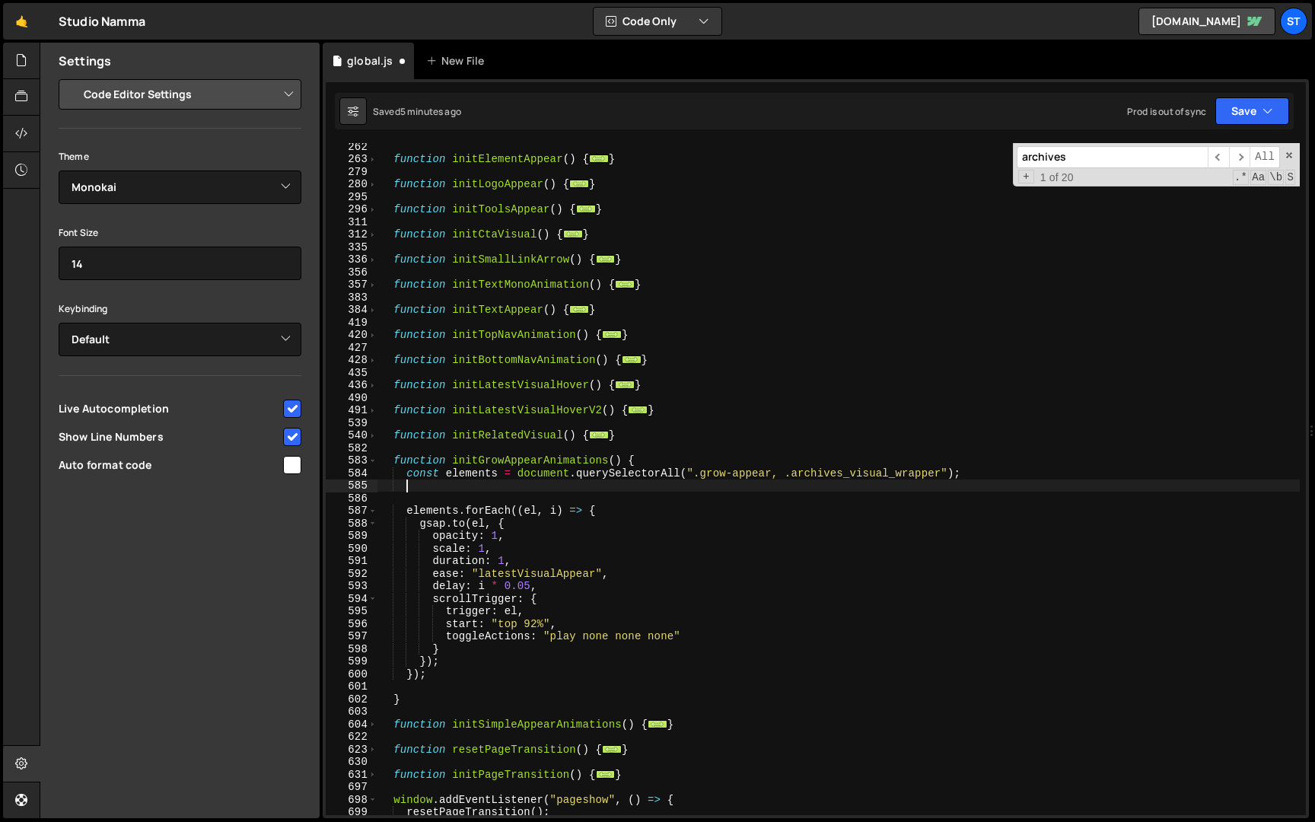
paste textarea "const elements = document.querySelectorAll(".grow-appear, .archives_visual_wrap…"
click at [496, 485] on div "function initElementAppear ( ) { ... } function initLogoAppear ( ) { ... } func…" at bounding box center [838, 488] width 922 height 697
drag, startPoint x: 792, startPoint y: 487, endPoint x: 704, endPoint y: 489, distance: 88.3
click at [704, 489] on div "function initElementAppear ( ) { ... } function initLogoAppear ( ) { ... } func…" at bounding box center [838, 488] width 922 height 697
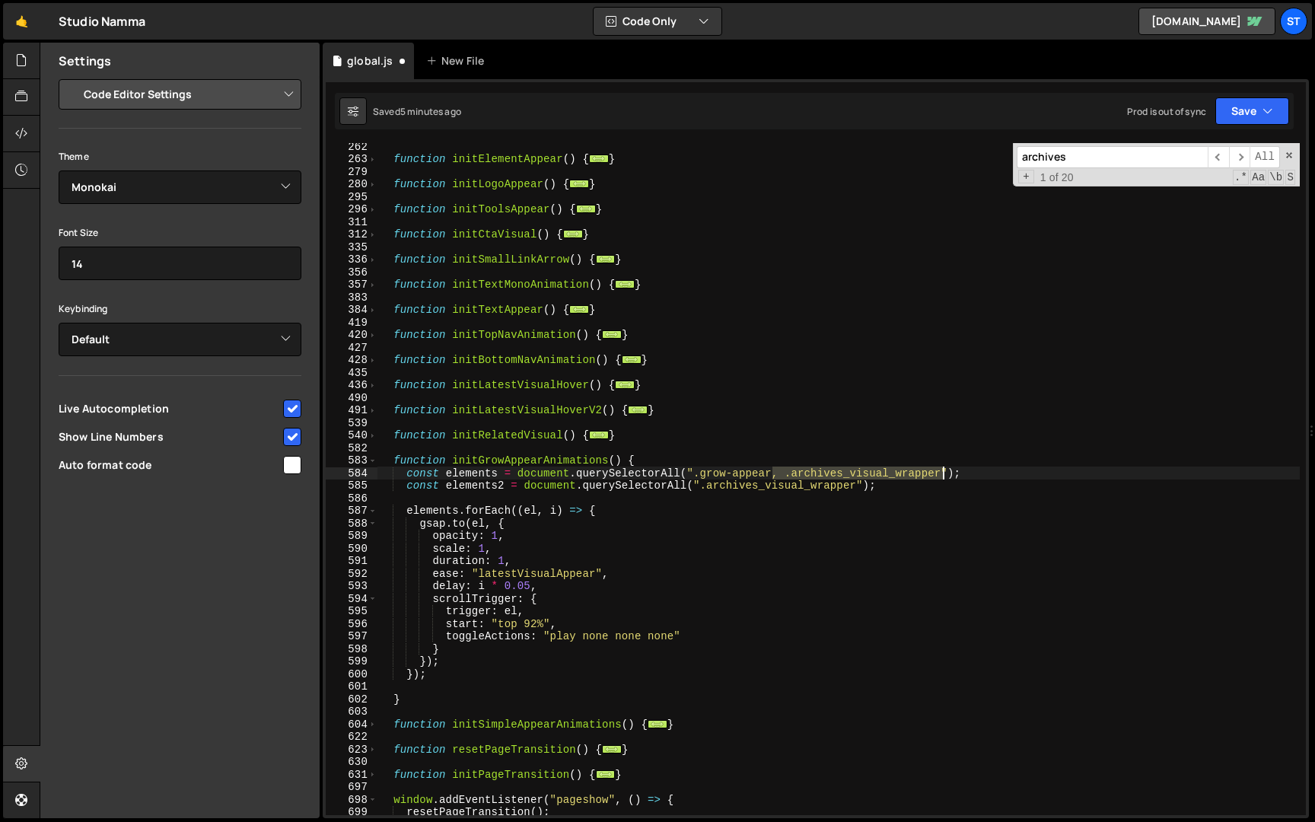
drag, startPoint x: 774, startPoint y: 473, endPoint x: 940, endPoint y: 472, distance: 166.6
click at [940, 472] on div "function initElementAppear ( ) { ... } function initLogoAppear ( ) { ... } func…" at bounding box center [838, 488] width 922 height 697
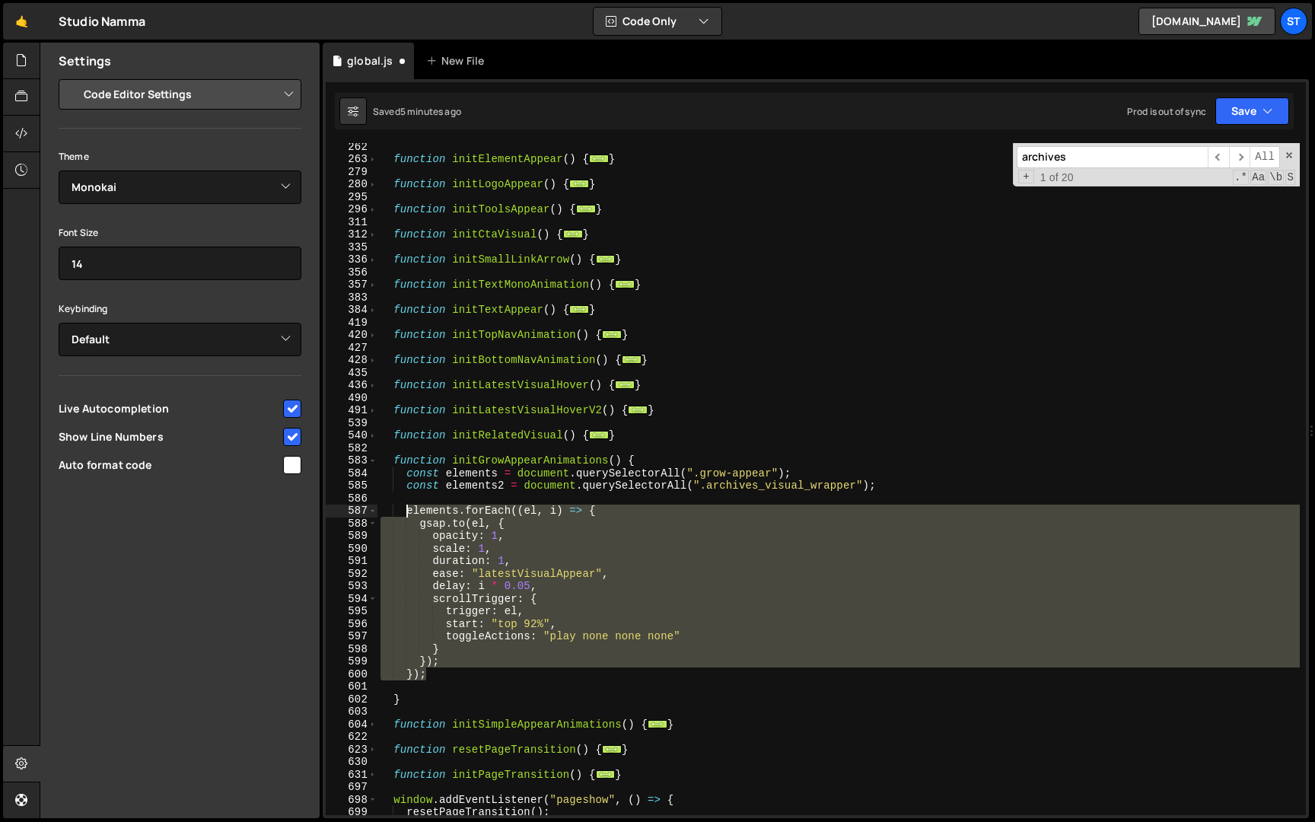
drag, startPoint x: 433, startPoint y: 676, endPoint x: 404, endPoint y: 514, distance: 163.9
click at [404, 514] on div "function initElementAppear ( ) { ... } function initLogoAppear ( ) { ... } func…" at bounding box center [838, 488] width 922 height 697
click at [452, 673] on div "function initElementAppear ( ) { ... } function initLogoAppear ( ) { ... } func…" at bounding box center [838, 479] width 922 height 672
type textarea "});"
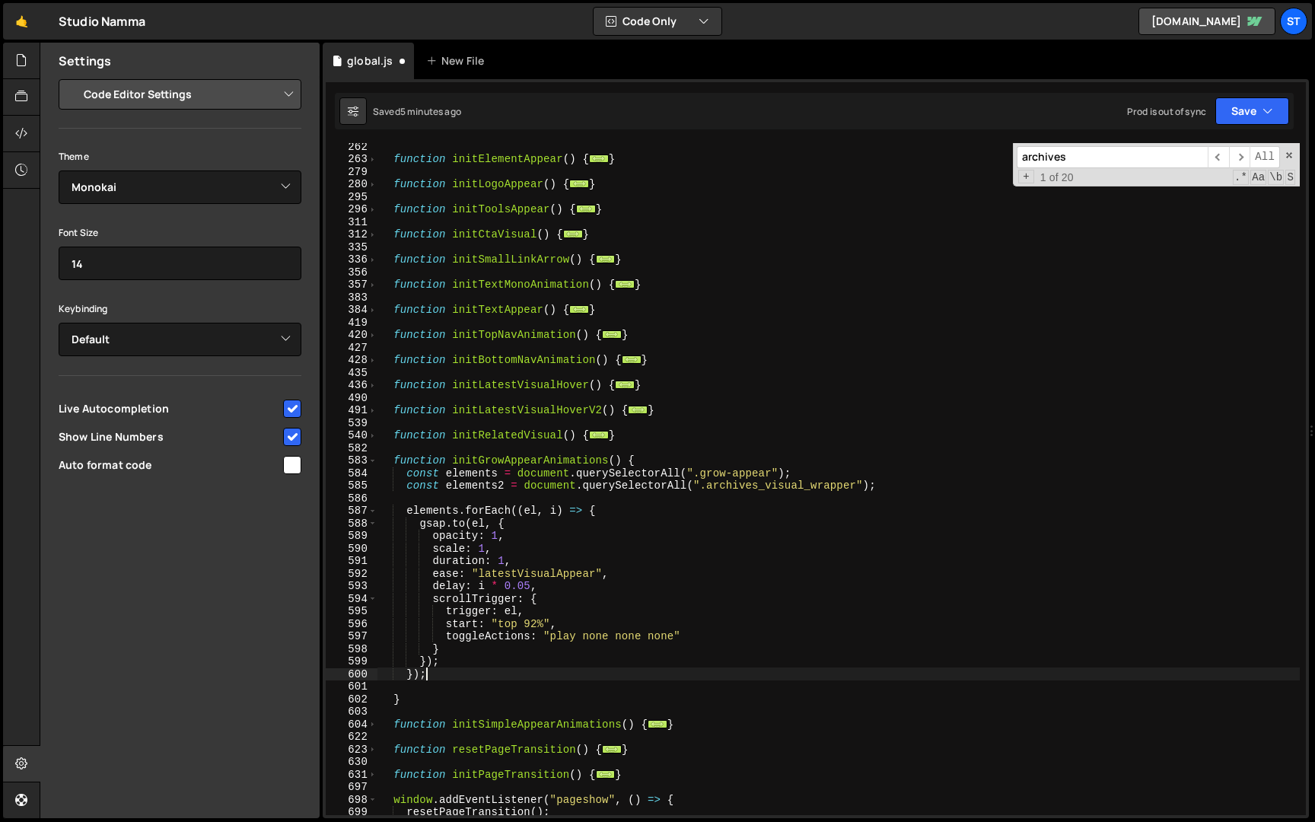
scroll to position [0, 1]
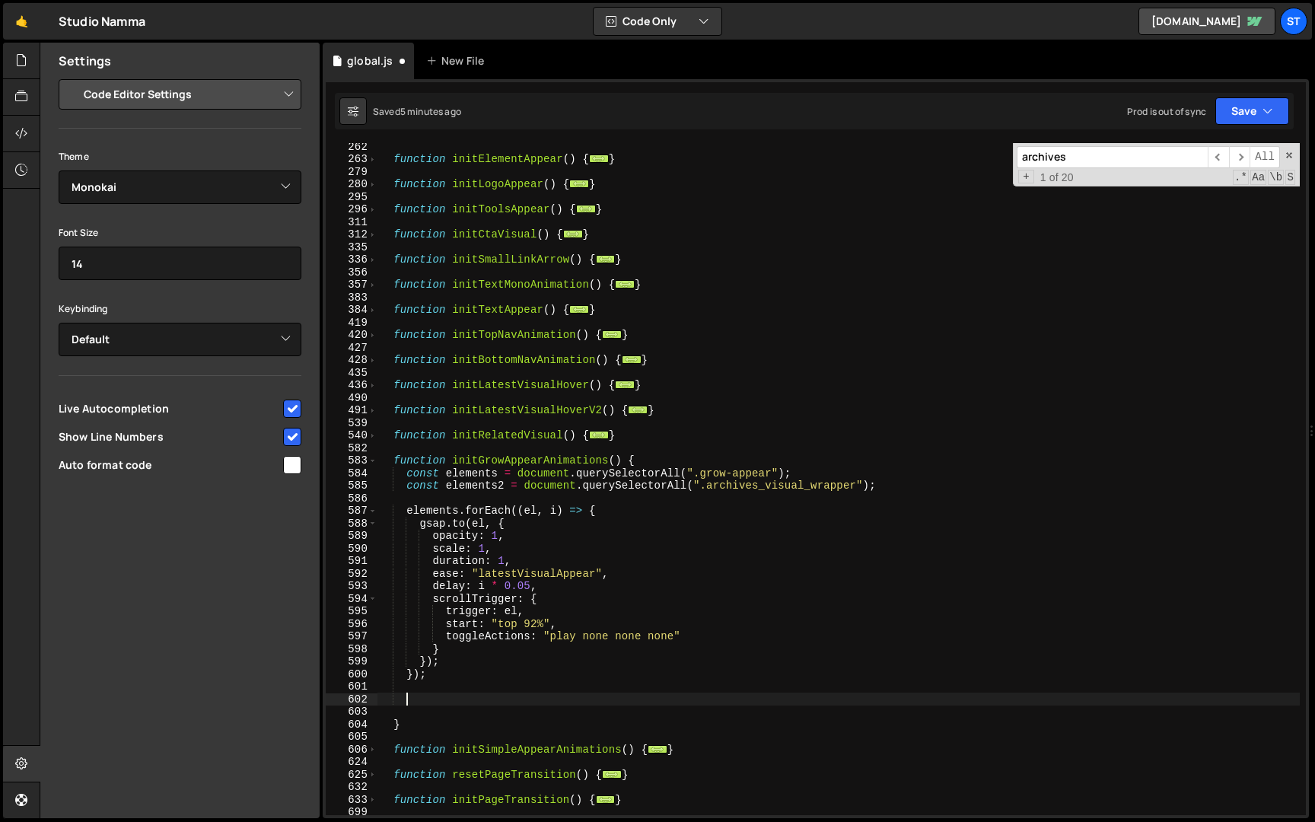
paste textarea "});"
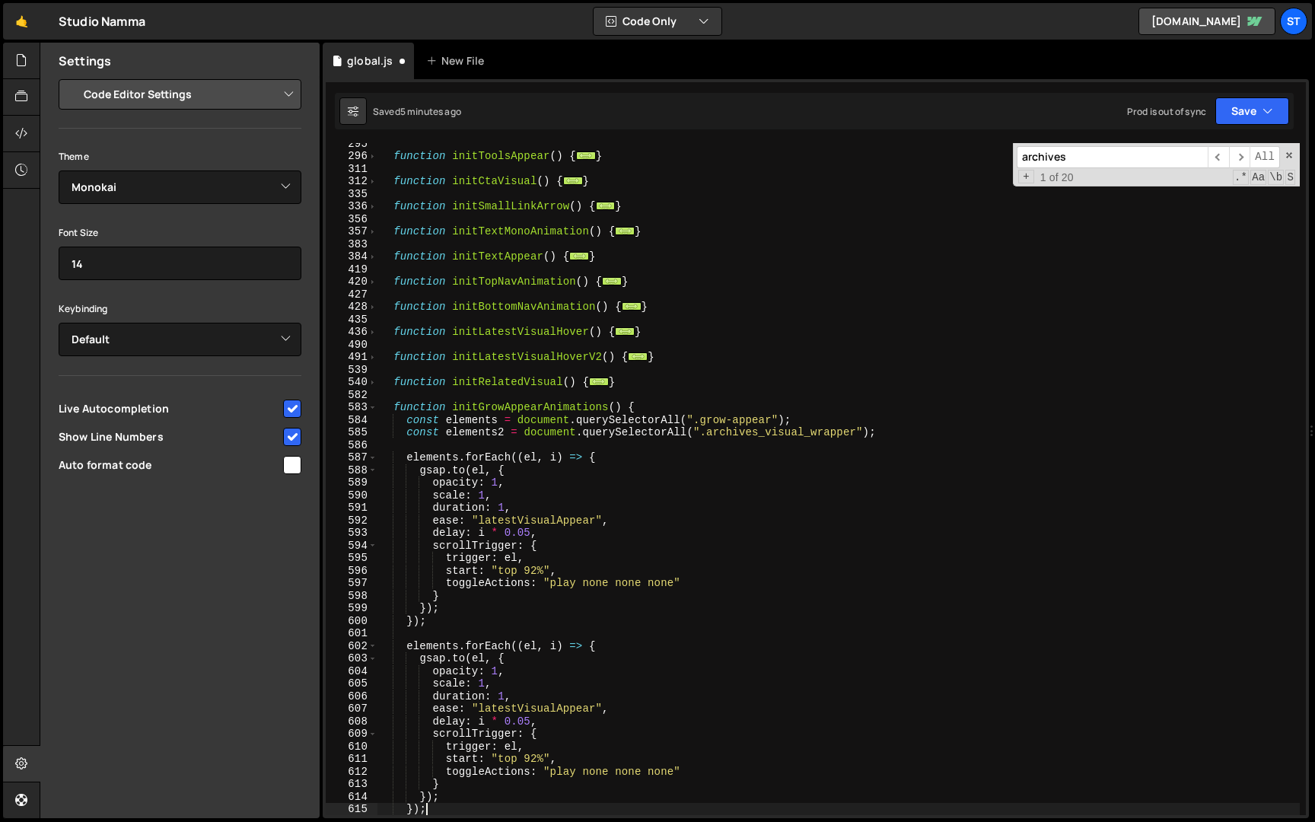
click at [458, 644] on div "function initToolsAppear ( ) { ... } function initCtaVisual ( ) { ... } functio…" at bounding box center [838, 485] width 922 height 697
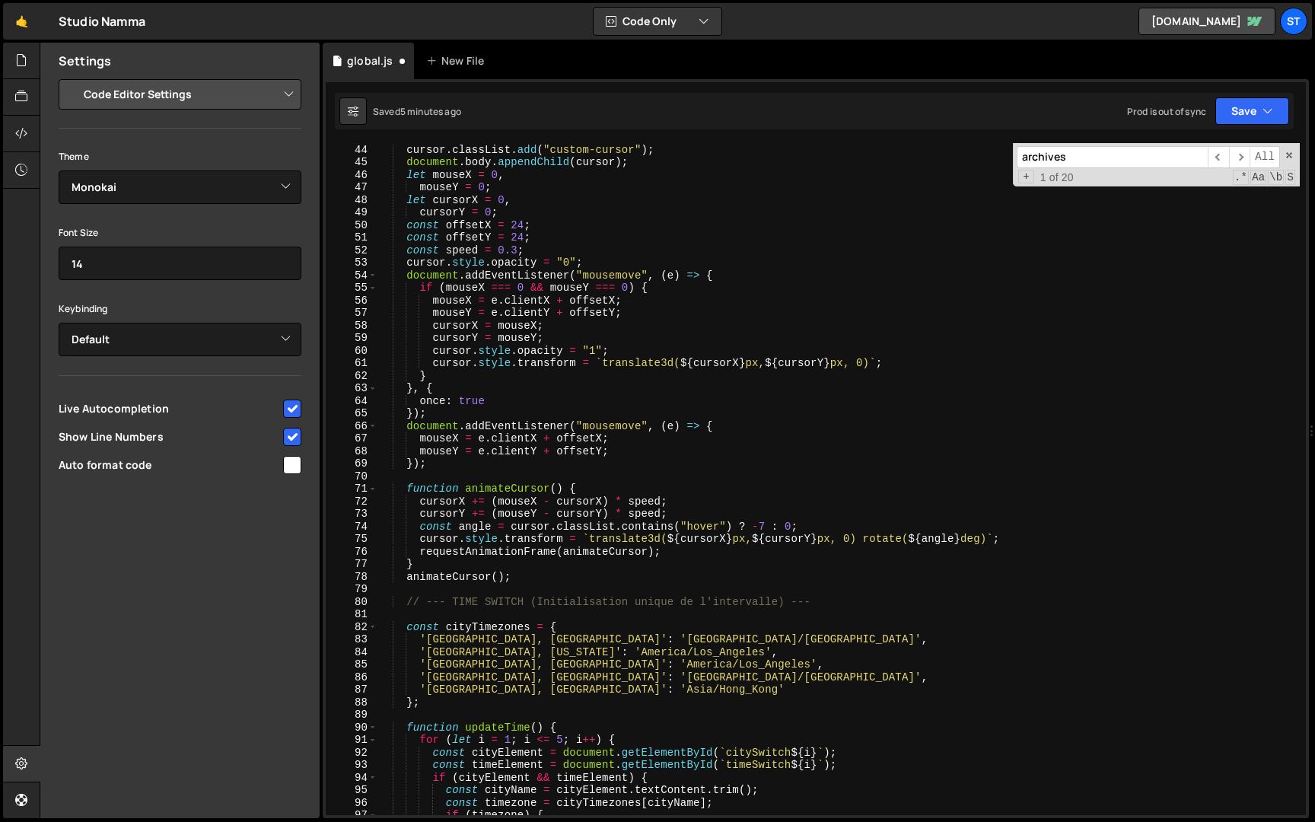
scroll to position [0, 0]
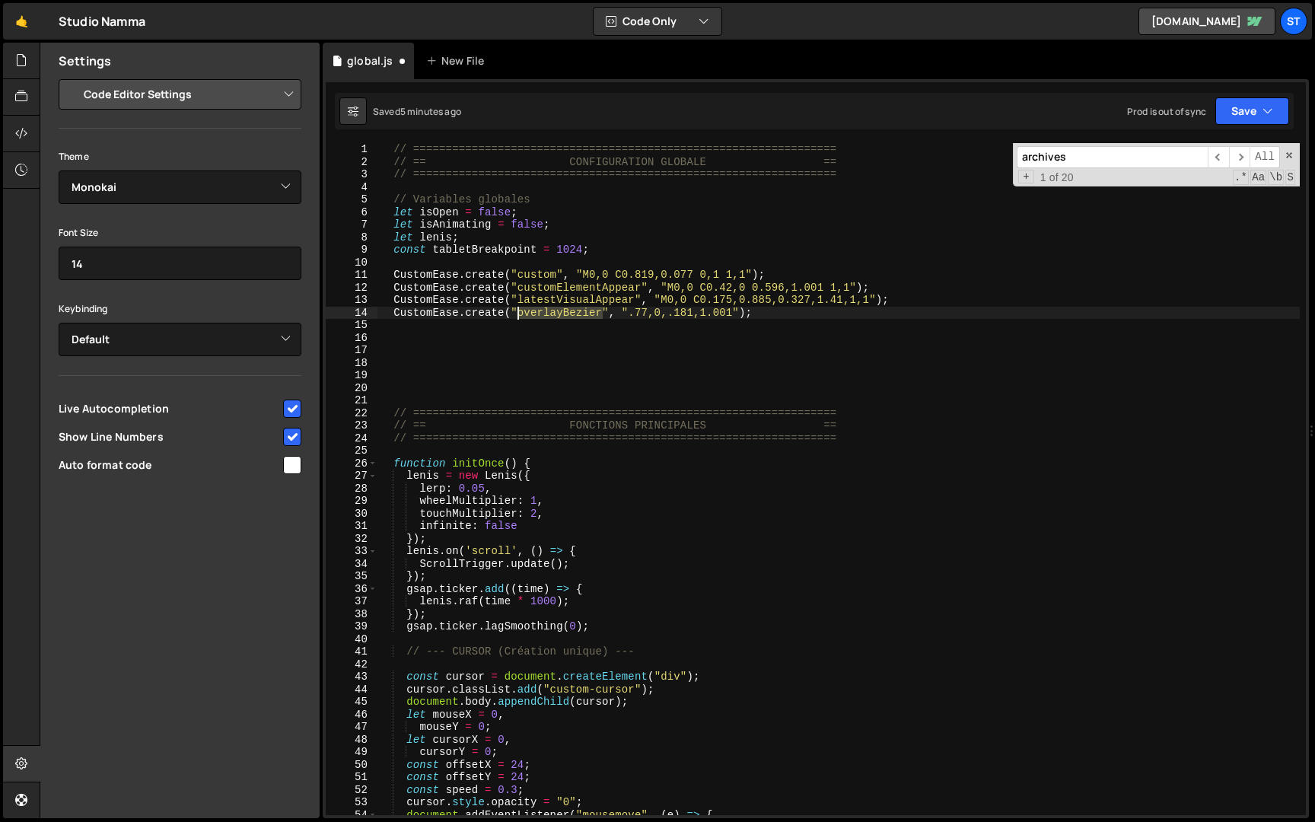
drag, startPoint x: 601, startPoint y: 314, endPoint x: 518, endPoint y: 310, distance: 83.1
click at [518, 310] on div "// ================================================================= // == CONF…" at bounding box center [838, 491] width 922 height 697
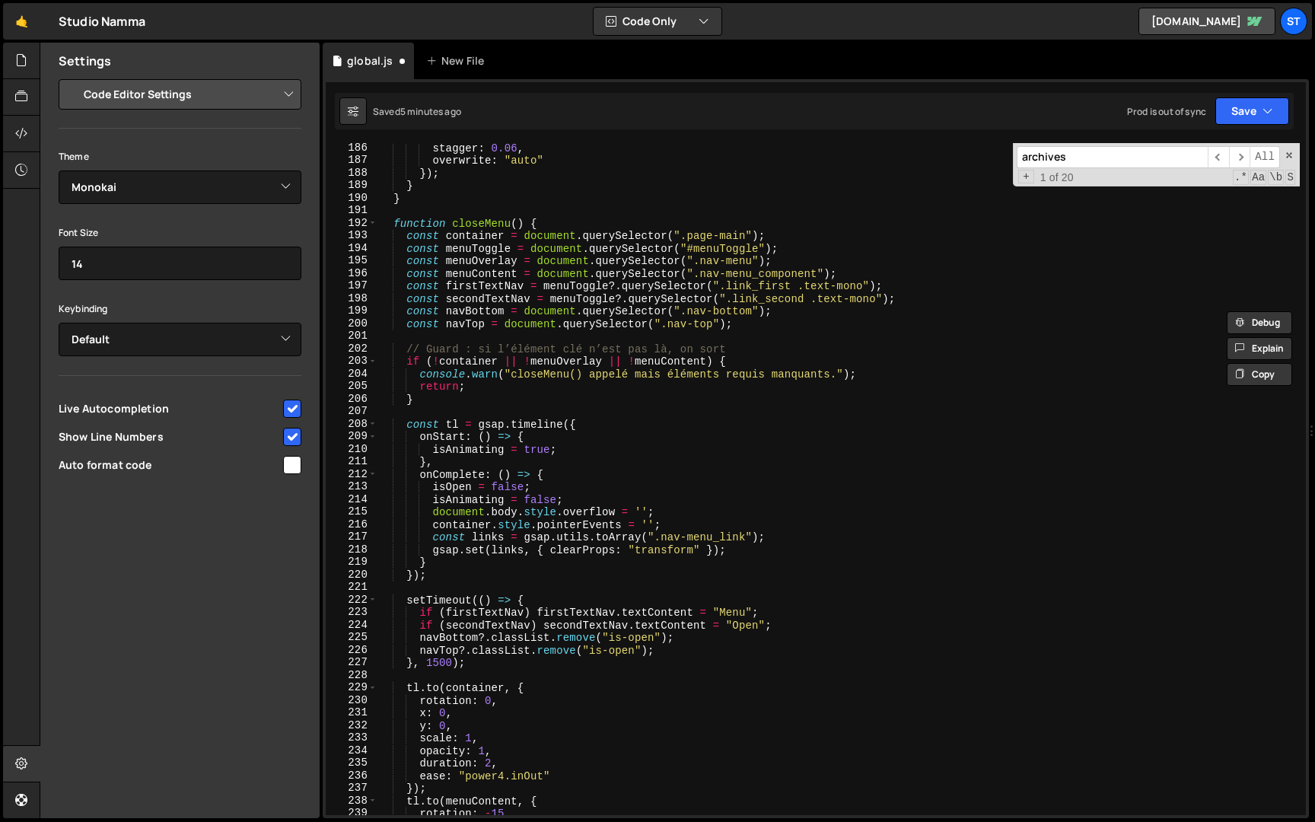
scroll to position [2326, 0]
click at [1242, 154] on div "Debug Explain Copy global.js New File Saved 5 minutes ago Prod is out of sync U…" at bounding box center [816, 431] width 986 height 776
click at [1223, 156] on span "​" at bounding box center [1217, 157] width 21 height 22
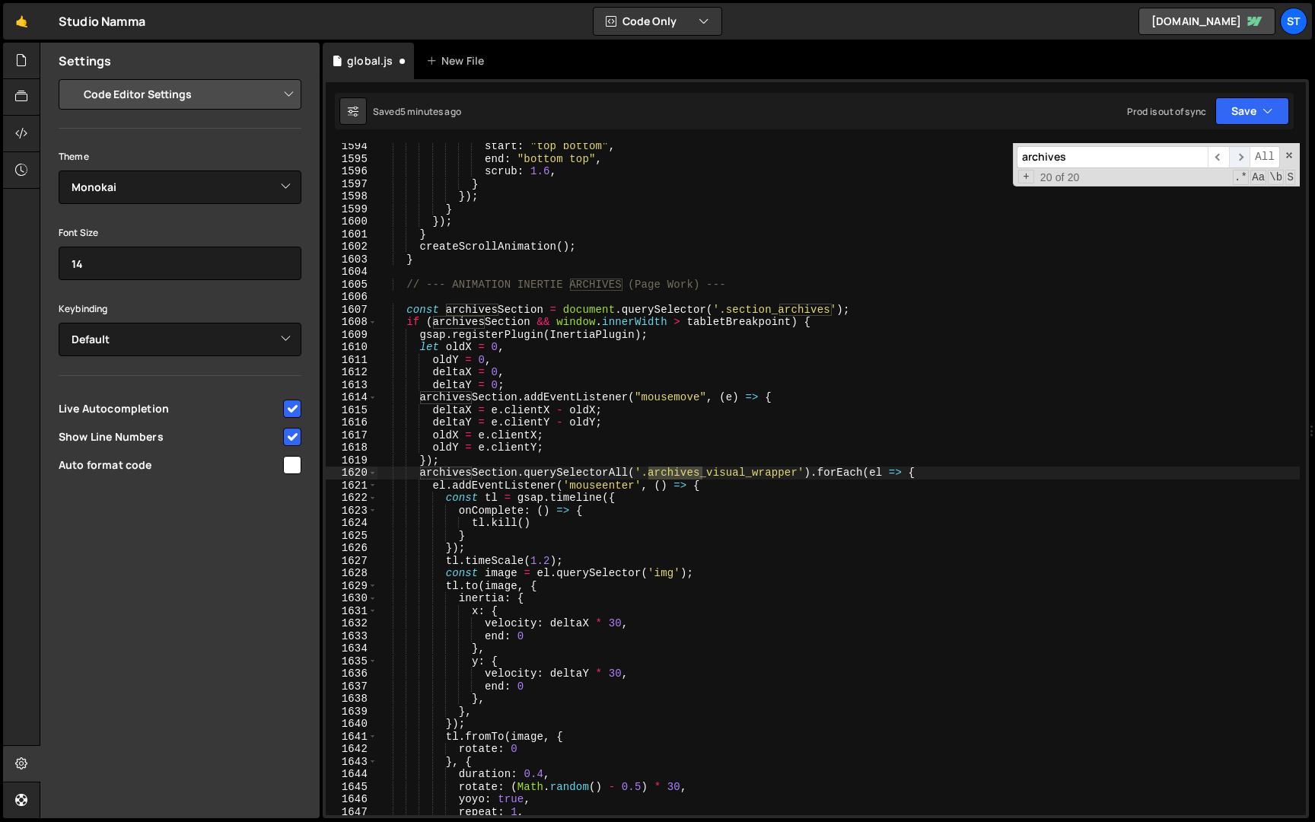
click at [1239, 160] on span "​" at bounding box center [1239, 157] width 21 height 22
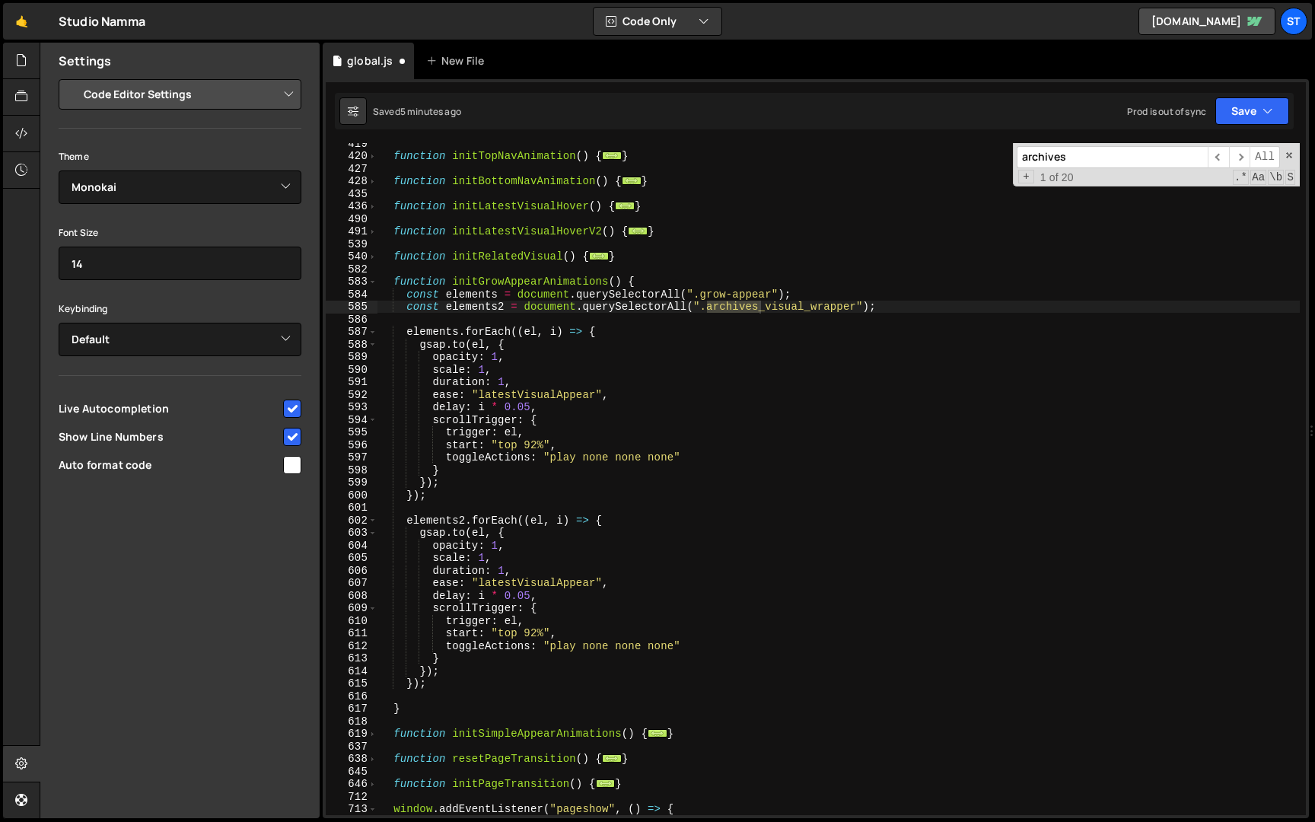
scroll to position [3472, 0]
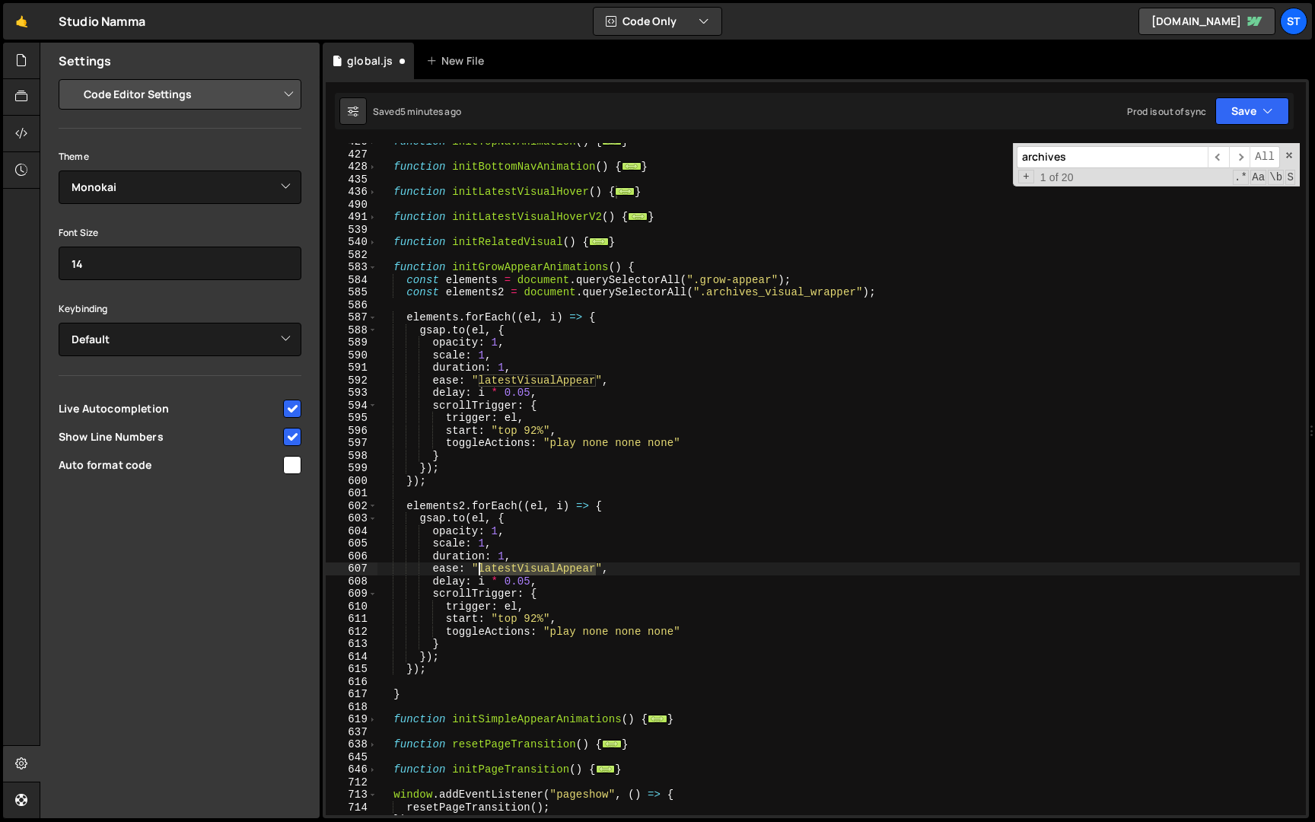
drag, startPoint x: 595, startPoint y: 568, endPoint x: 479, endPoint y: 569, distance: 115.6
click at [479, 569] on div "function initTopNavAnimation ( ) { ... } function initBottomNavAnimation ( ) { …" at bounding box center [838, 483] width 922 height 697
paste textarea "overlayBezie"
click at [504, 558] on div "function initTopNavAnimation ( ) { ... } function initBottomNavAnimation ( ) { …" at bounding box center [838, 483] width 922 height 697
click at [528, 580] on div "function initTopNavAnimation ( ) { ... } function initBottomNavAnimation ( ) { …" at bounding box center [838, 483] width 922 height 697
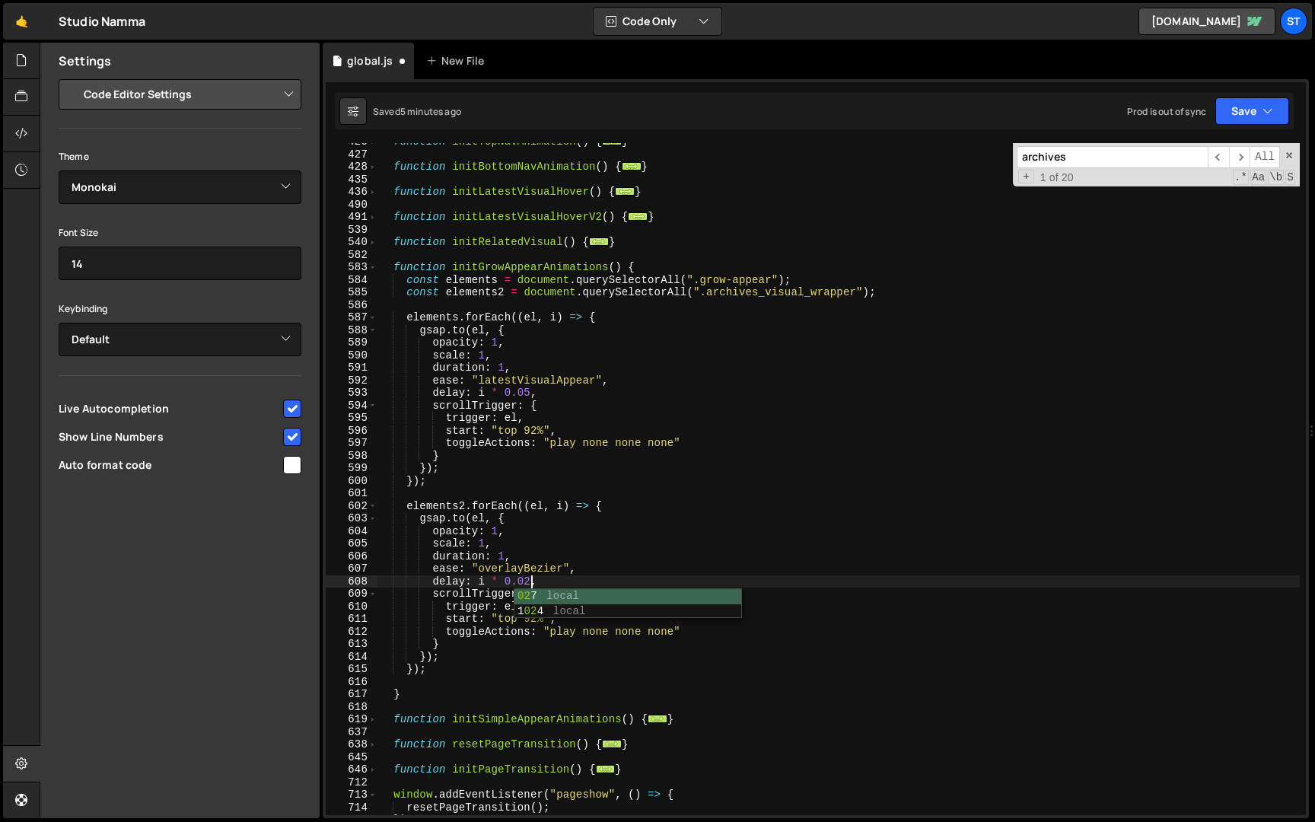
scroll to position [0, 10]
type textarea "delay: i * 0.02,"
click at [1264, 113] on icon "button" at bounding box center [1267, 110] width 11 height 15
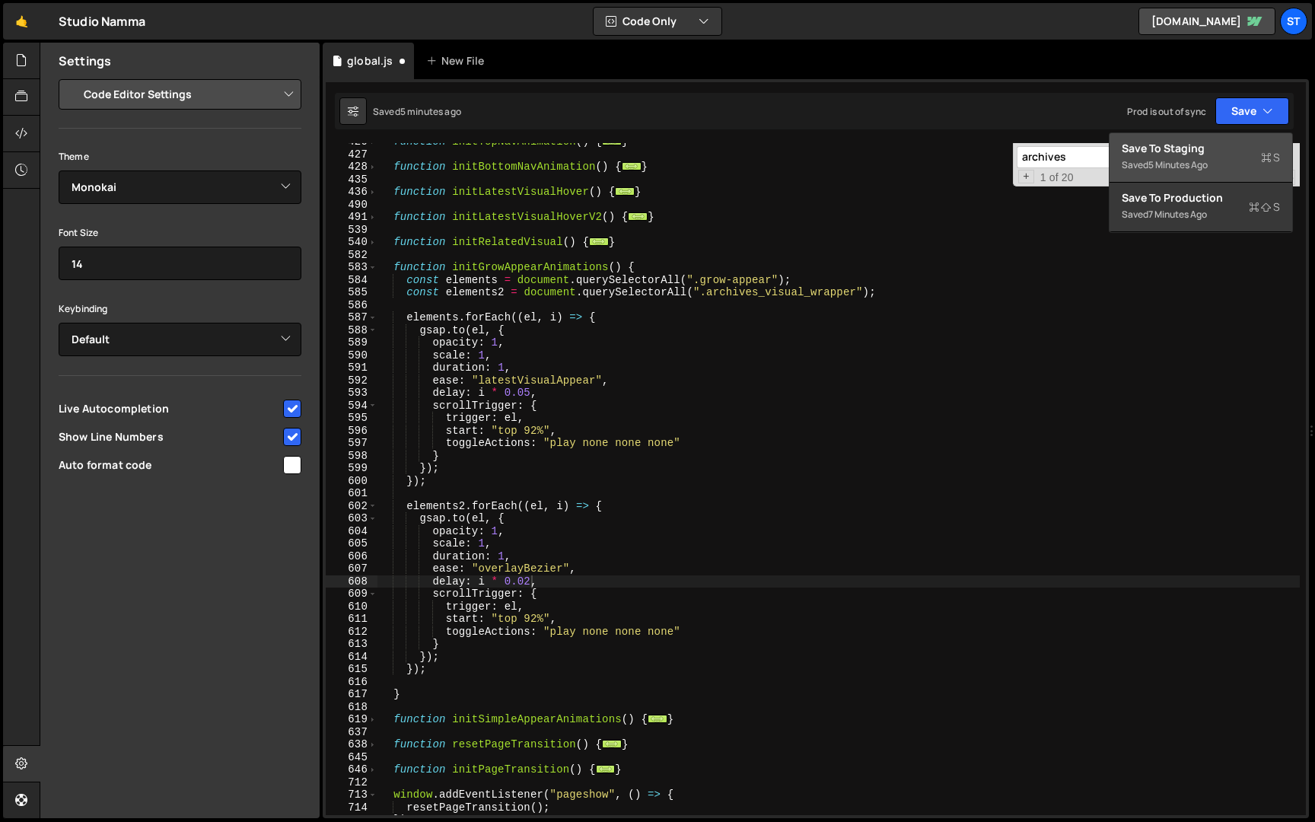
click at [1223, 170] on div "Saved 5 minutes ago" at bounding box center [1200, 165] width 158 height 18
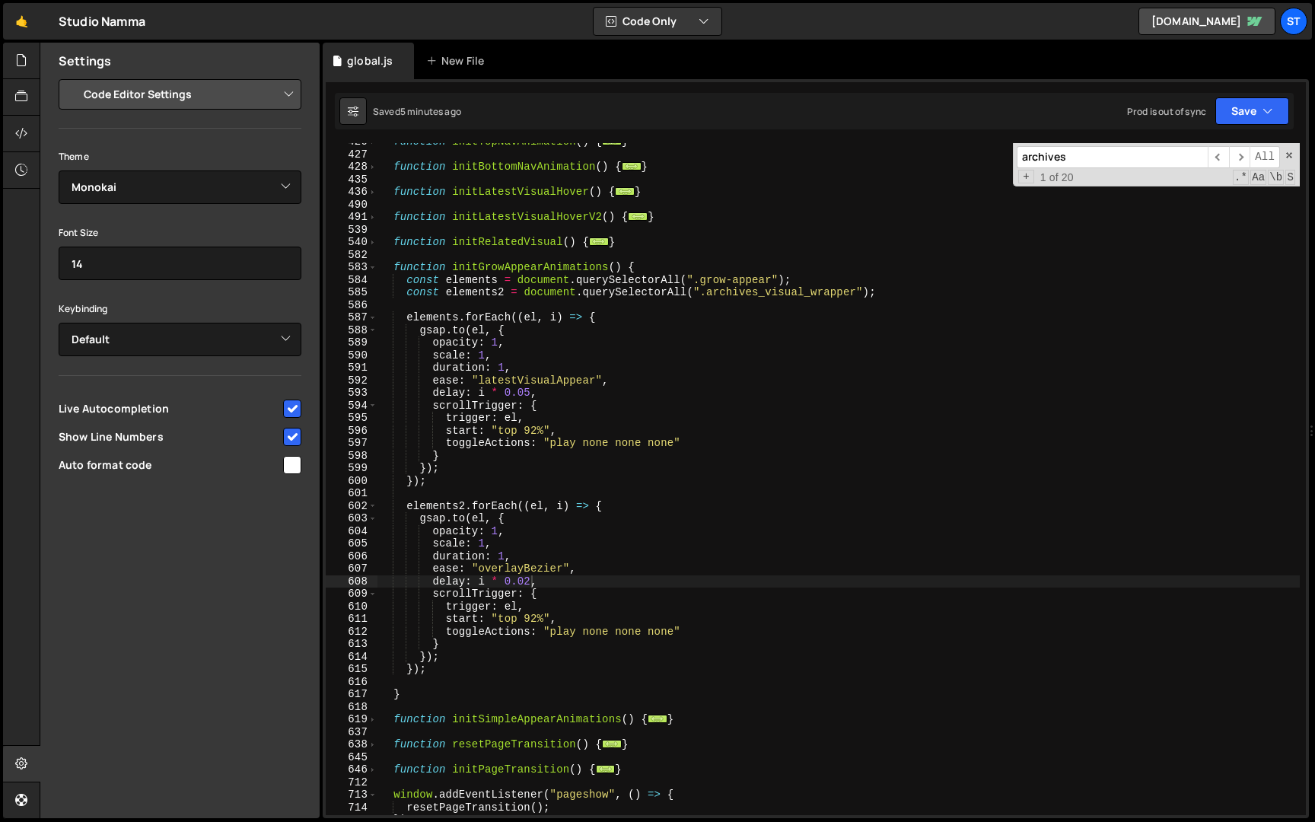
click at [1112, 154] on input "archives" at bounding box center [1111, 157] width 191 height 22
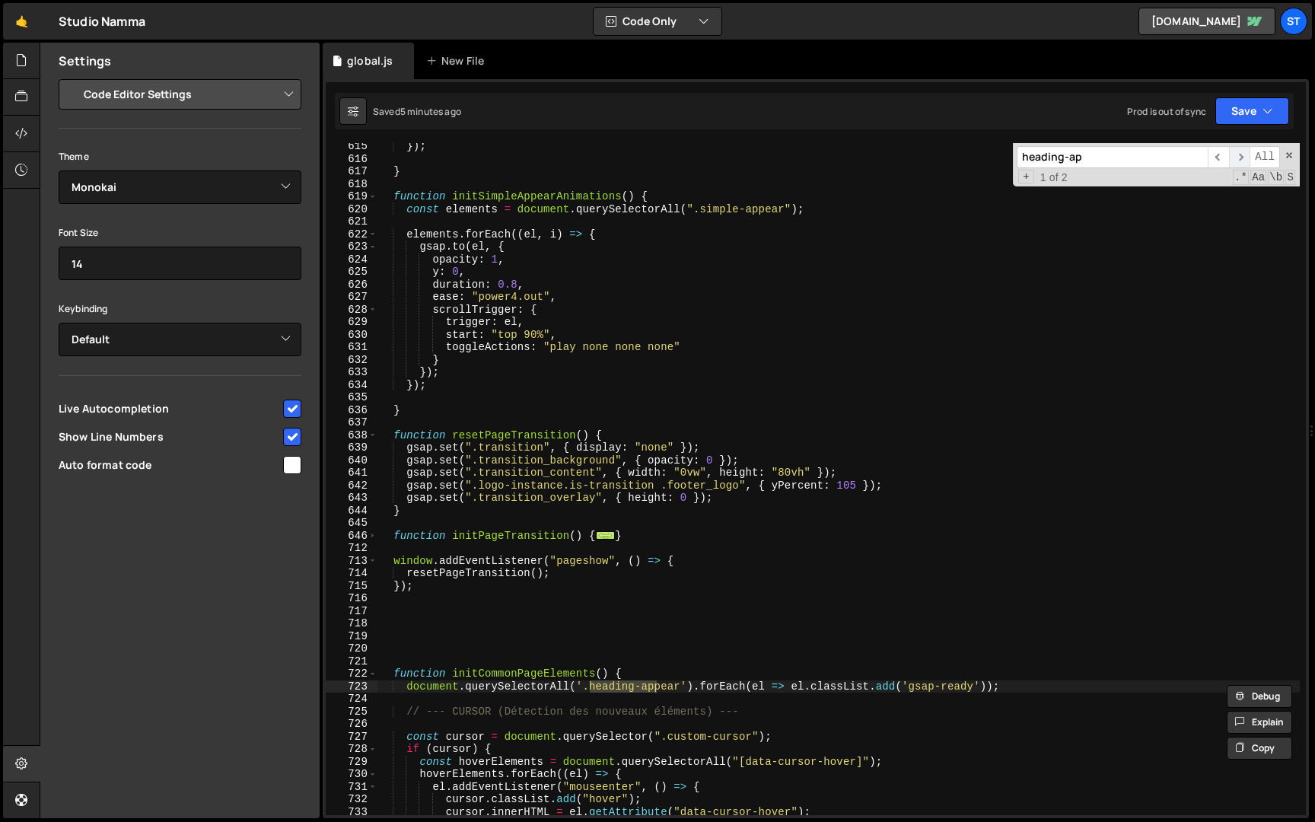
type input "heading-ap"
click at [1236, 158] on span "​" at bounding box center [1239, 157] width 21 height 22
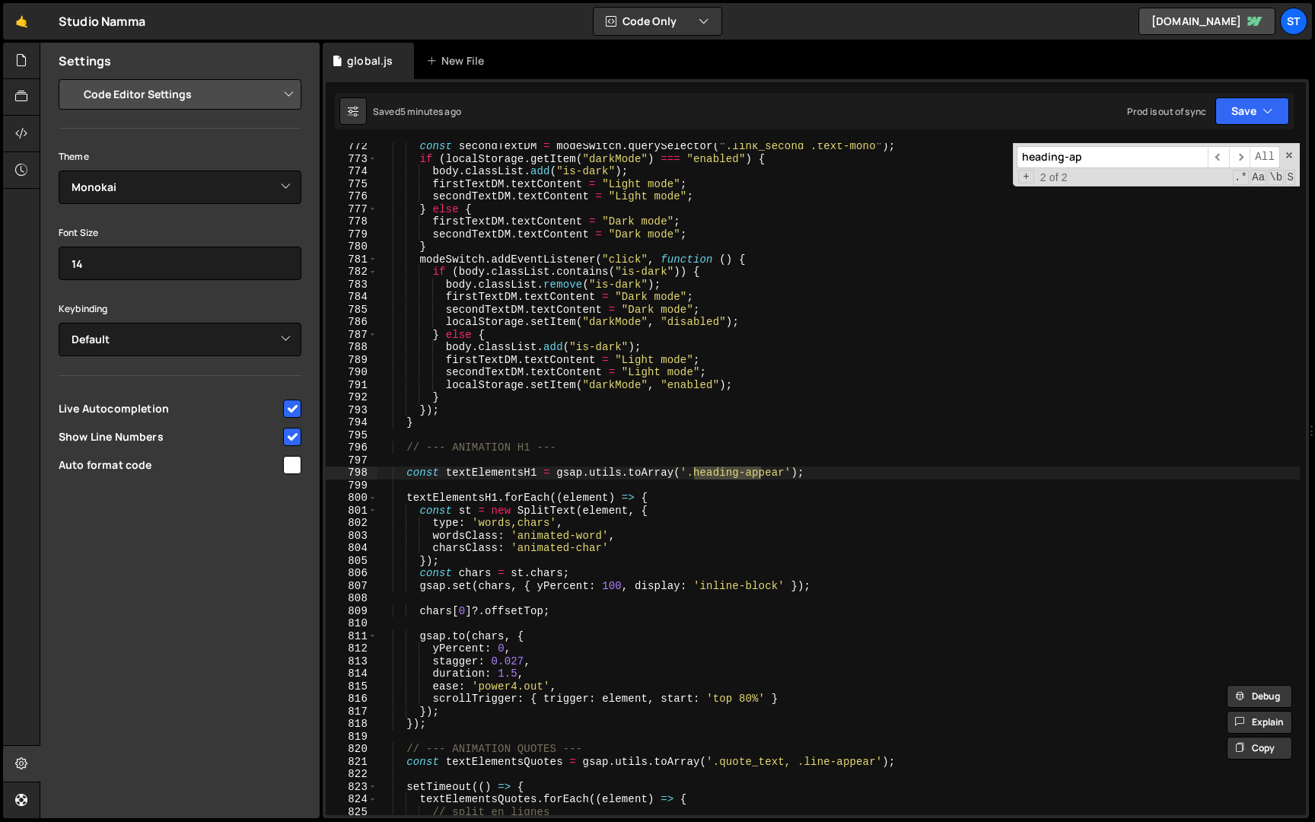
click at [620, 585] on div "const secondTextDM = modeSwitch . querySelector ( ".link_second .text-mono" ) ;…" at bounding box center [838, 488] width 922 height 697
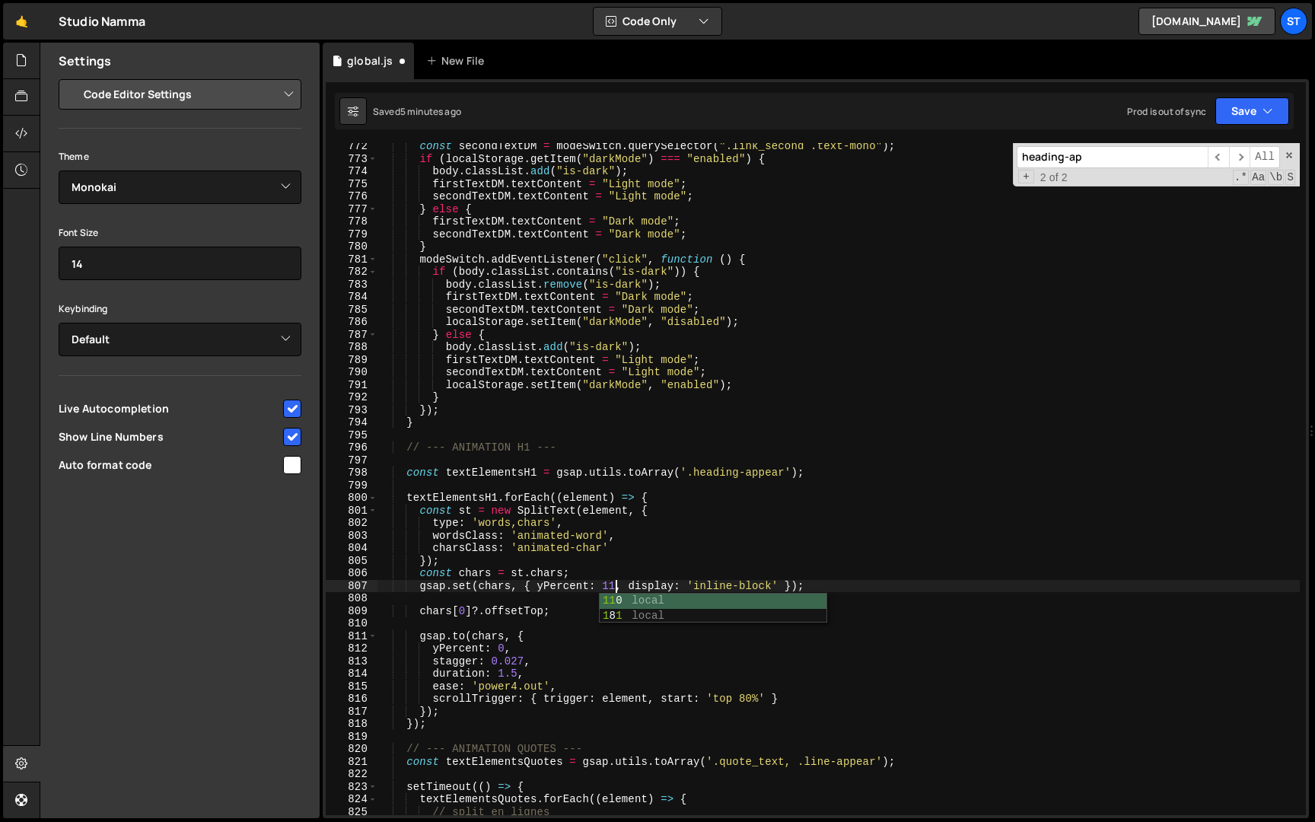
scroll to position [0, 17]
click at [1259, 116] on button "Save" at bounding box center [1252, 110] width 74 height 27
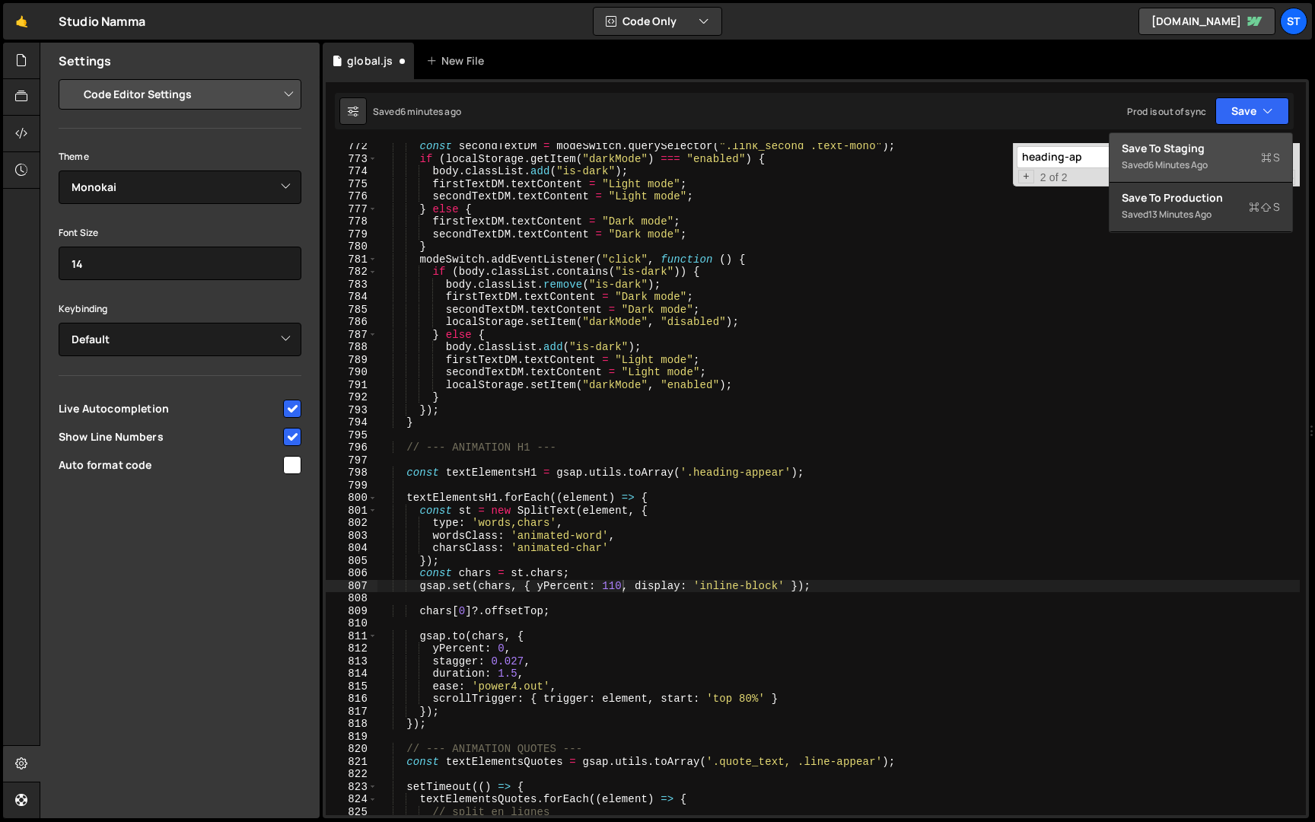
click at [1230, 141] on div "Save to Staging S" at bounding box center [1200, 148] width 158 height 15
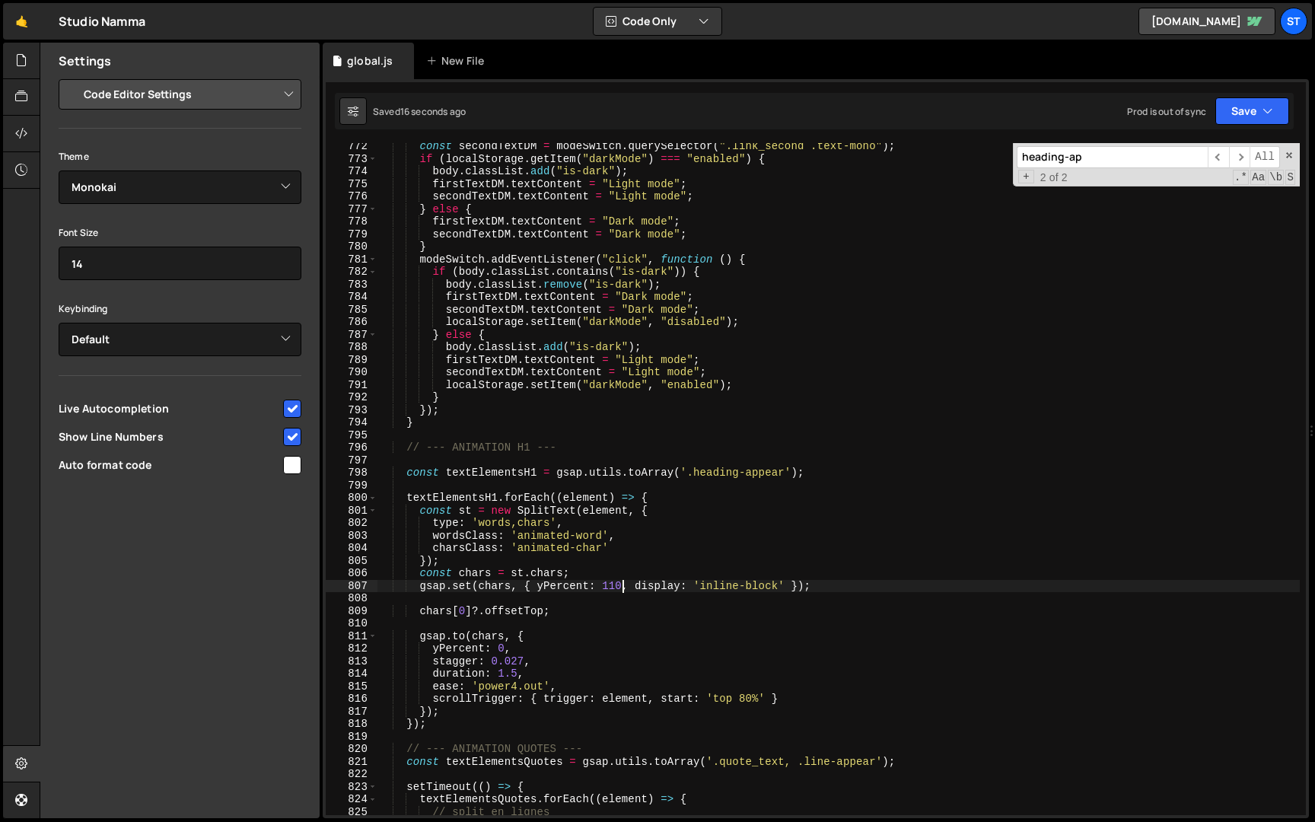
click at [620, 588] on div "const secondTextDM = modeSwitch . querySelector ( ".link_second .text-mono" ) ;…" at bounding box center [838, 488] width 922 height 697
click at [1271, 105] on icon "button" at bounding box center [1267, 110] width 11 height 15
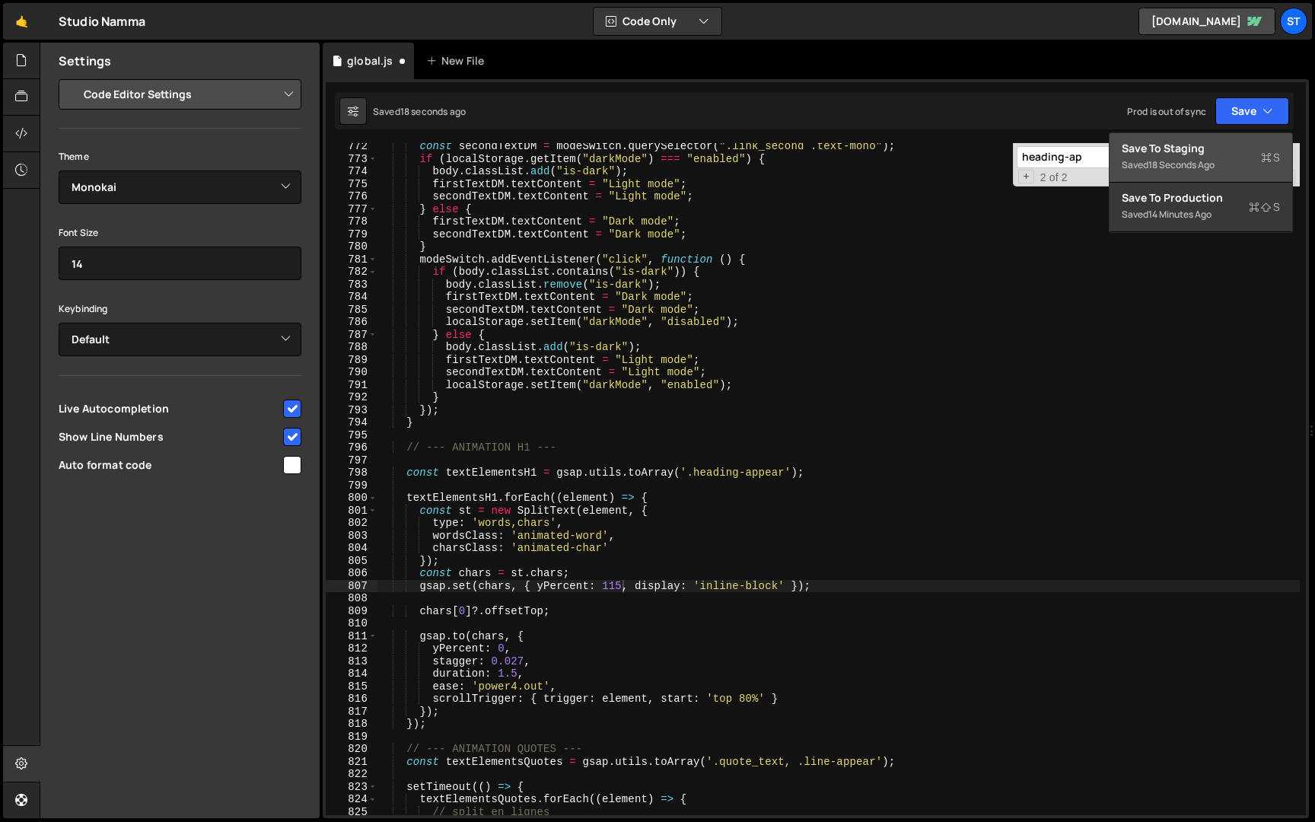
click at [1227, 154] on div "Save to Staging S" at bounding box center [1200, 148] width 158 height 15
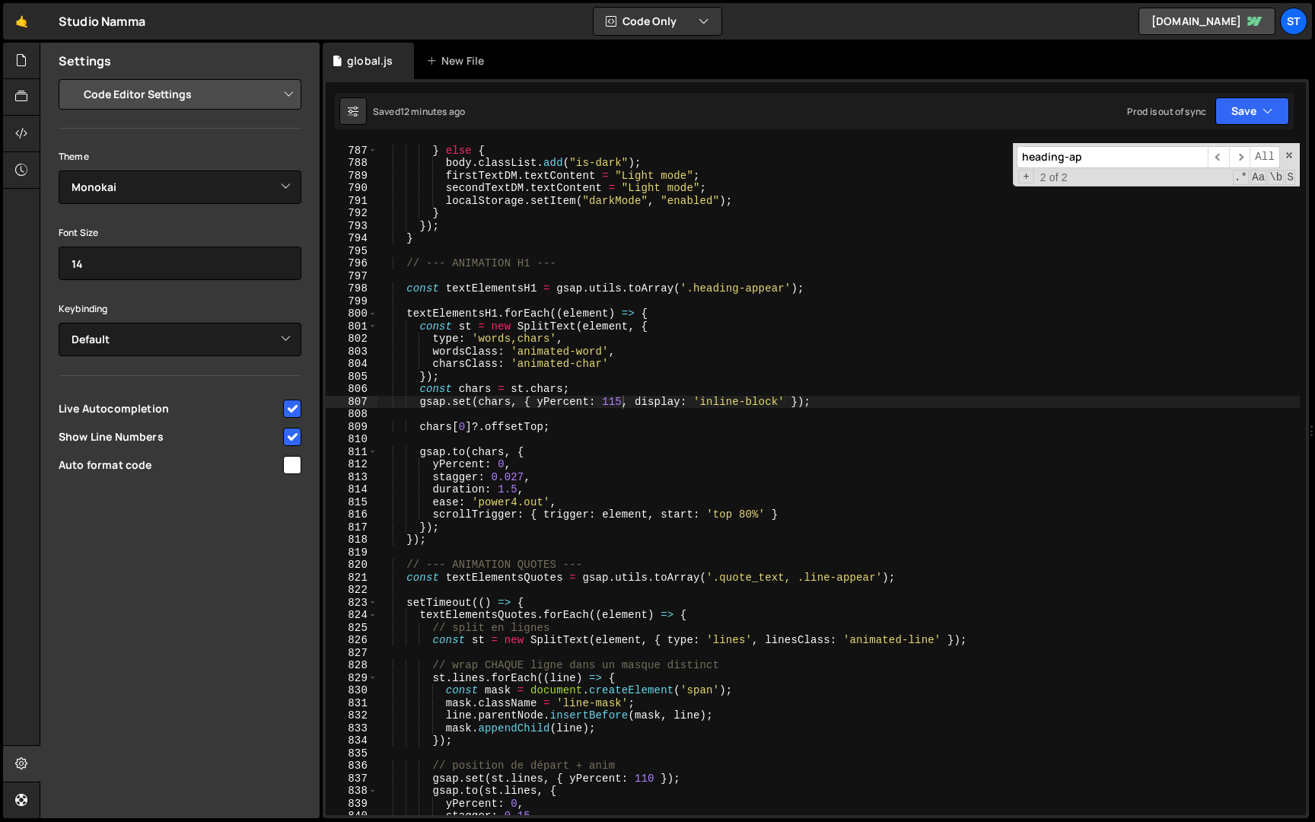
scroll to position [5335, 0]
click at [504, 468] on div "} else { body . classList . add ( "is-dark" ) ; firstTextDM . textContent = "Li…" at bounding box center [838, 491] width 922 height 697
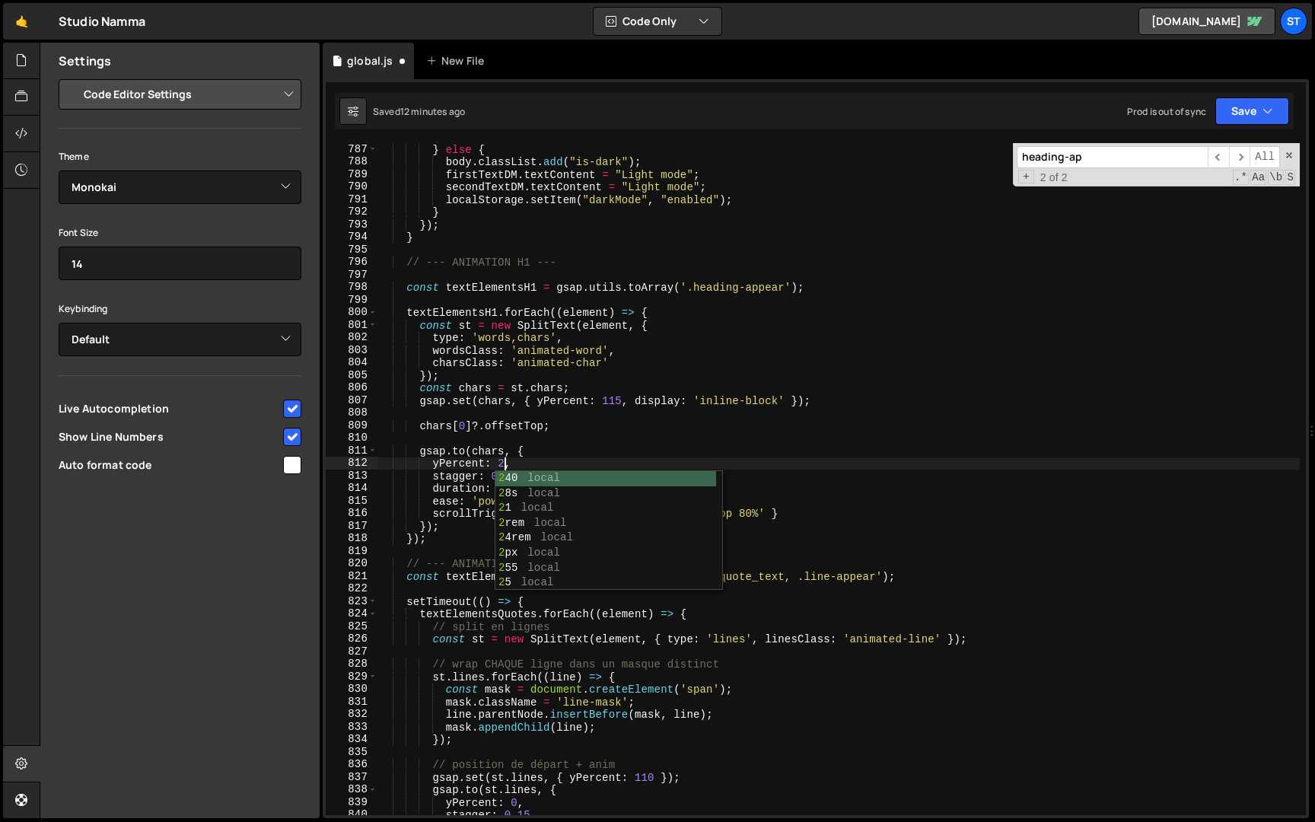
scroll to position [0, 8]
click at [798, 367] on div "} else { body . classList . add ( "is-dark" ) ; firstTextDM . textContent = "Li…" at bounding box center [838, 491] width 922 height 697
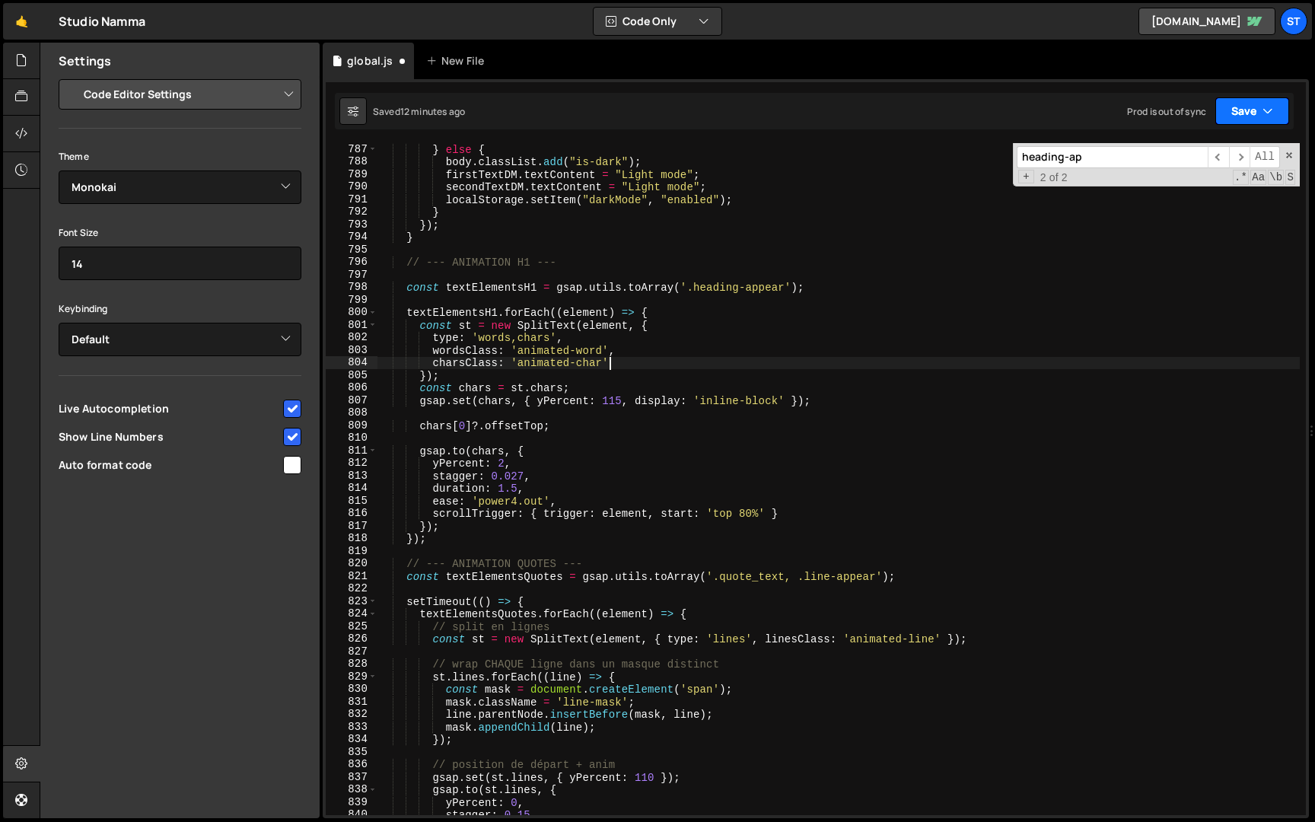
click at [1255, 107] on button "Save" at bounding box center [1252, 110] width 74 height 27
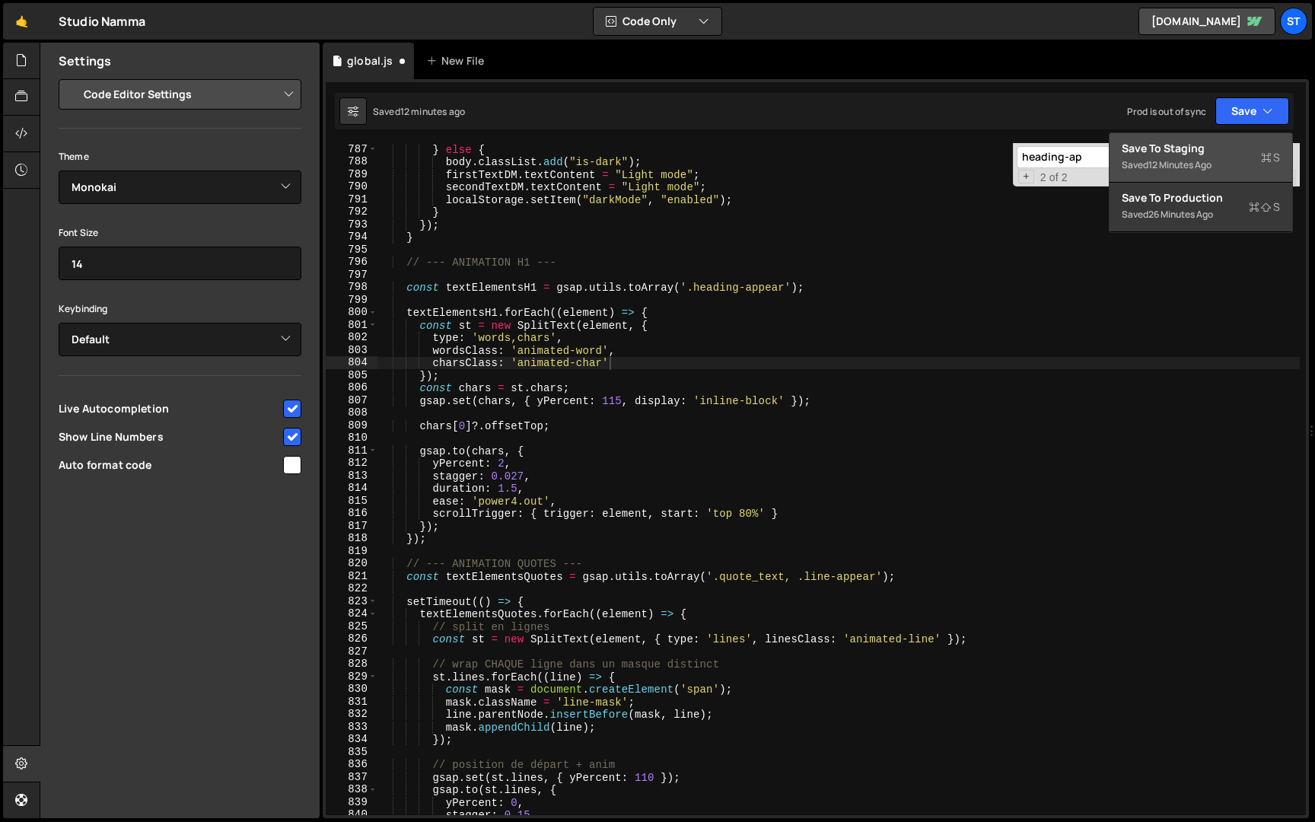
click at [1188, 142] on div "Save to Staging S" at bounding box center [1200, 148] width 158 height 15
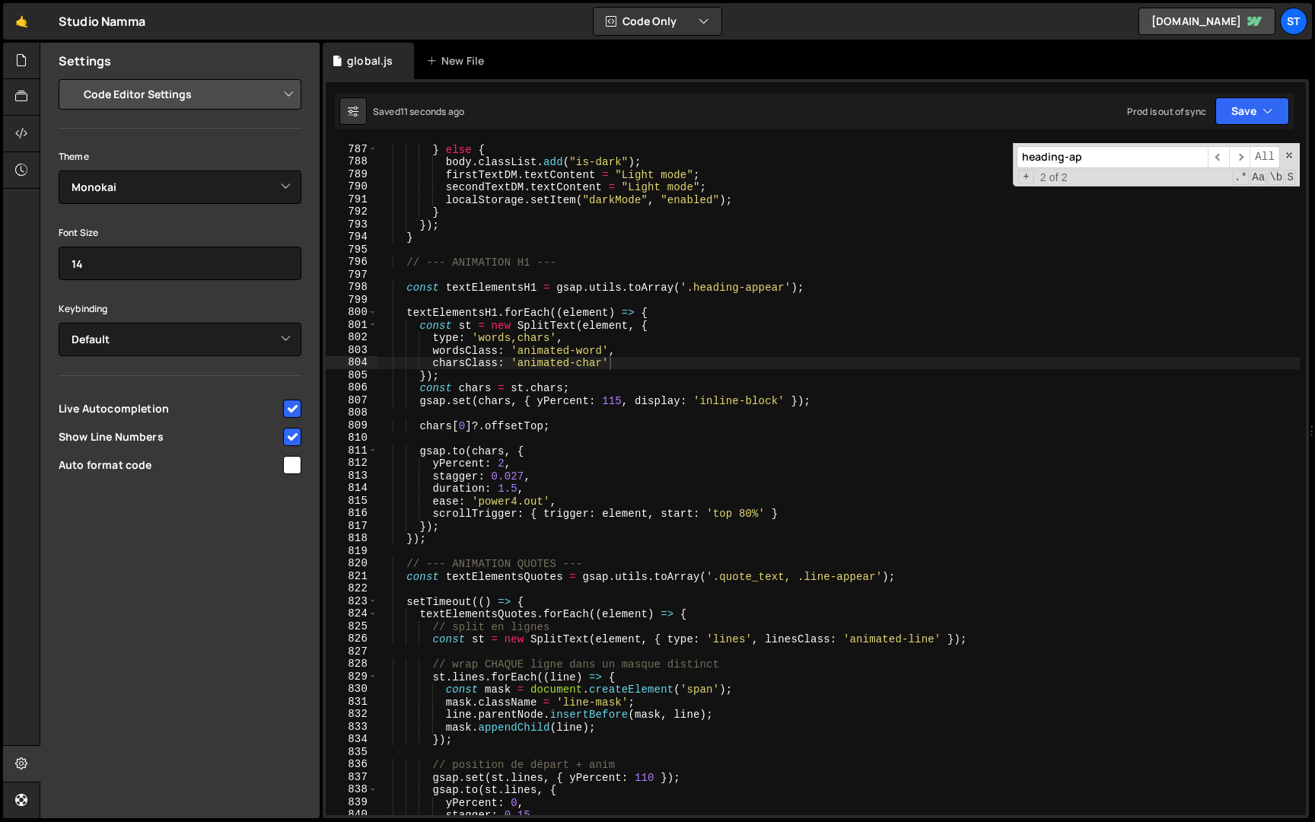
click at [501, 463] on div "} else { body . classList . add ( "is-dark" ) ; firstTextDM . textContent = "Li…" at bounding box center [838, 491] width 922 height 697
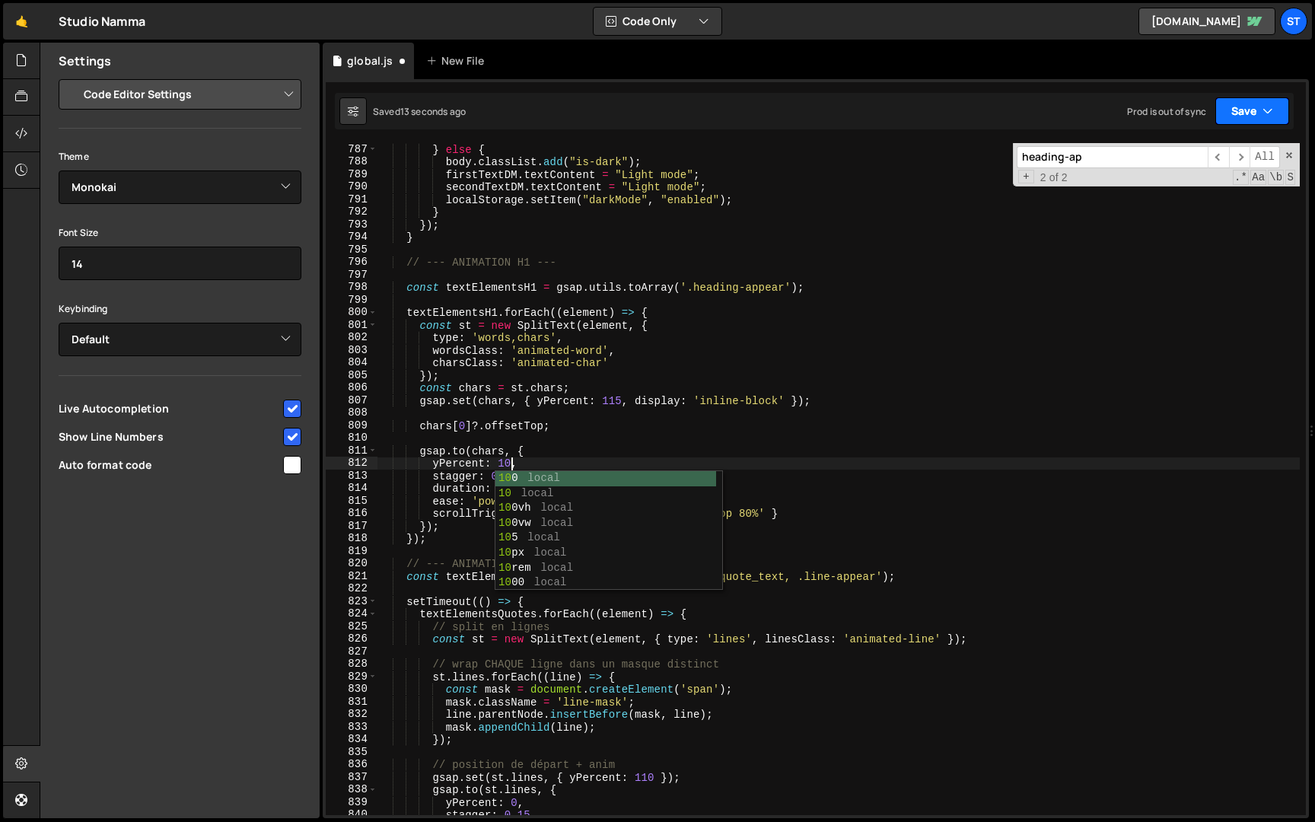
click at [1258, 119] on button "Save" at bounding box center [1252, 110] width 74 height 27
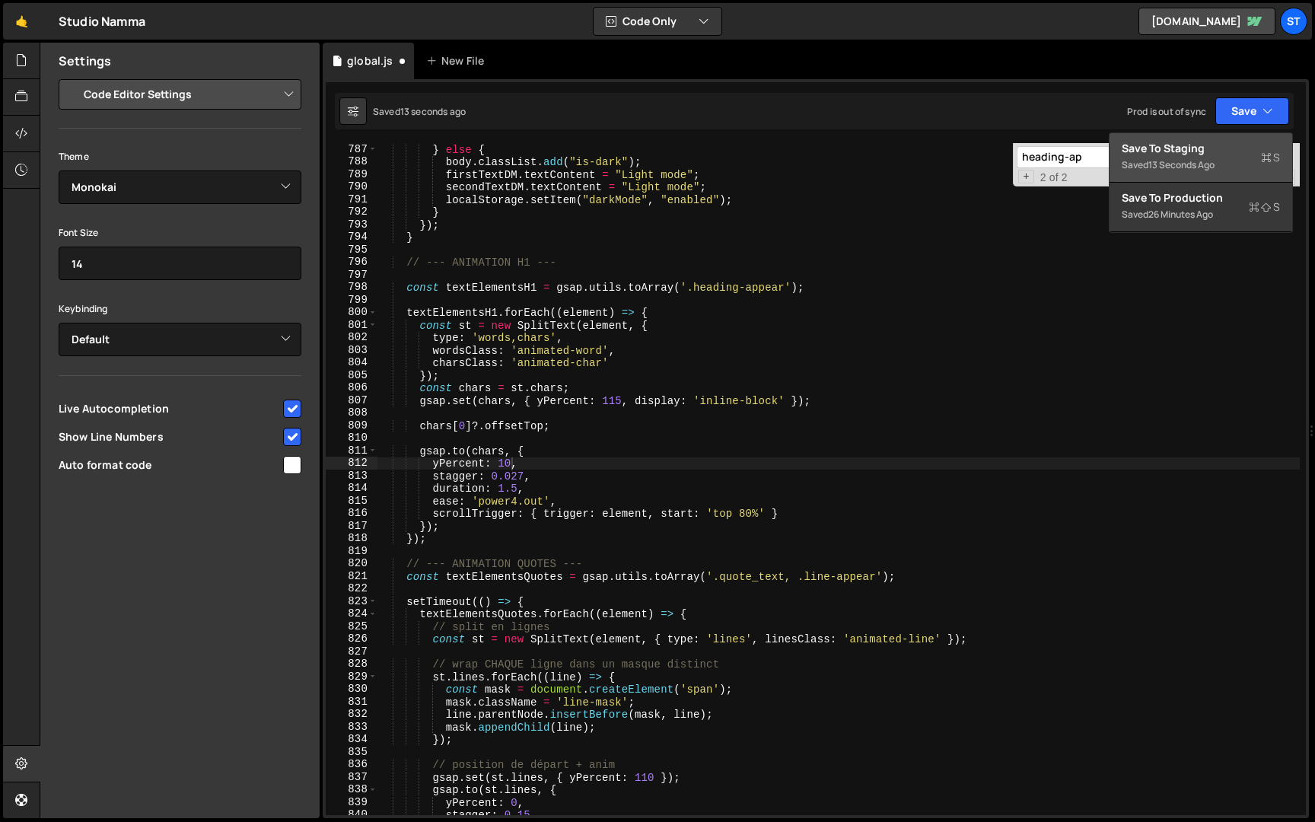
click at [1217, 151] on div "Save to Staging S" at bounding box center [1200, 148] width 158 height 15
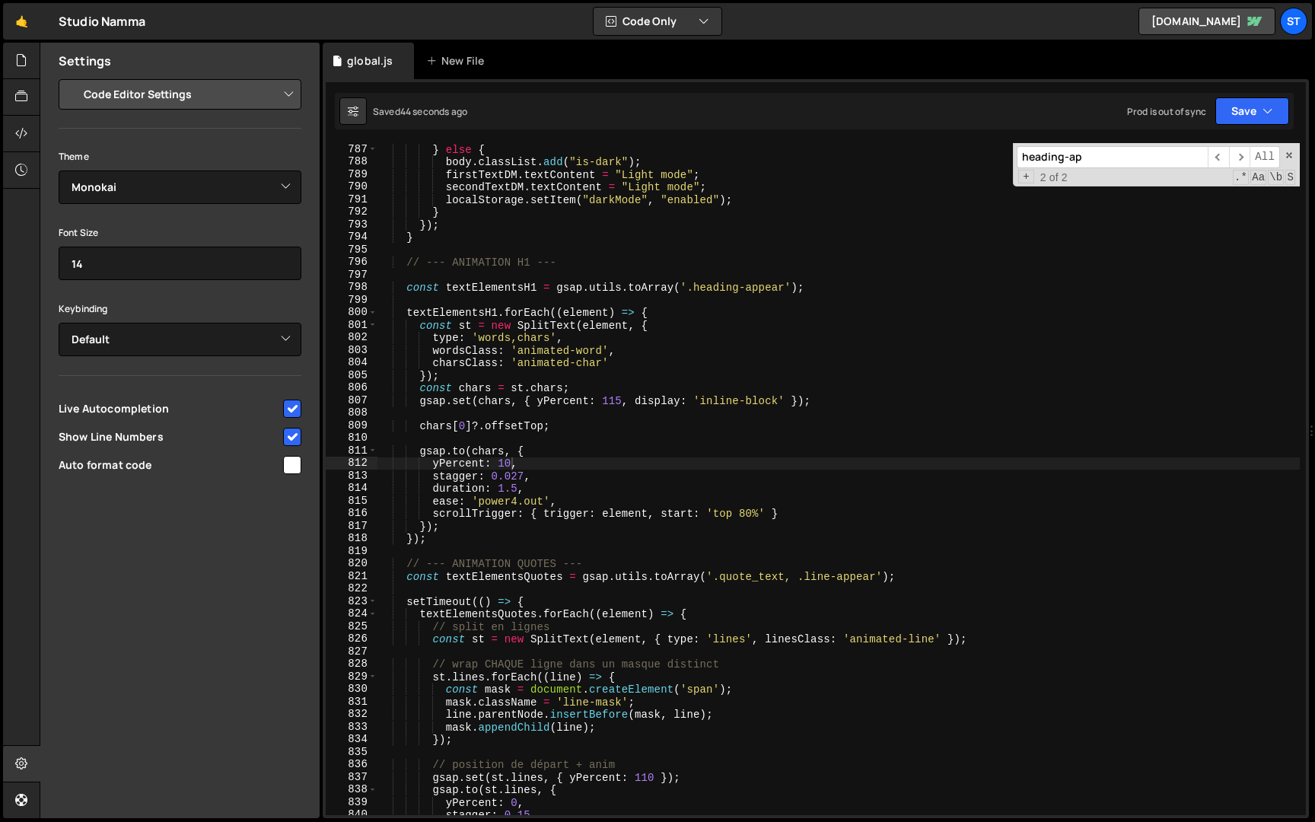
click at [509, 466] on div "} else { body . classList . add ( "is-dark" ) ; firstTextDM . textContent = "Li…" at bounding box center [838, 491] width 922 height 697
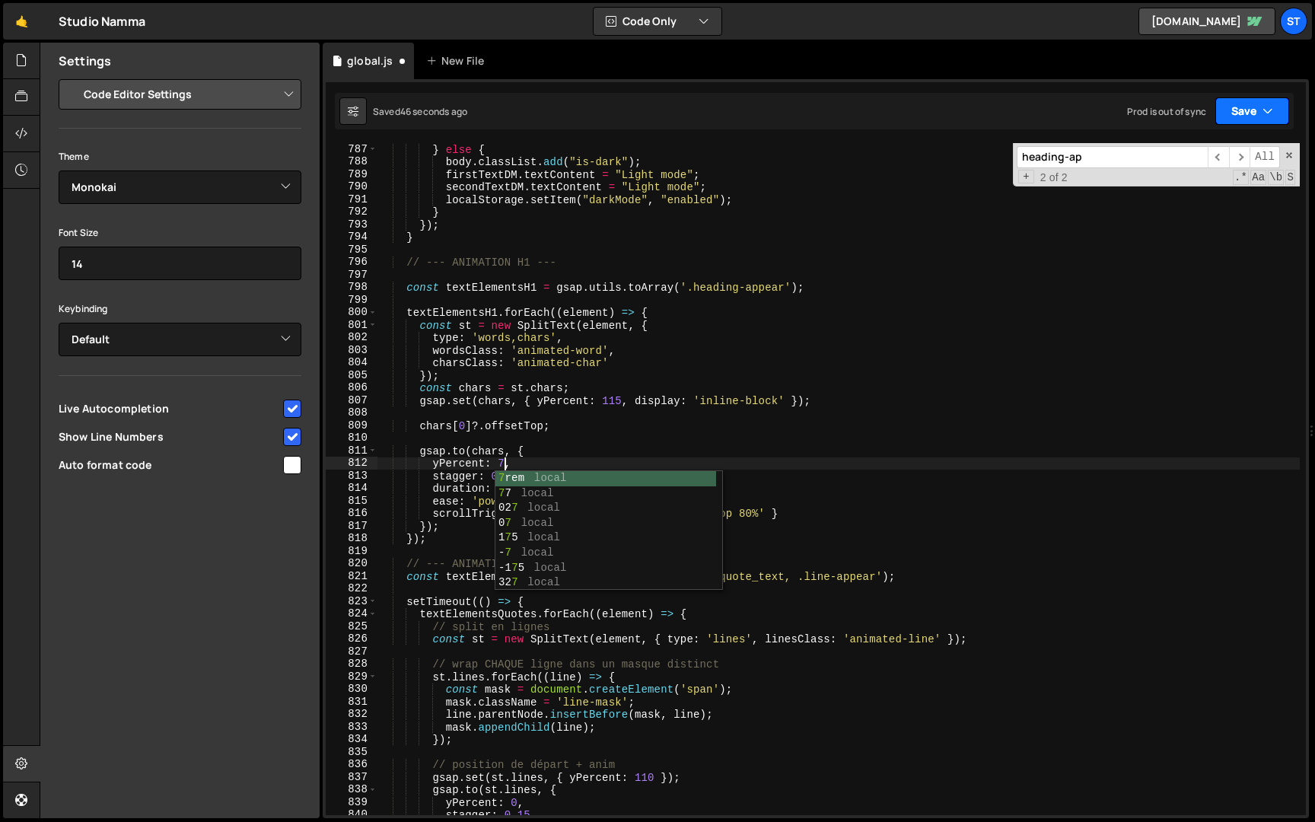
click at [1269, 108] on icon "button" at bounding box center [1267, 110] width 11 height 15
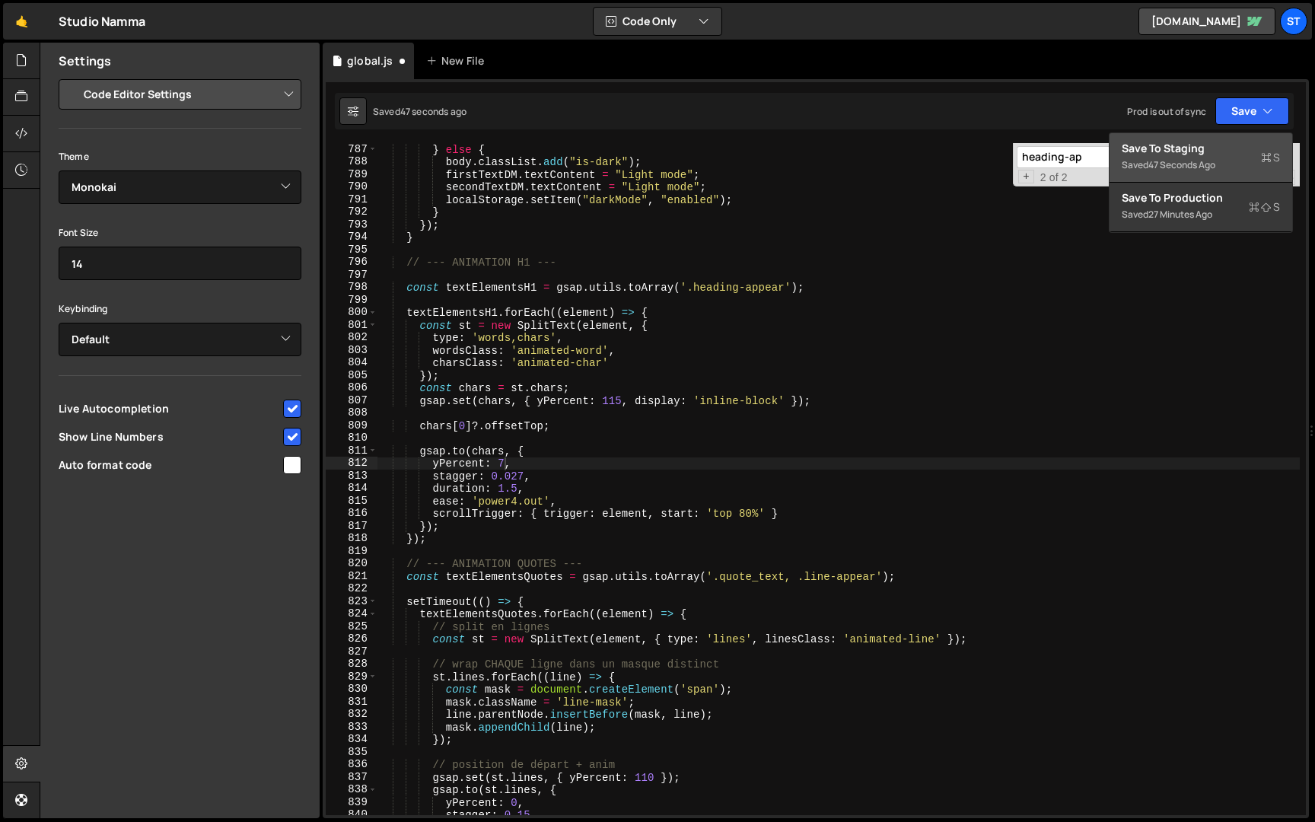
click at [1201, 164] on div "47 seconds ago" at bounding box center [1181, 164] width 67 height 13
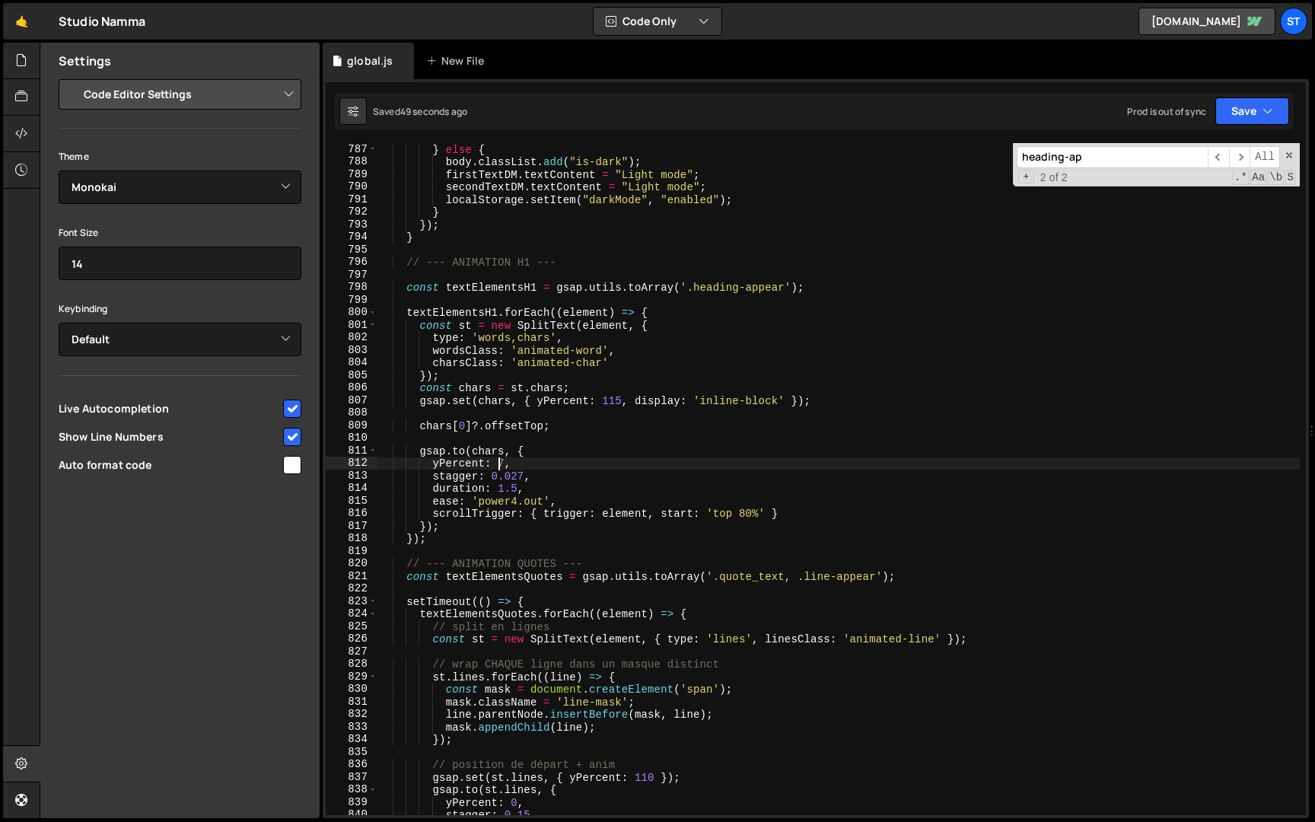
click at [501, 467] on div "} else { body . classList . add ( "is-dark" ) ; firstTextDM . textContent = "Li…" at bounding box center [838, 491] width 922 height 697
click at [1267, 116] on icon "button" at bounding box center [1267, 110] width 11 height 15
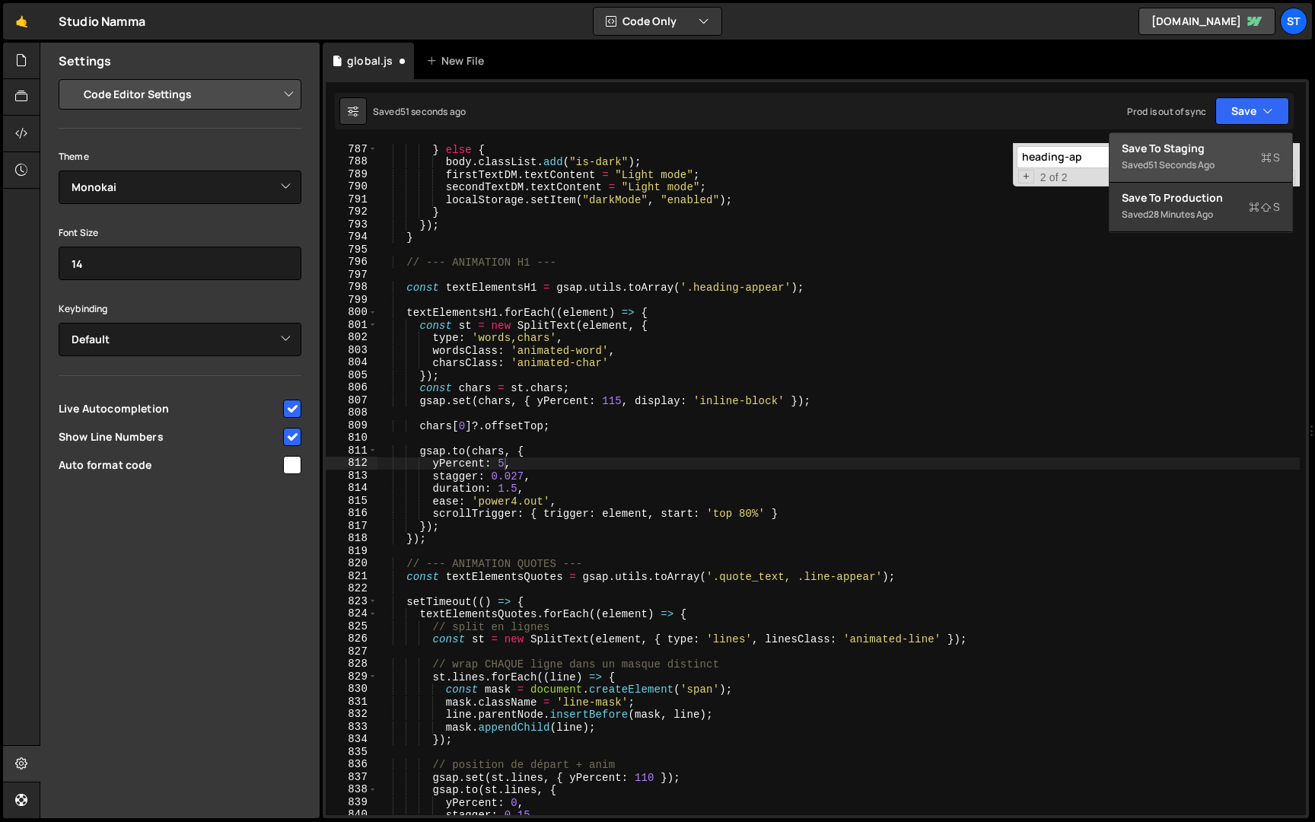
click at [1220, 171] on div "Saved 51 seconds ago" at bounding box center [1200, 165] width 158 height 18
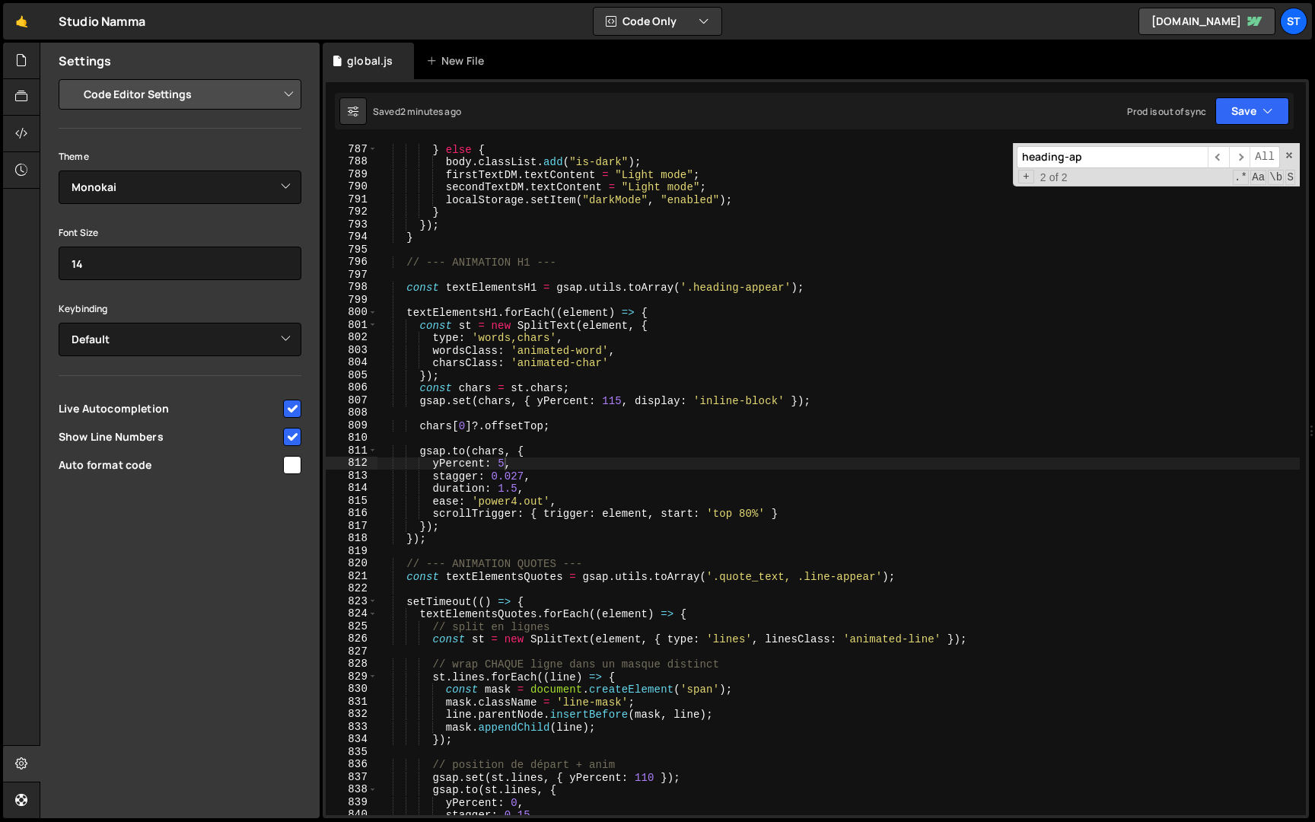
click at [504, 466] on div "} else { body . classList . add ( "is-dark" ) ; firstTextDM . textContent = "Li…" at bounding box center [838, 491] width 922 height 697
click at [1257, 115] on button "Save" at bounding box center [1252, 110] width 74 height 27
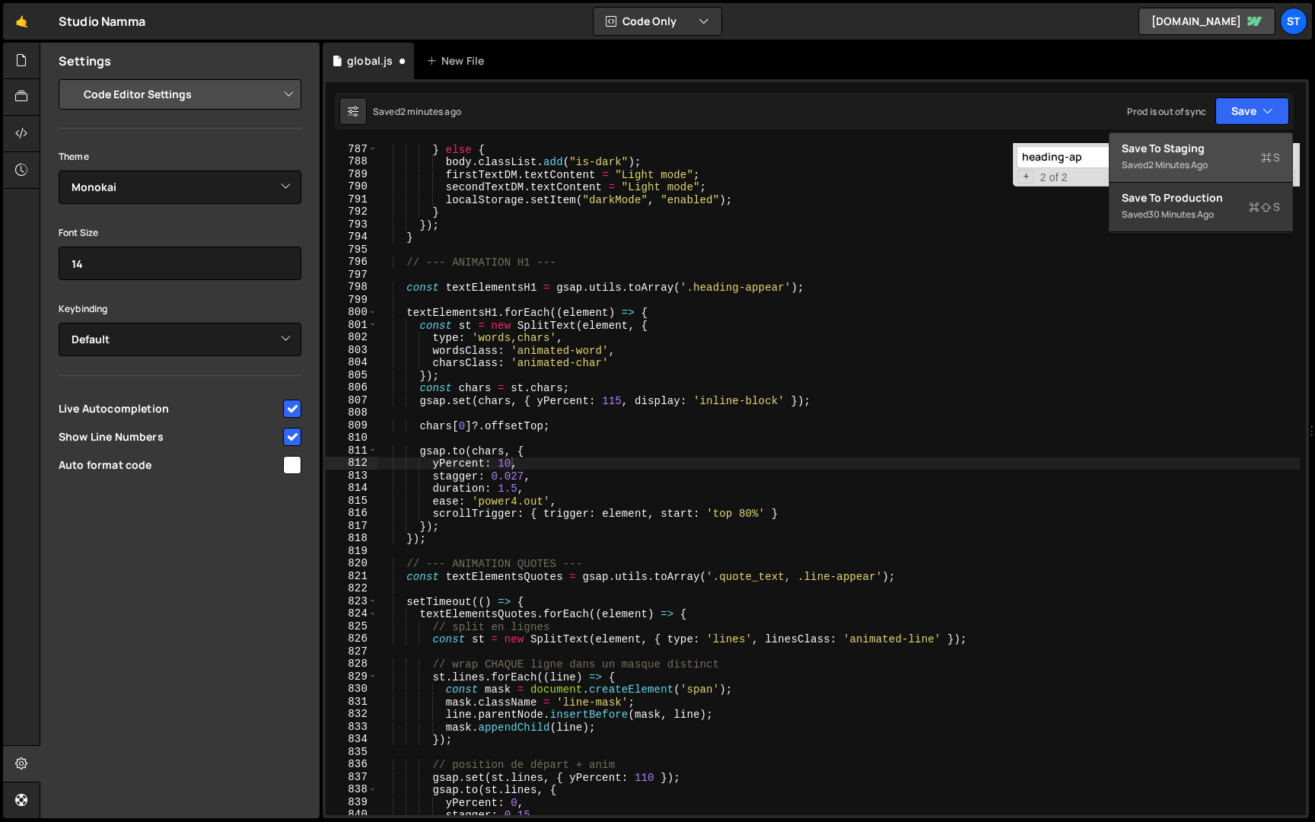
click at [1215, 163] on div "Saved 2 minutes ago" at bounding box center [1200, 165] width 158 height 18
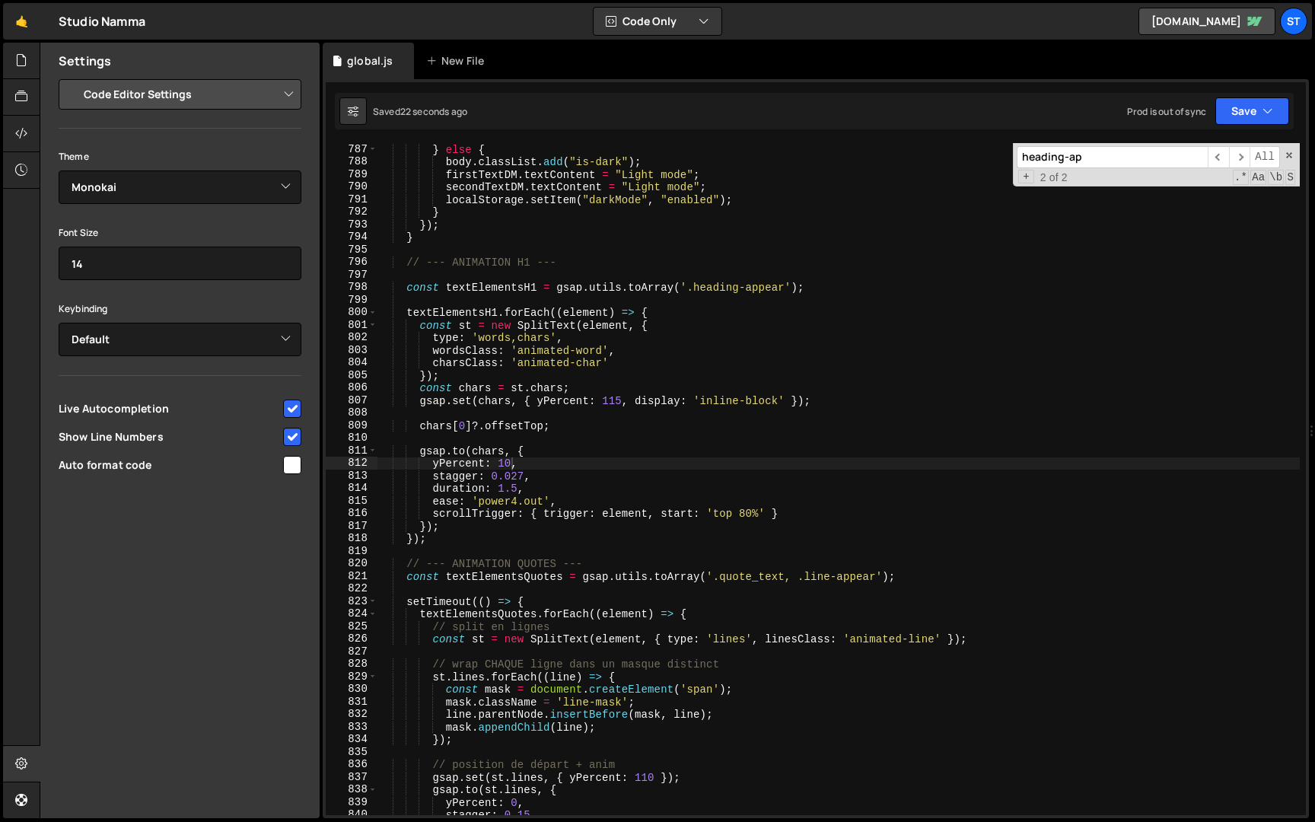
click at [512, 460] on div "} else { body . classList . add ( "is-dark" ) ; firstTextDM . textContent = "Li…" at bounding box center [838, 491] width 922 height 697
click at [1271, 103] on button "Save" at bounding box center [1252, 110] width 74 height 27
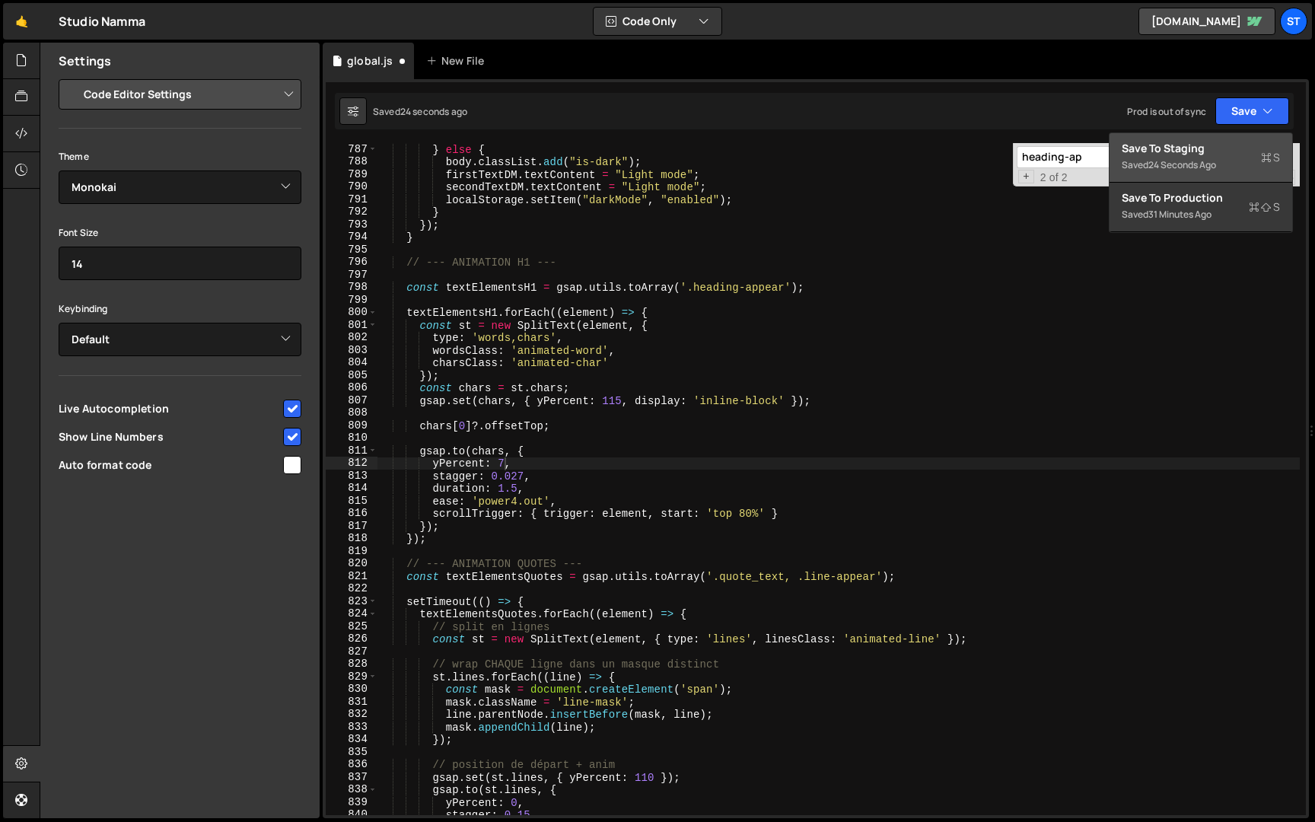
click at [1223, 163] on div "Saved 24 seconds ago" at bounding box center [1200, 165] width 158 height 18
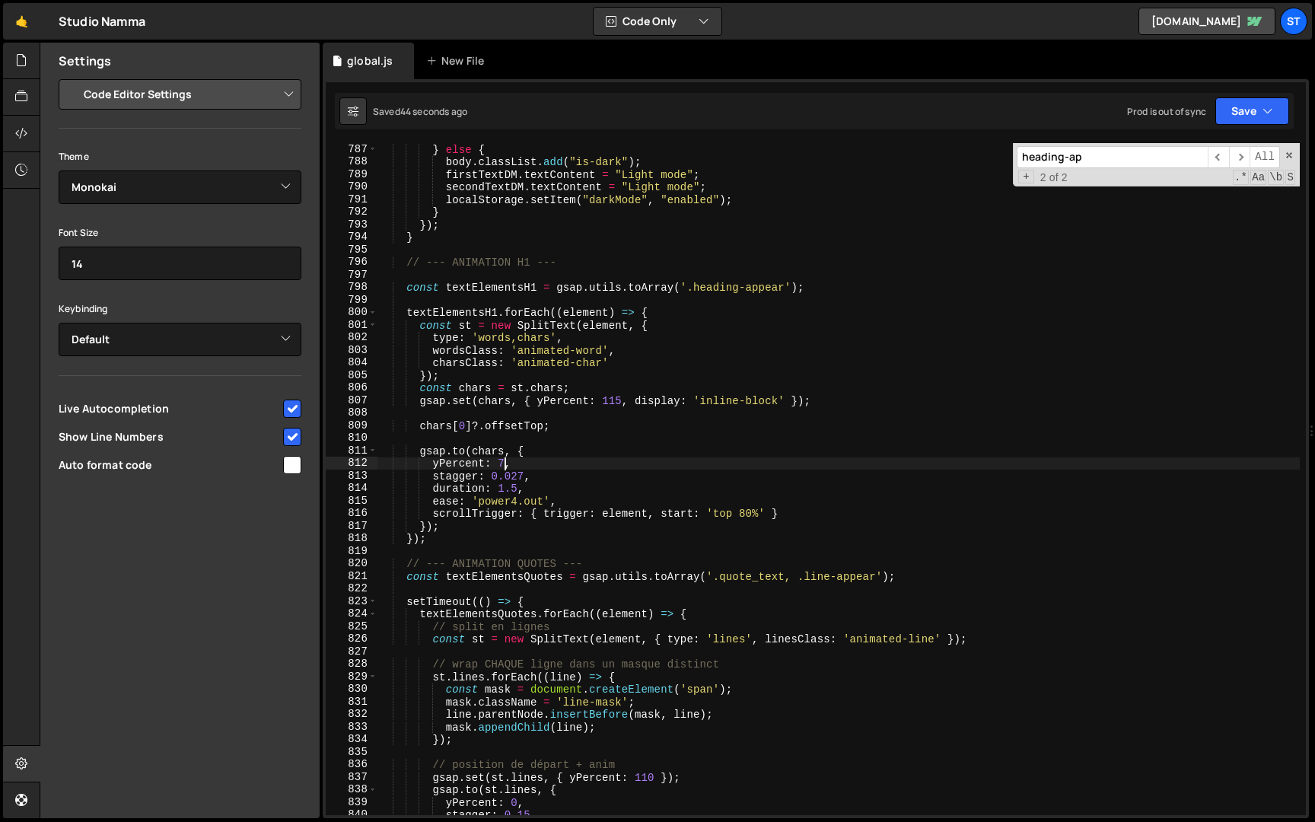
click at [505, 465] on div "} else { body . classList . add ( "is-dark" ) ; firstTextDM . textContent = "Li…" at bounding box center [838, 491] width 922 height 697
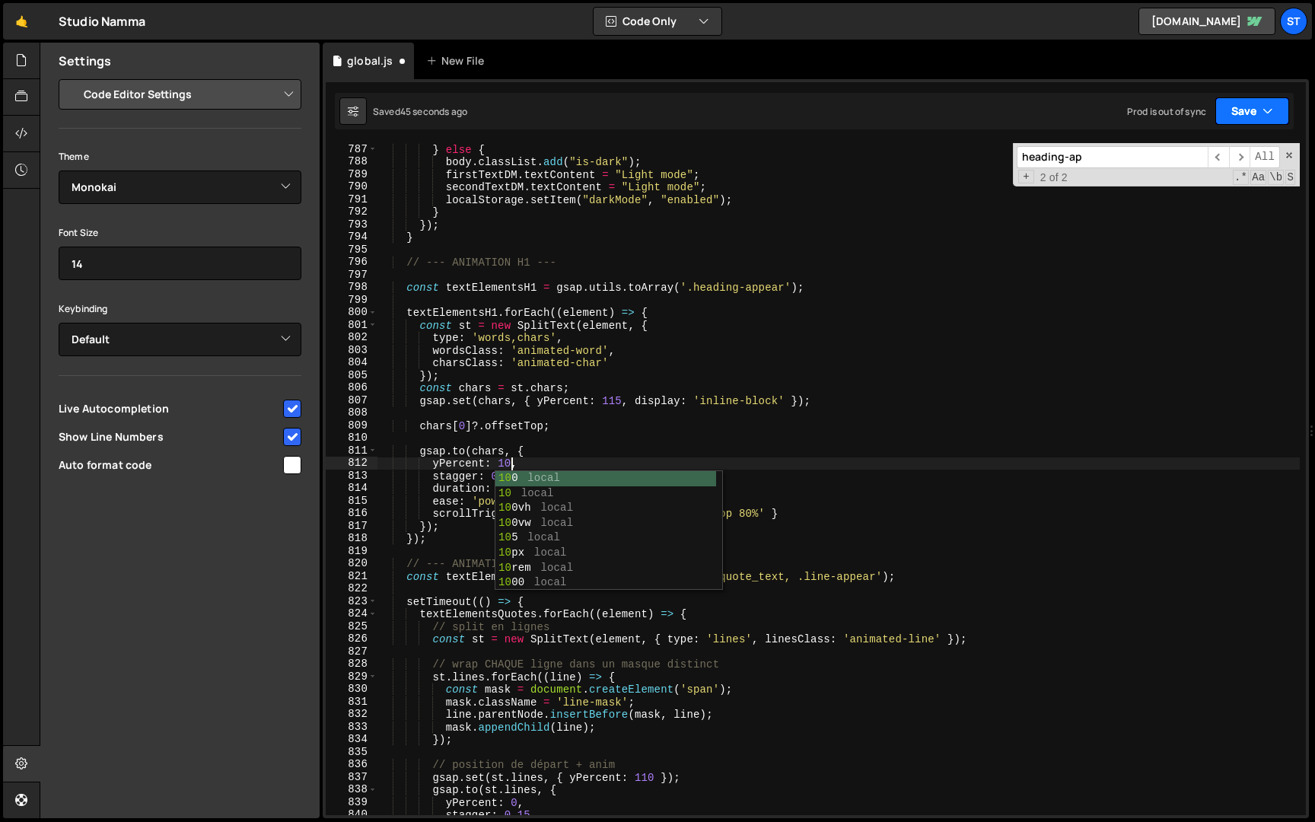
click at [1272, 114] on icon "button" at bounding box center [1267, 110] width 11 height 15
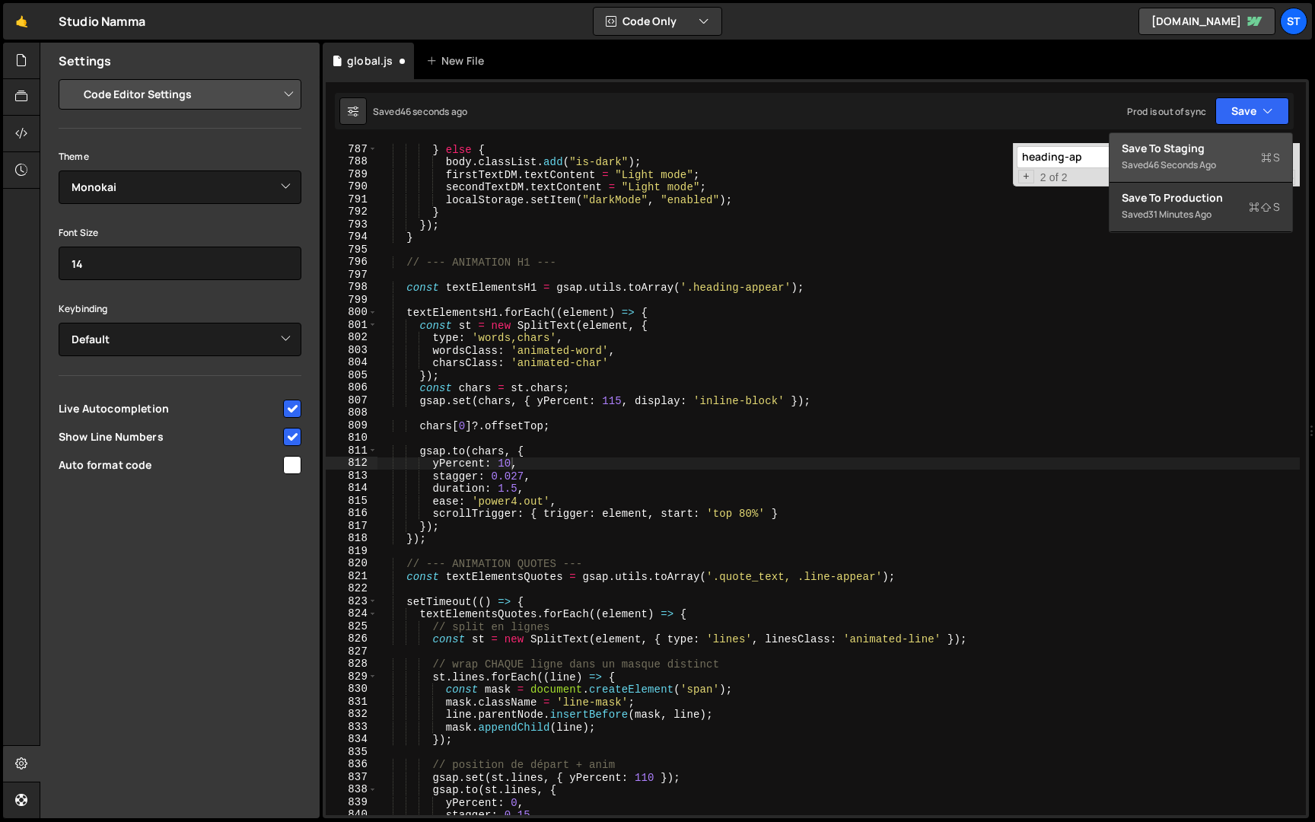
click at [1188, 161] on div "46 seconds ago" at bounding box center [1182, 164] width 68 height 13
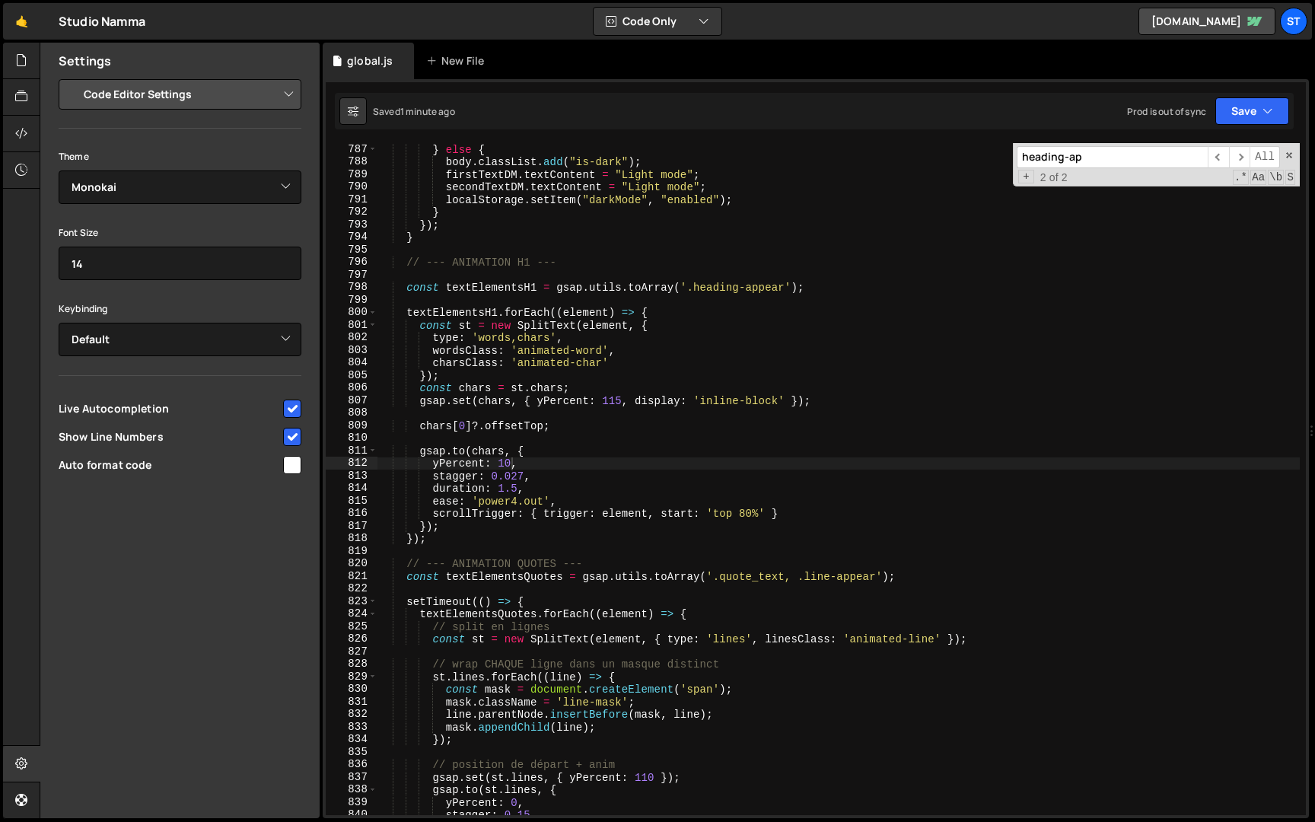
click at [510, 462] on div "} else { body . classList . add ( "is-dark" ) ; firstTextDM . textContent = "Li…" at bounding box center [838, 491] width 922 height 697
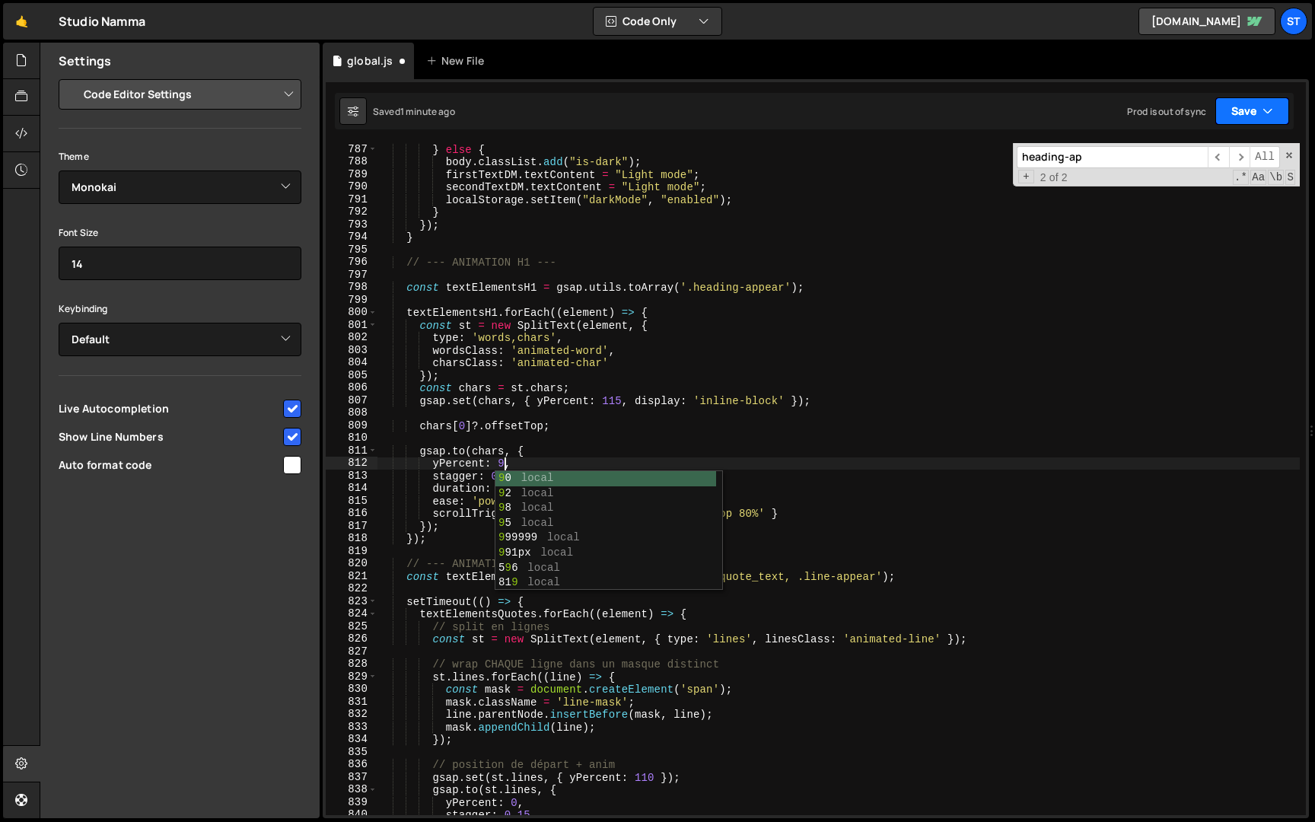
click at [1267, 103] on icon "button" at bounding box center [1267, 110] width 11 height 15
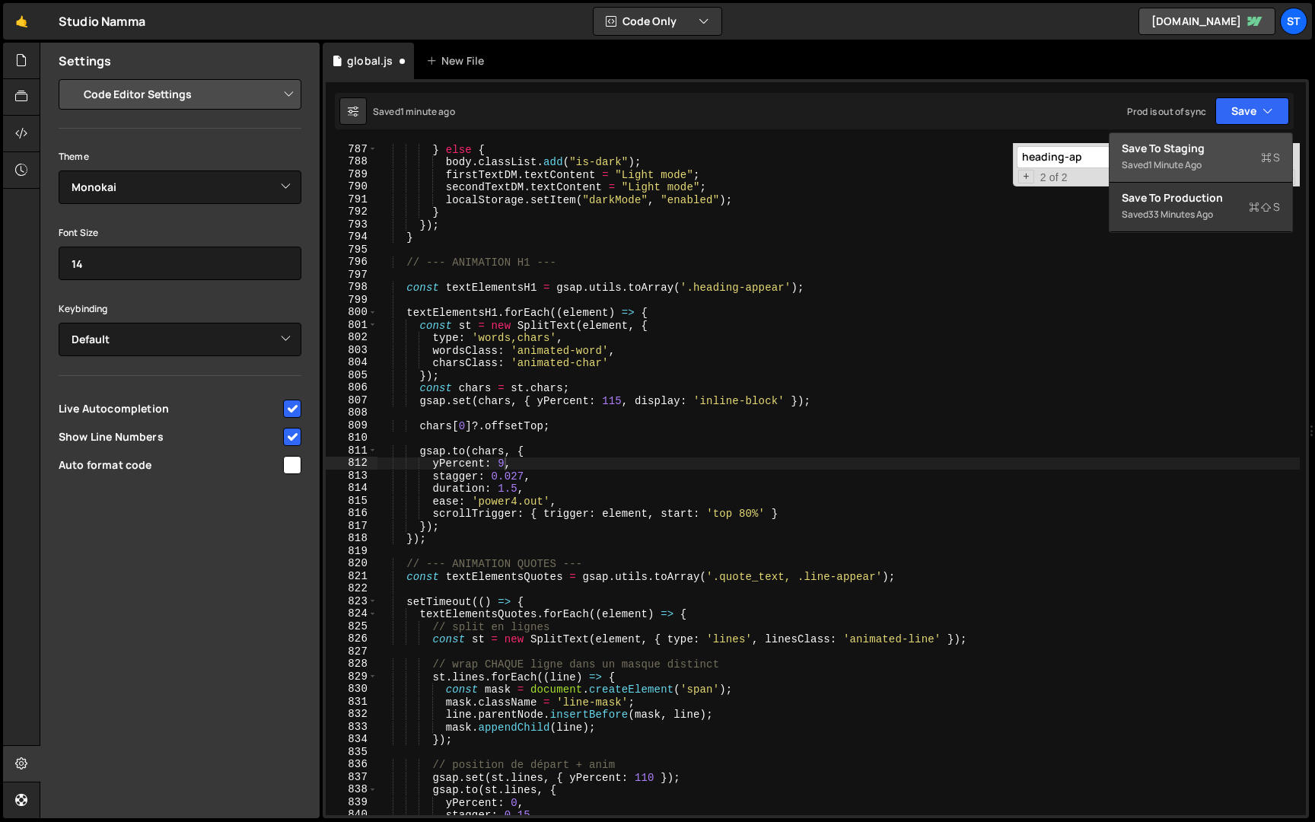
click at [1205, 166] on div "Saved 1 minute ago" at bounding box center [1200, 165] width 158 height 18
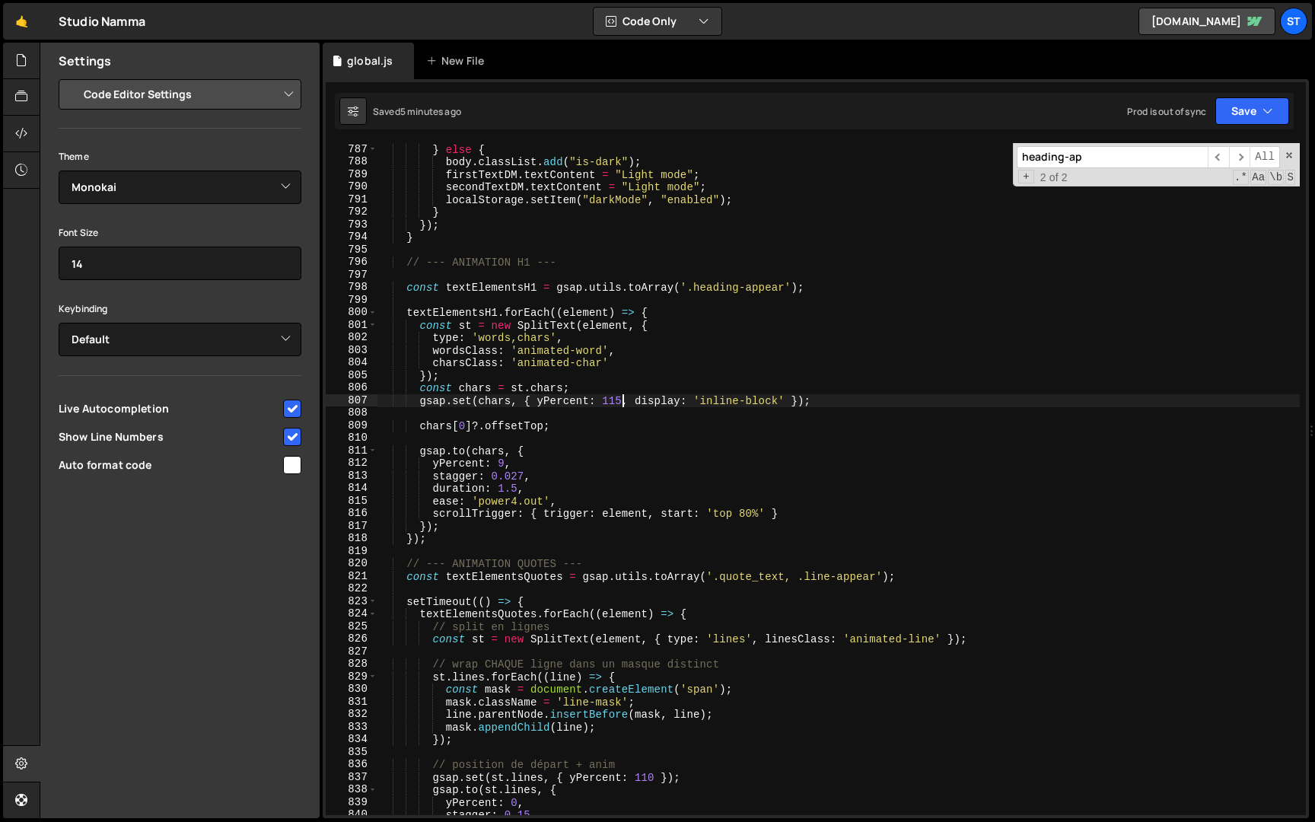
click at [622, 403] on div "} else { body . classList . add ( "is-dark" ) ; firstTextDM . textContent = "Li…" at bounding box center [838, 491] width 922 height 697
type textarea "gsap.set(chars, { yPercent: 120, display: 'inline-block' });"
click at [1247, 124] on button "Save" at bounding box center [1252, 110] width 74 height 27
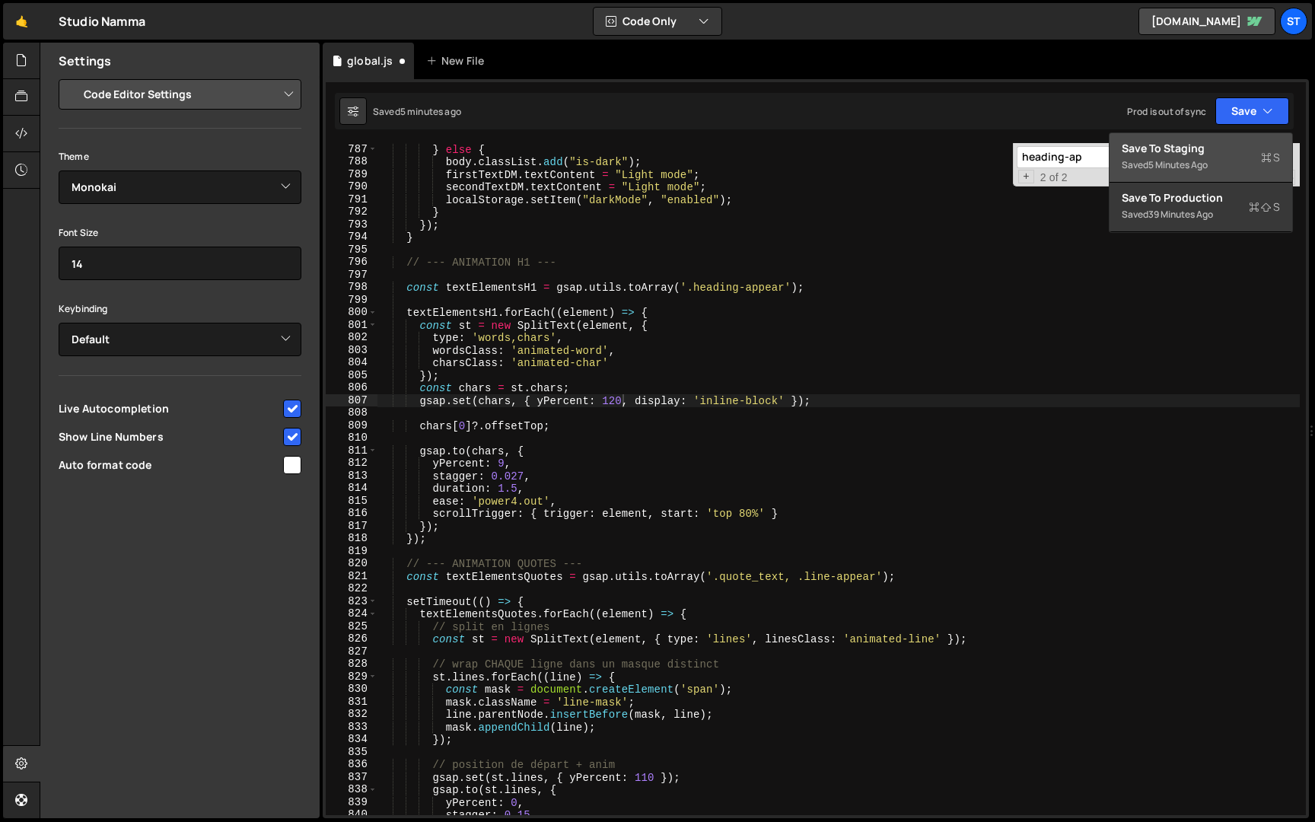
click at [1194, 172] on div "Saved 5 minutes ago" at bounding box center [1200, 165] width 158 height 18
